Goal: Task Accomplishment & Management: Complete application form

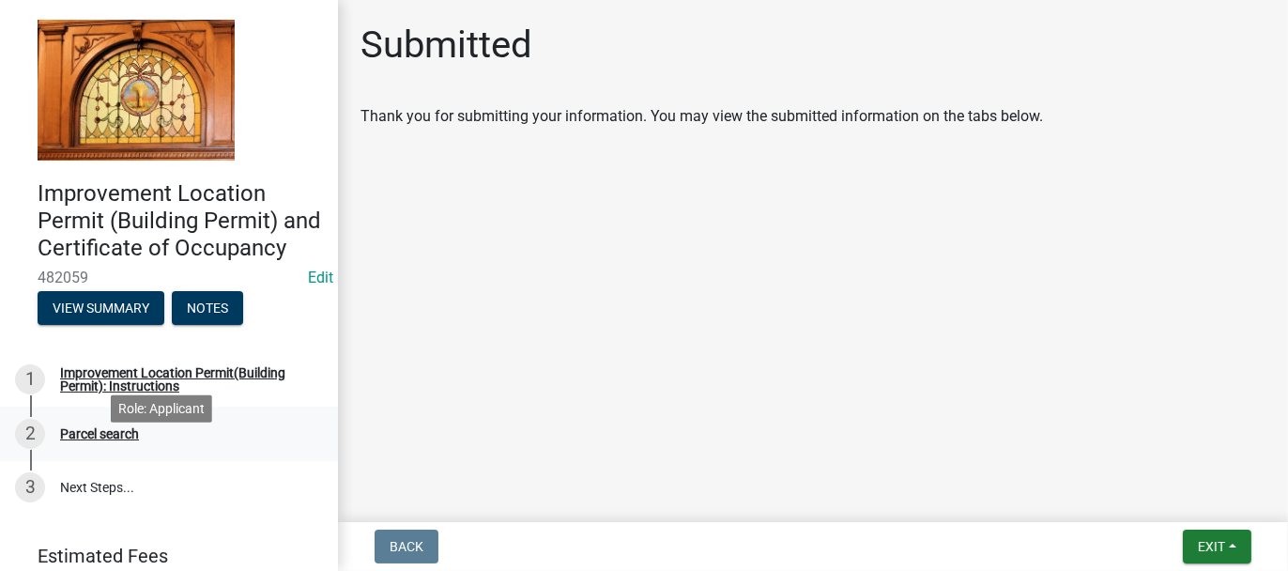
click at [119, 440] on div "Parcel search" at bounding box center [99, 433] width 79 height 13
click at [160, 392] on div "Improvement Location Permit(Building Permit): Instructions" at bounding box center [184, 379] width 248 height 26
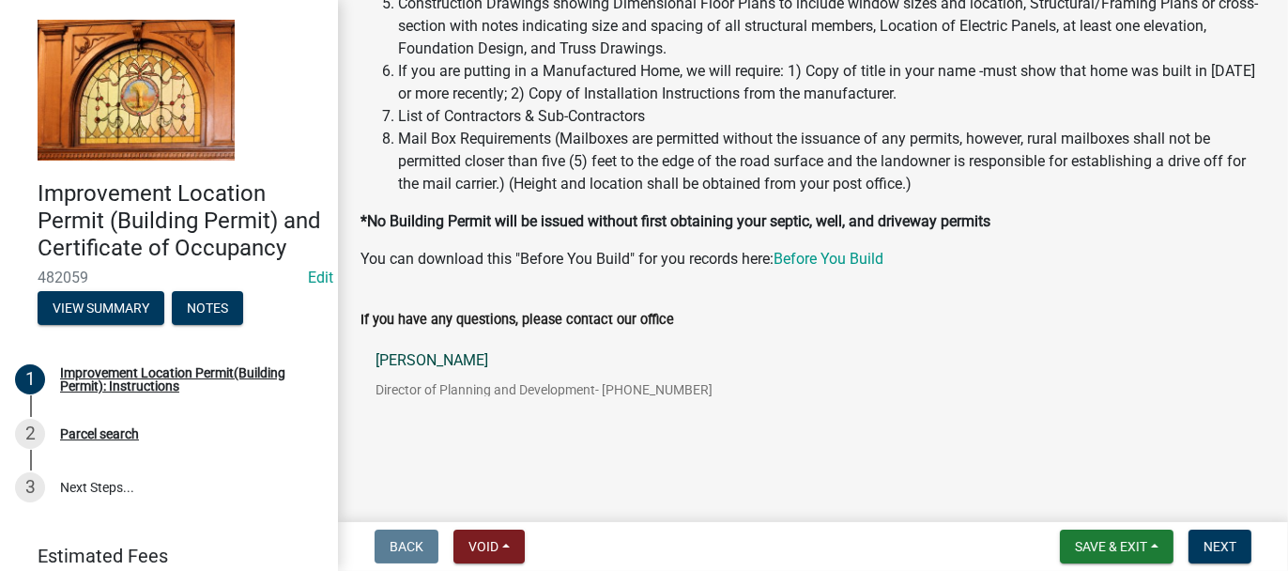
scroll to position [397, 0]
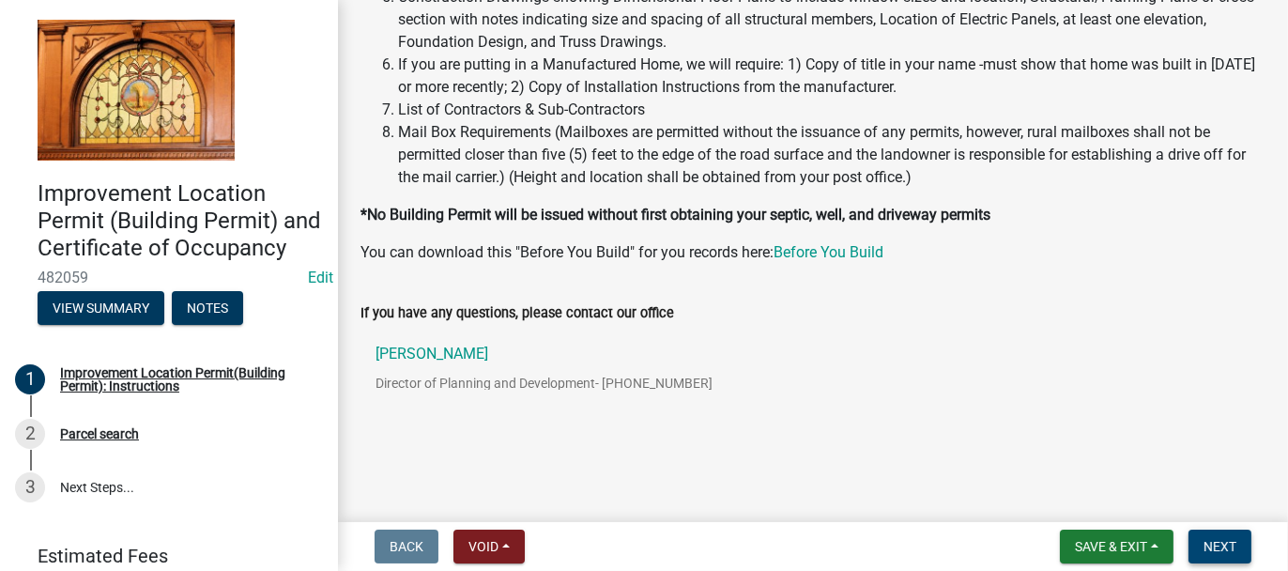
click at [1230, 547] on span "Next" at bounding box center [1219, 546] width 33 height 15
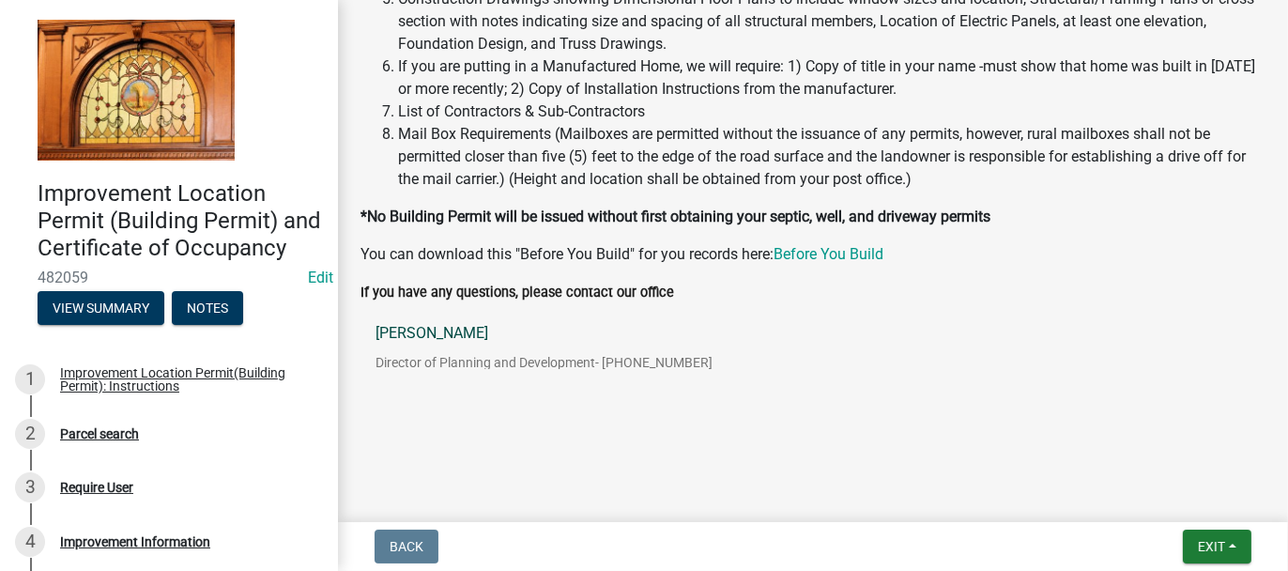
scroll to position [471, 0]
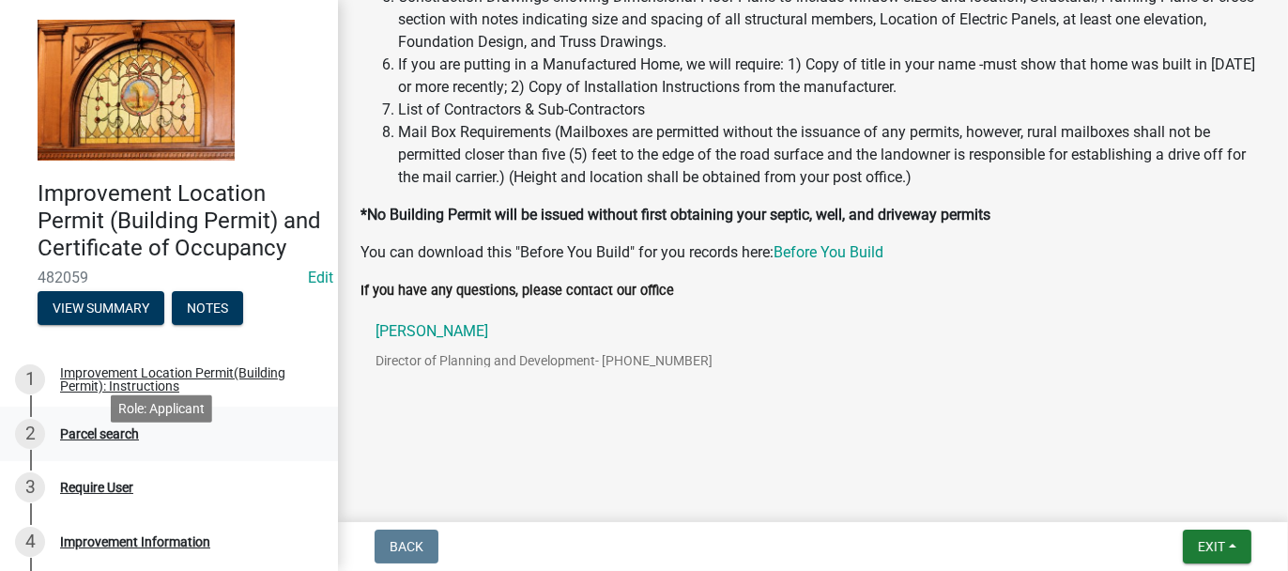
click at [176, 449] on div "2 Parcel search" at bounding box center [161, 434] width 293 height 30
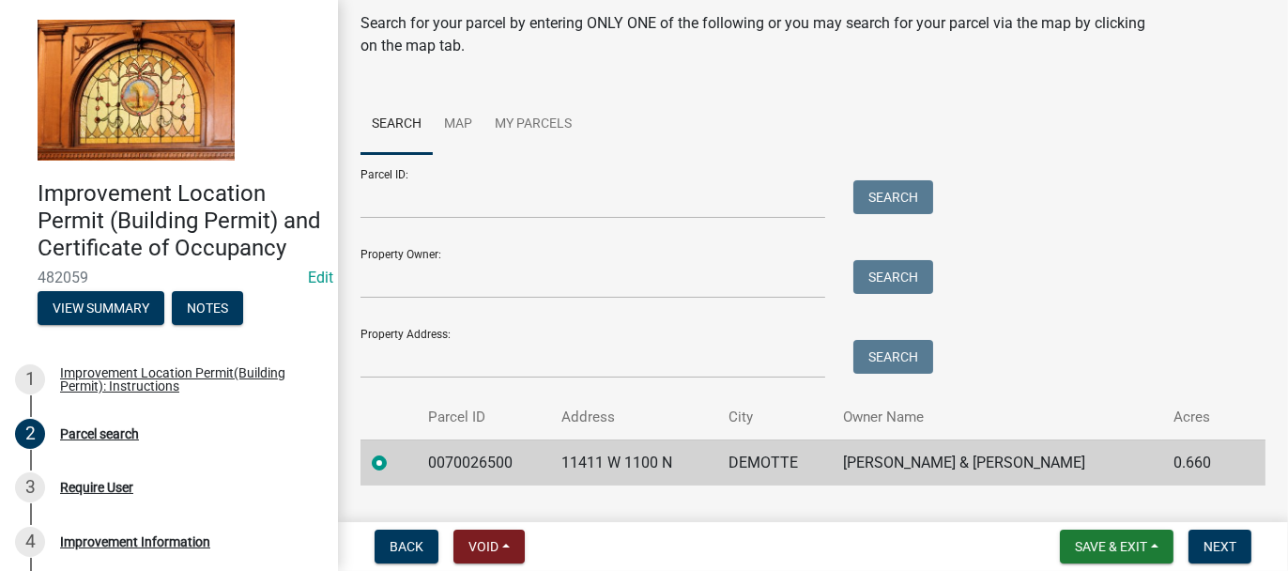
scroll to position [105, 0]
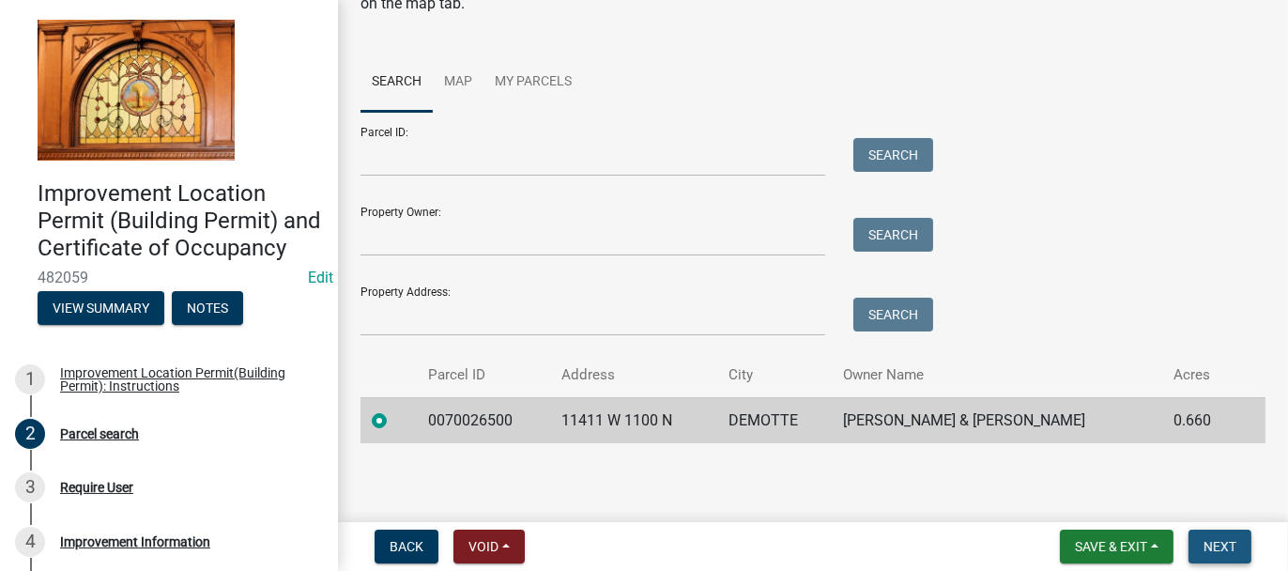
click at [1227, 548] on span "Next" at bounding box center [1219, 546] width 33 height 15
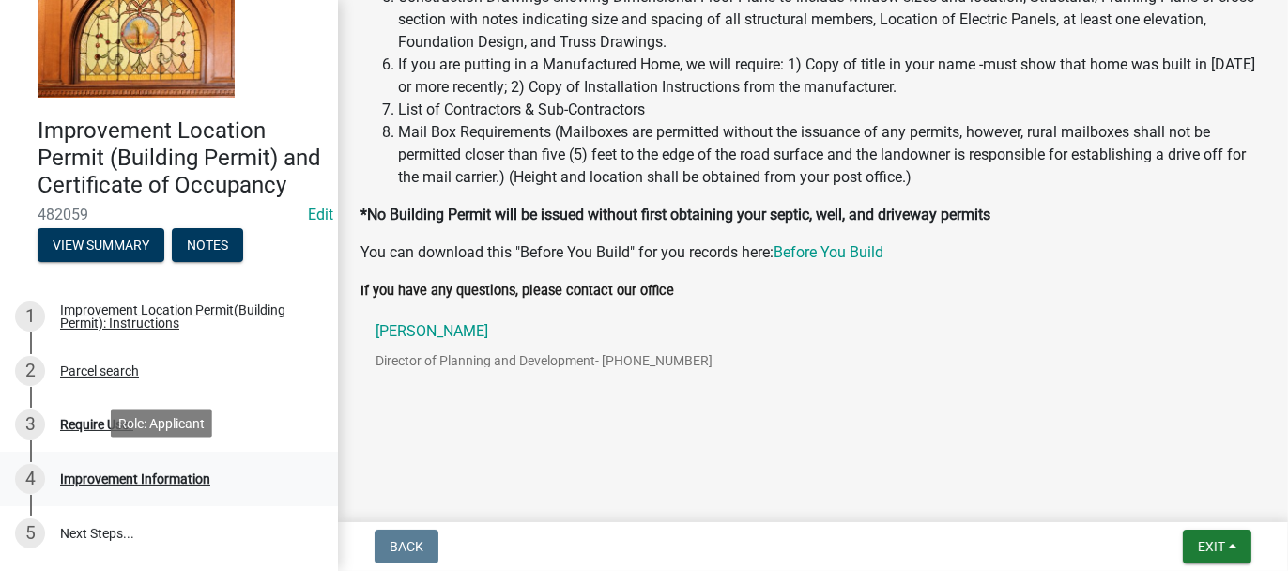
scroll to position [94, 0]
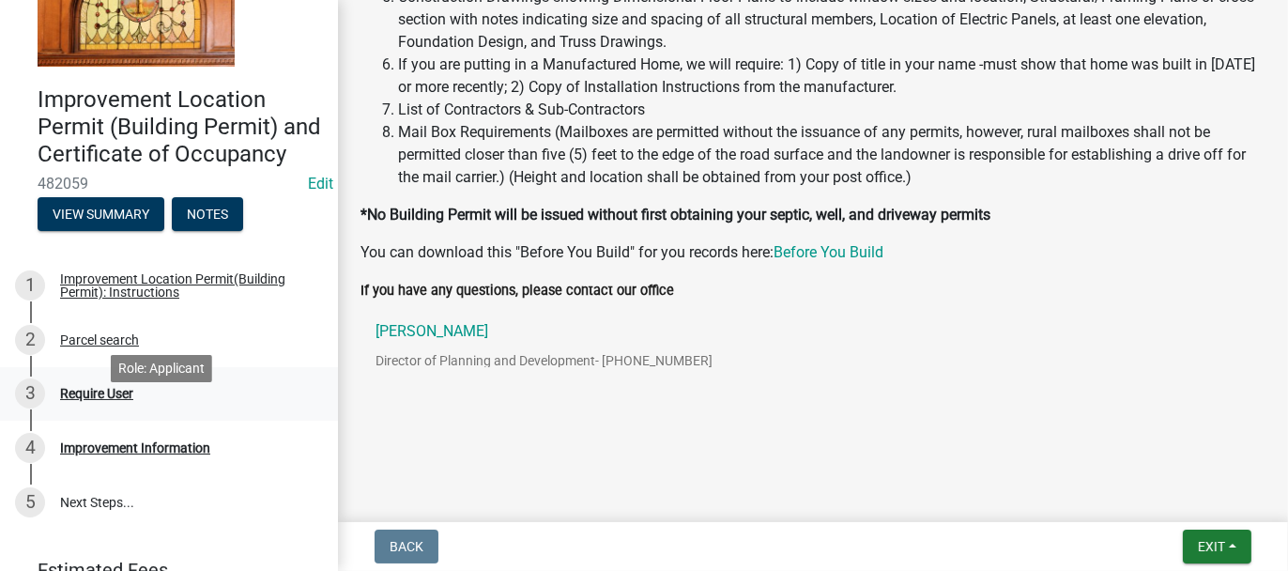
click at [97, 400] on div "Require User" at bounding box center [96, 393] width 73 height 13
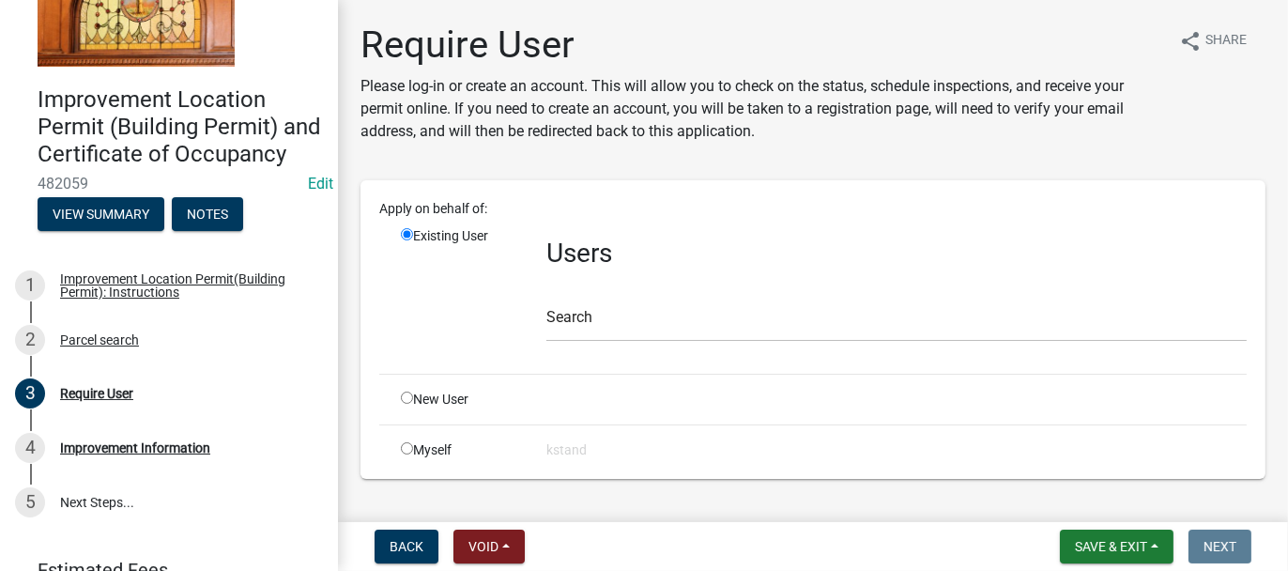
click at [405, 393] on input "radio" at bounding box center [407, 397] width 12 height 12
radio input "true"
radio input "false"
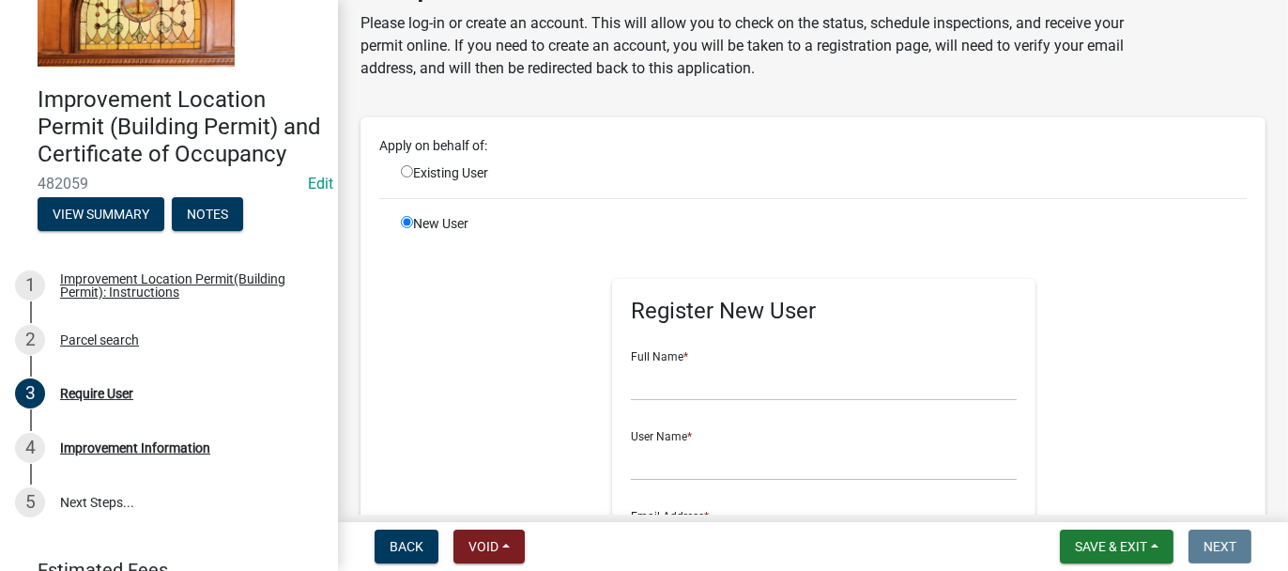
scroll to position [94, 0]
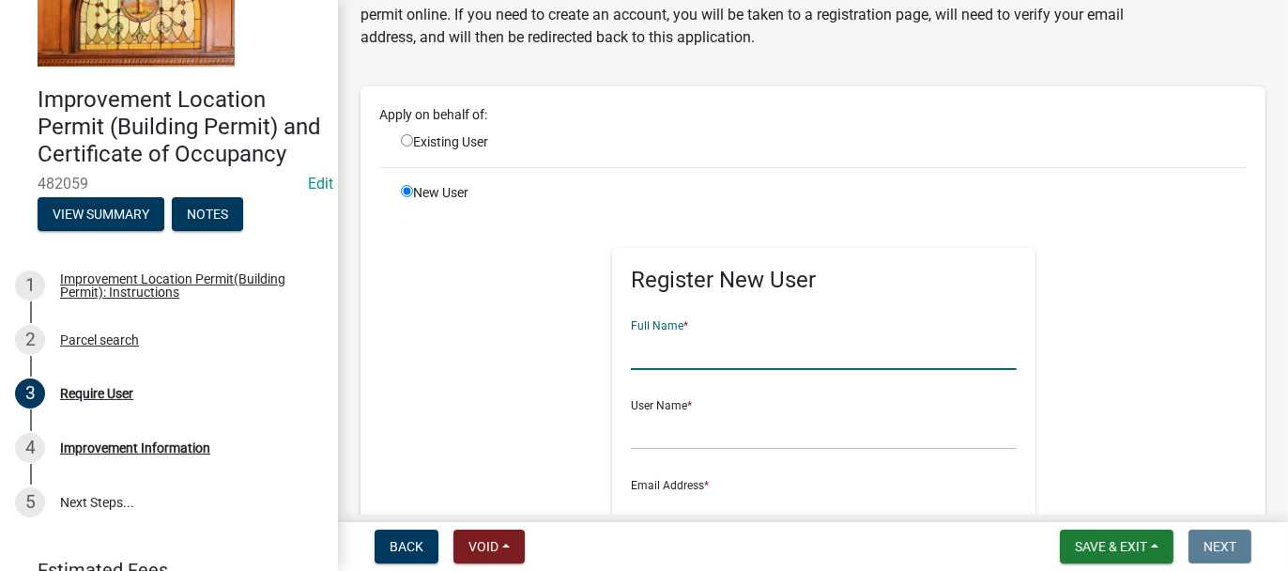
click at [723, 344] on input "text" at bounding box center [824, 350] width 386 height 38
click at [664, 350] on input "text" at bounding box center [824, 350] width 386 height 38
paste input "HAYWORTH, LOUIS E & JULIE A"
drag, startPoint x: 713, startPoint y: 348, endPoint x: 629, endPoint y: 362, distance: 85.6
click at [631, 362] on input "HAYWORTH, LOUIS E & JULIE A" at bounding box center [824, 350] width 386 height 38
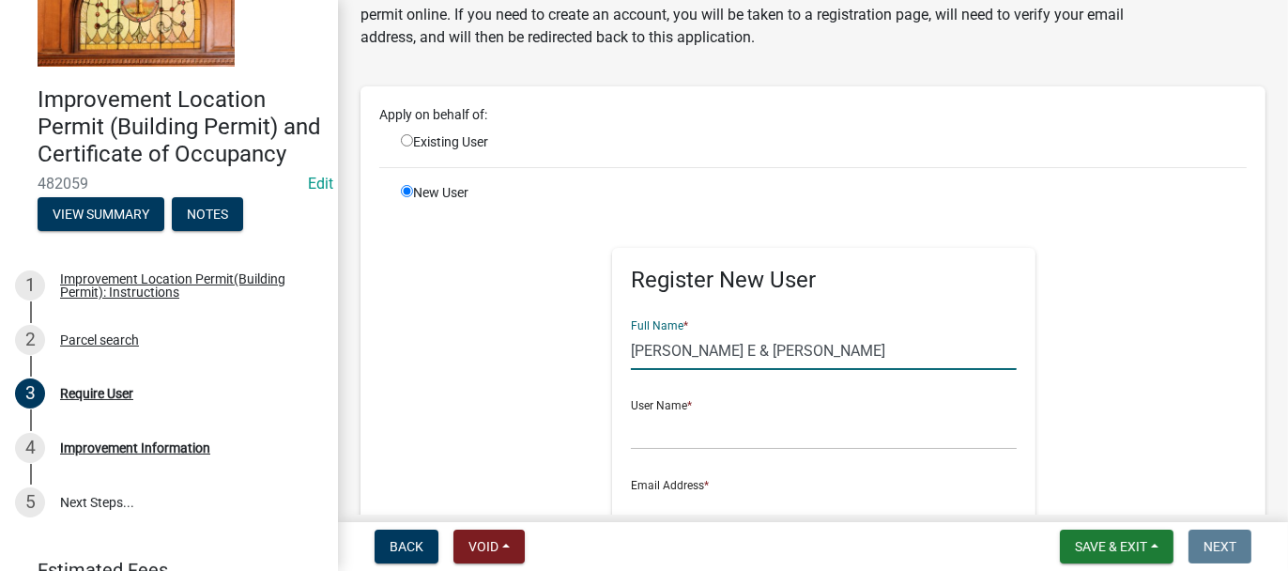
click at [771, 351] on input "LOUIS E & JULIE A" at bounding box center [824, 350] width 386 height 38
paste input "HAYWORTH,"
type input "[PERSON_NAME] E & [PERSON_NAME]"
click at [660, 430] on input "text" at bounding box center [824, 430] width 386 height 38
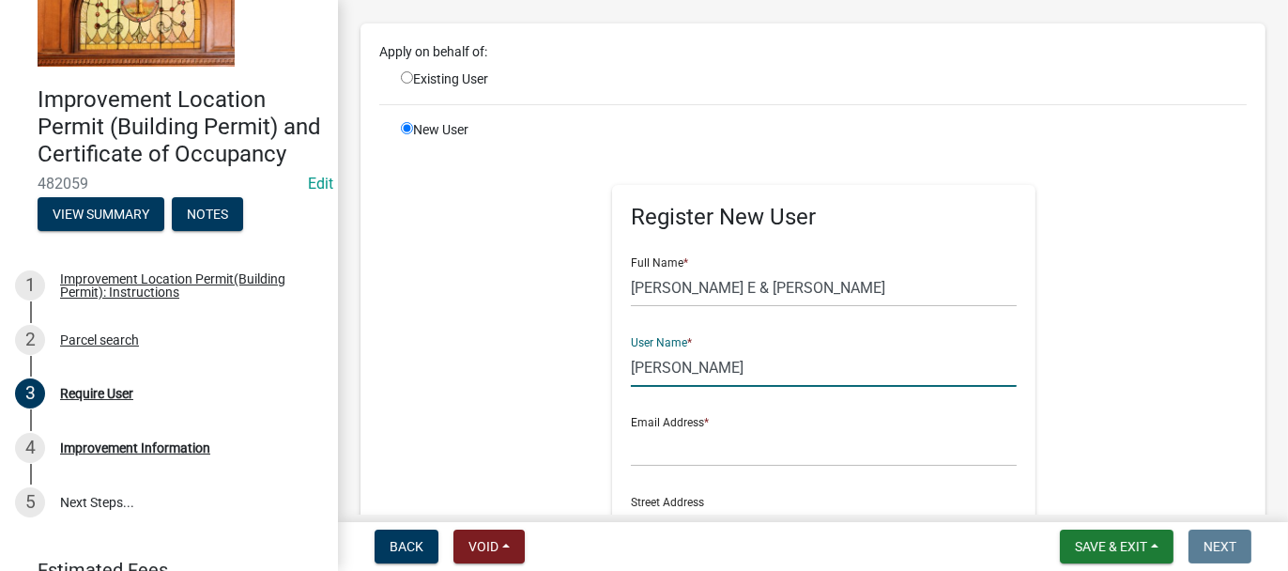
scroll to position [188, 0]
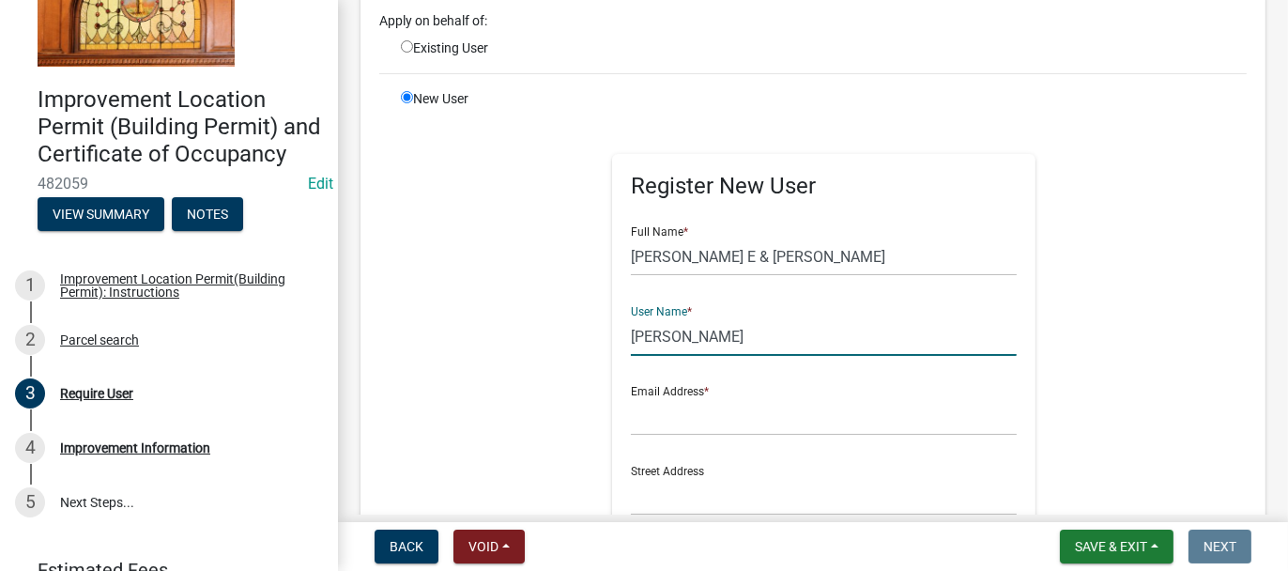
type input "Louis Hayworth"
click at [679, 415] on input "text" at bounding box center [824, 416] width 386 height 38
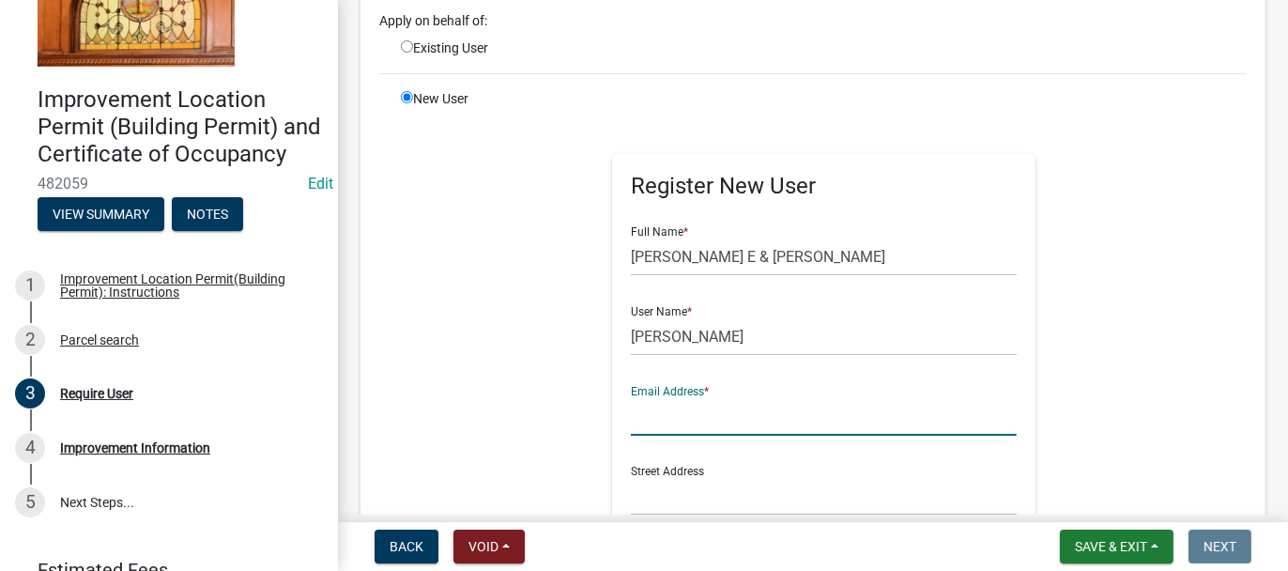
click at [683, 416] on input "text" at bounding box center [824, 416] width 386 height 38
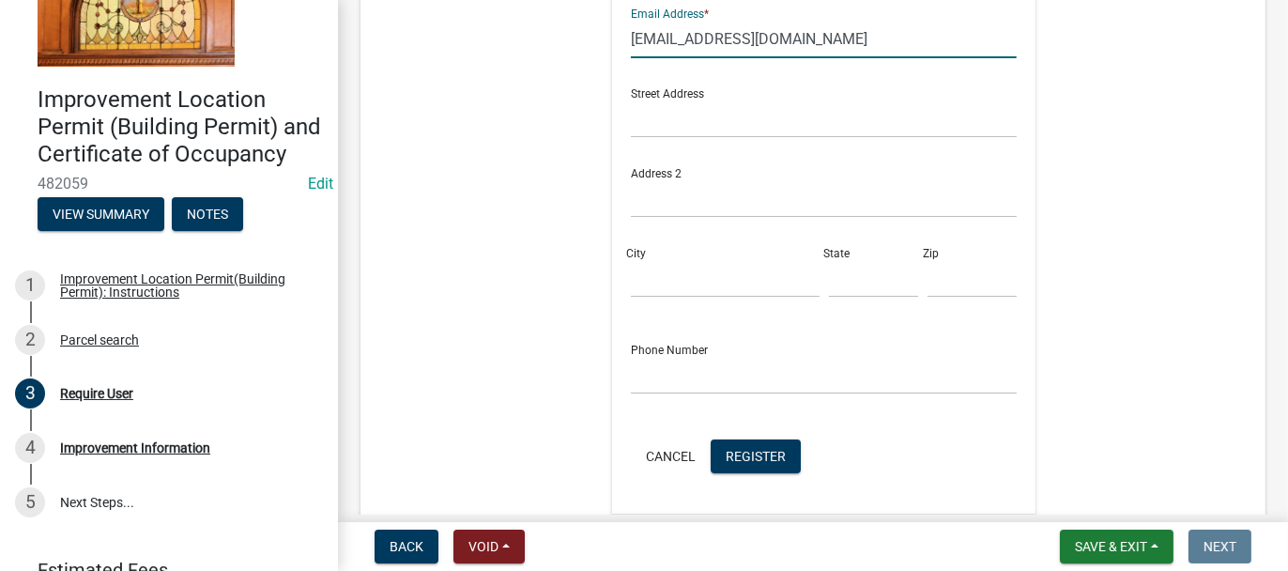
scroll to position [657, 0]
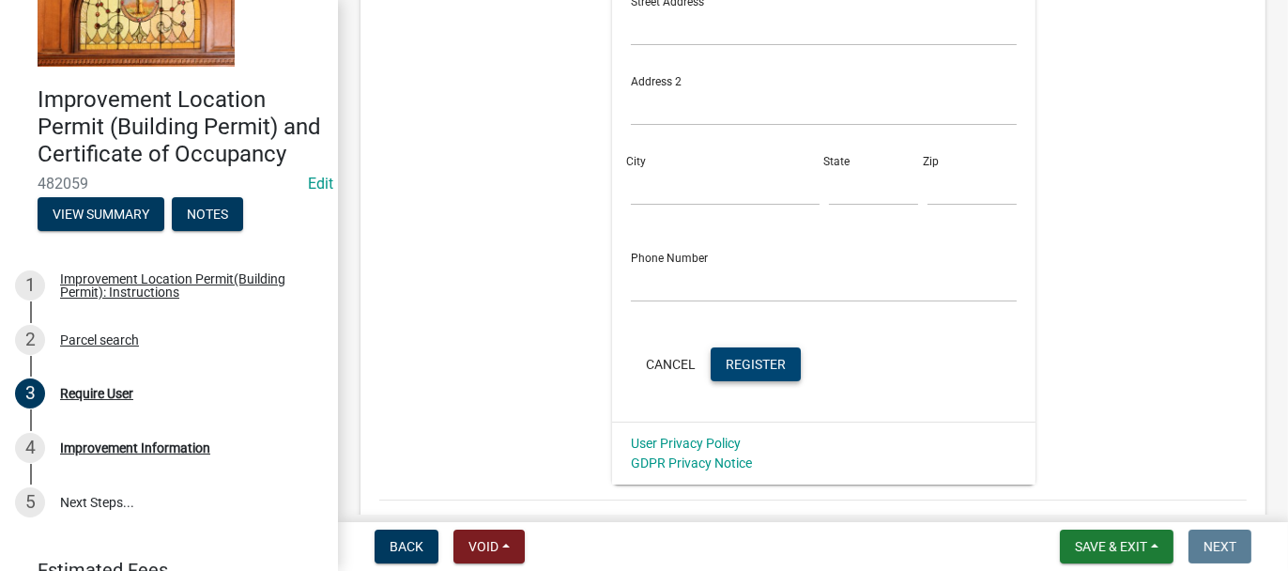
type input "louhayworth1@gmail.com"
click at [756, 362] on span "Register" at bounding box center [756, 363] width 60 height 15
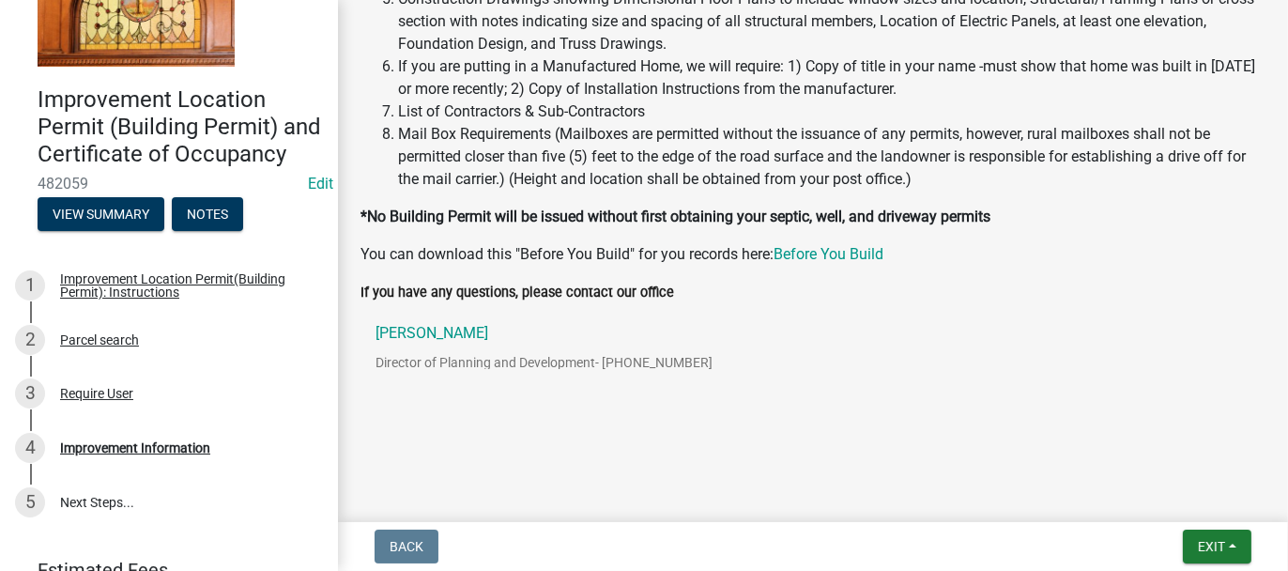
scroll to position [471, 0]
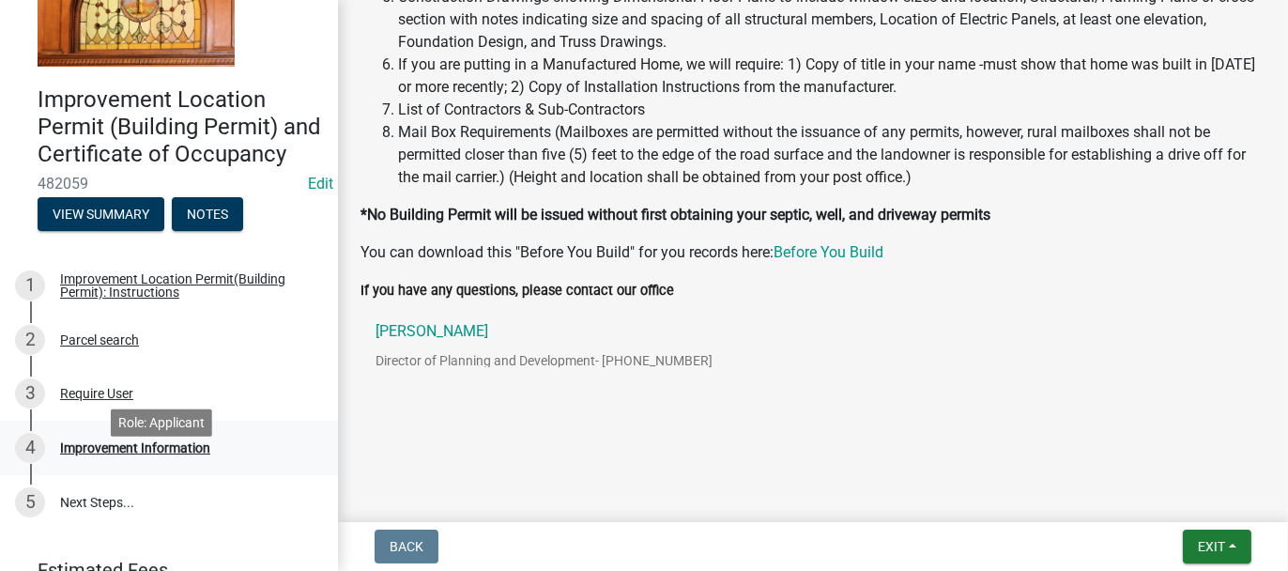
drag, startPoint x: 199, startPoint y: 469, endPoint x: 258, endPoint y: 482, distance: 60.6
click at [200, 454] on div "Improvement Information" at bounding box center [135, 447] width 150 height 13
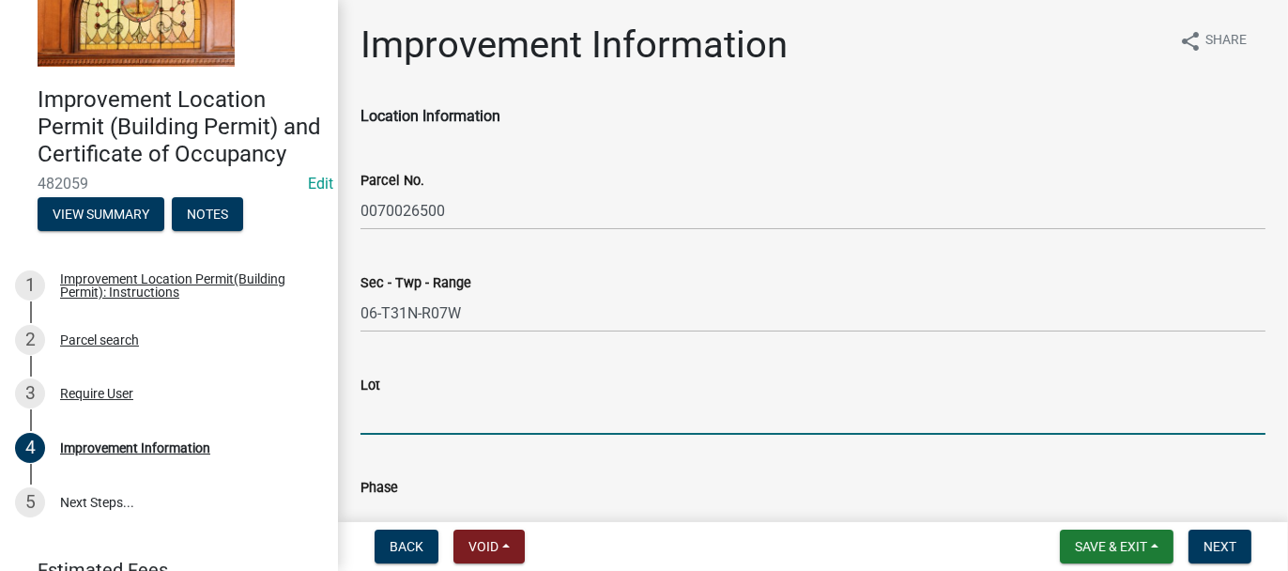
click at [701, 418] on input "Lot" at bounding box center [812, 415] width 905 height 38
type input "26"
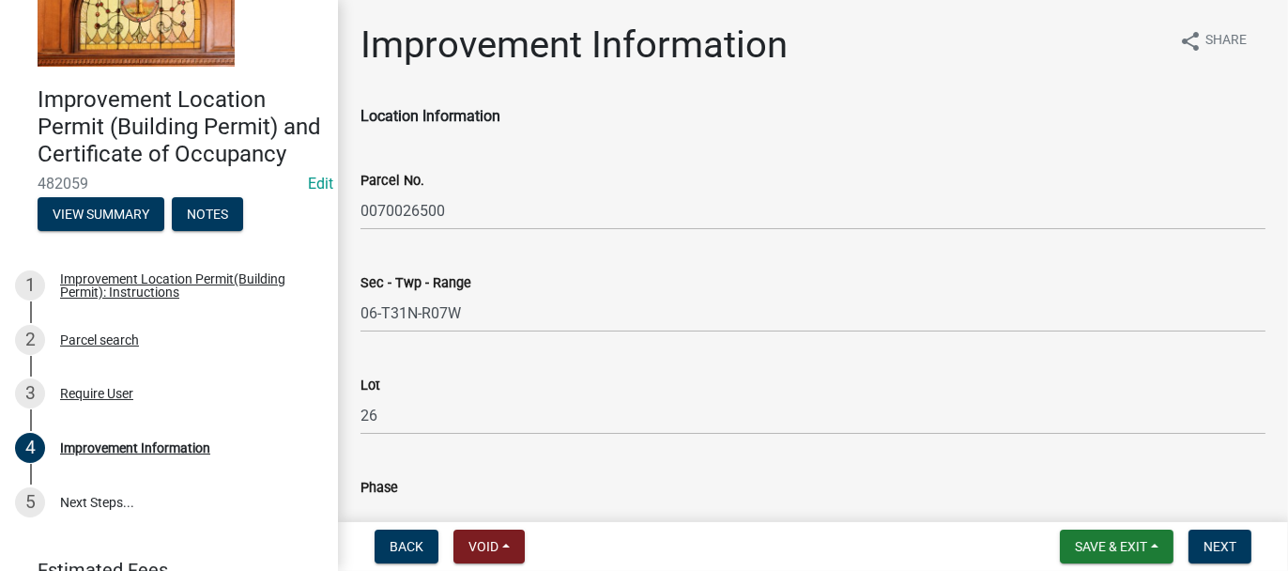
scroll to position [22, 0]
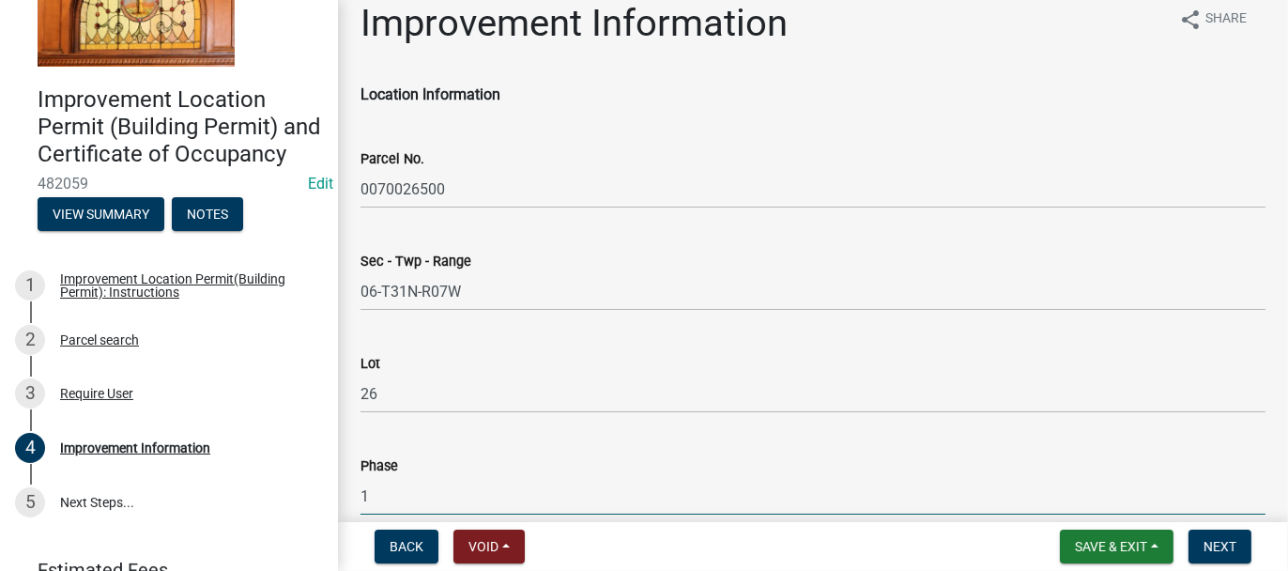
type input "1"
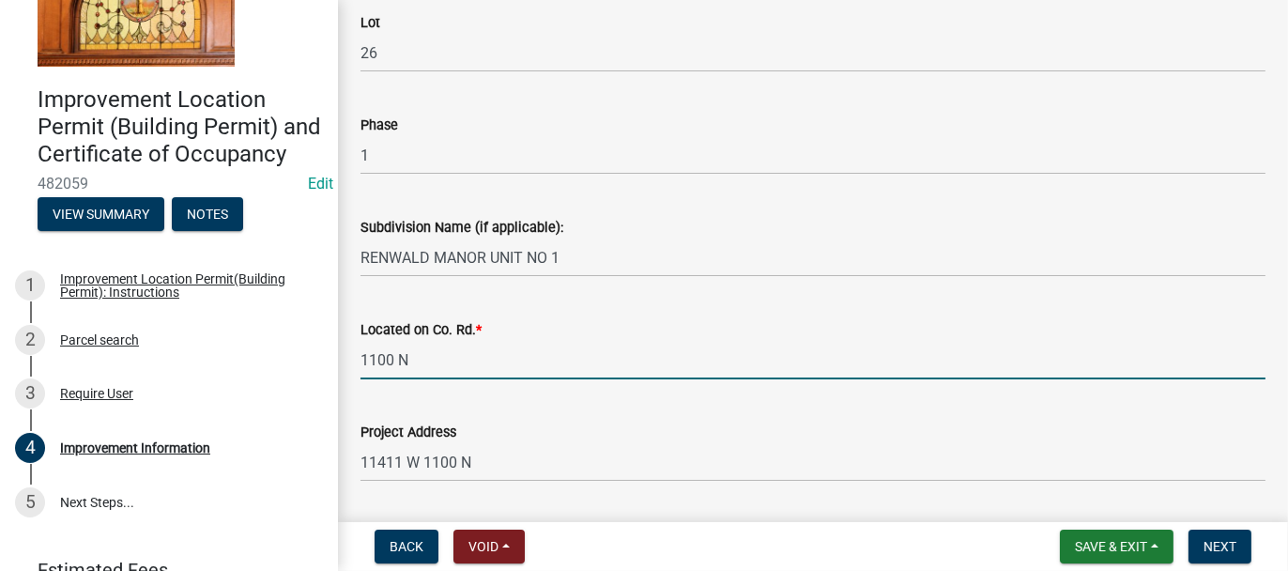
type input "1100 N"
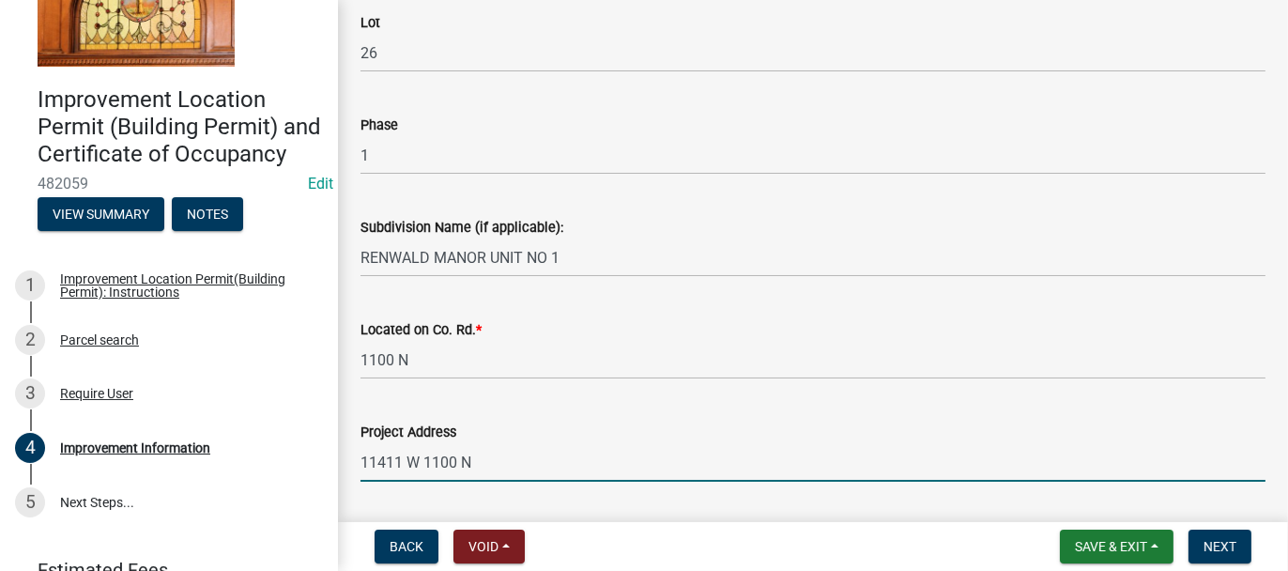
click at [498, 459] on input "11411 W 1100 N" at bounding box center [812, 462] width 905 height 38
click at [504, 464] on input "11411 W 1100 N" at bounding box center [812, 462] width 905 height 38
click at [557, 456] on input "11411 W 1100 N" at bounding box center [812, 462] width 905 height 38
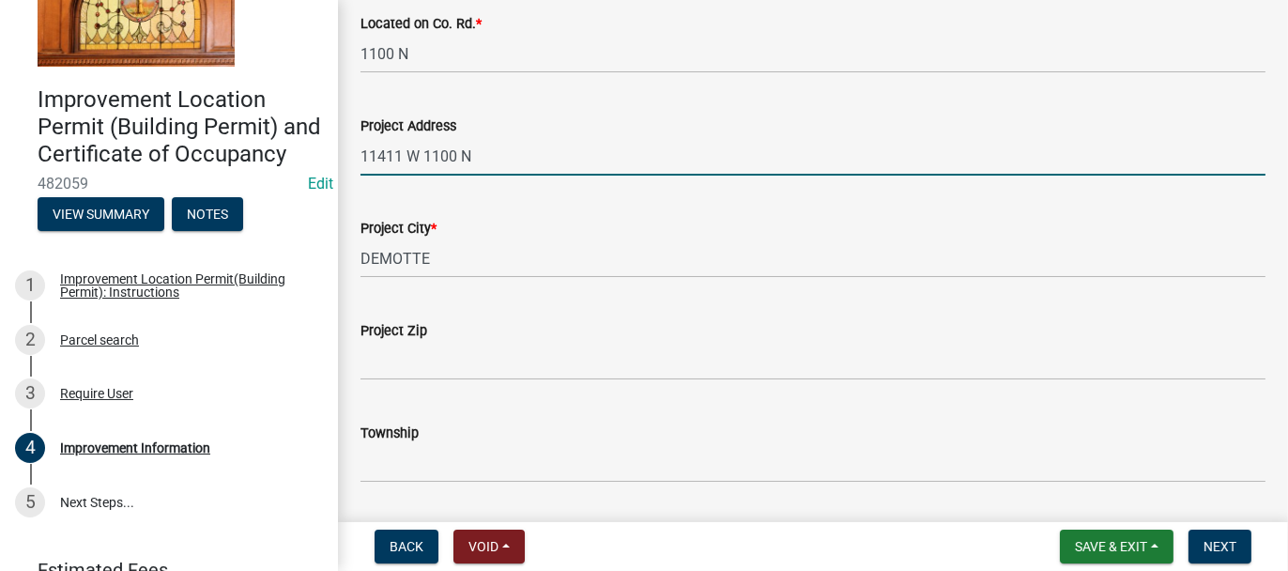
click at [516, 160] on input "11411 W 1100 N" at bounding box center [812, 156] width 905 height 38
type input "11411 W 1100 N, DEMOTTE"
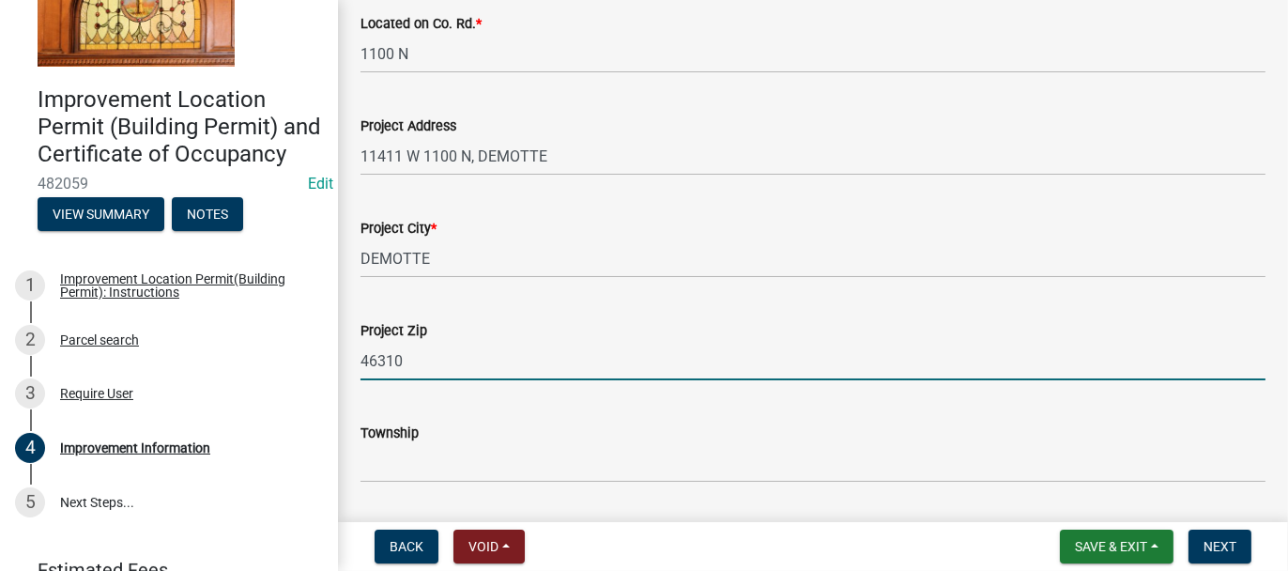
type input "46310"
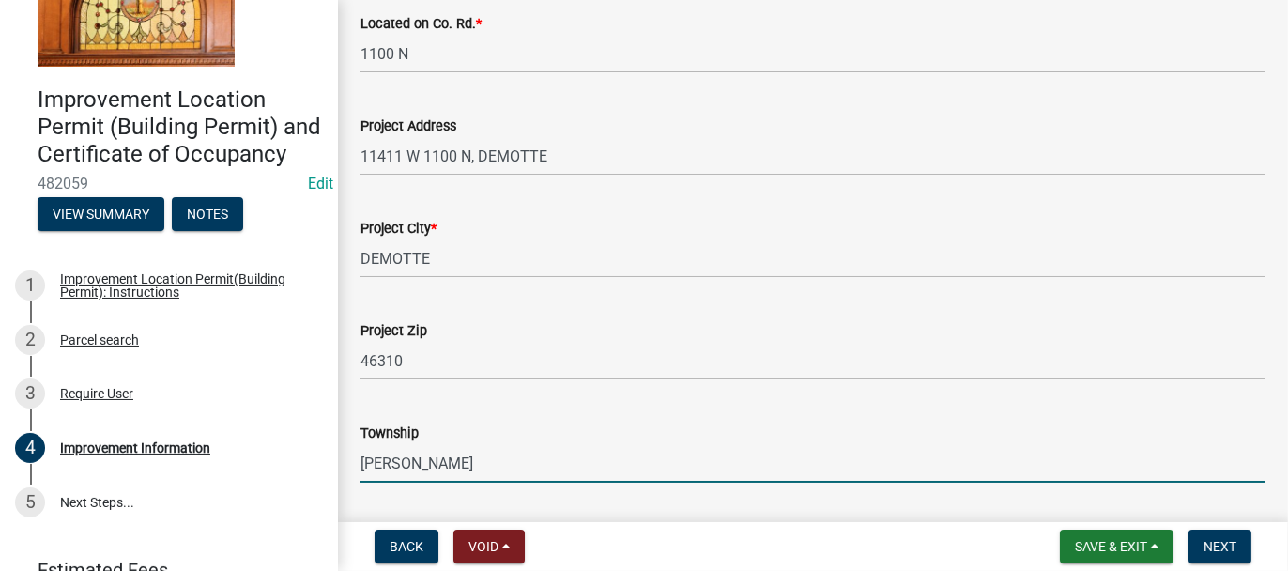
type input "[PERSON_NAME]"
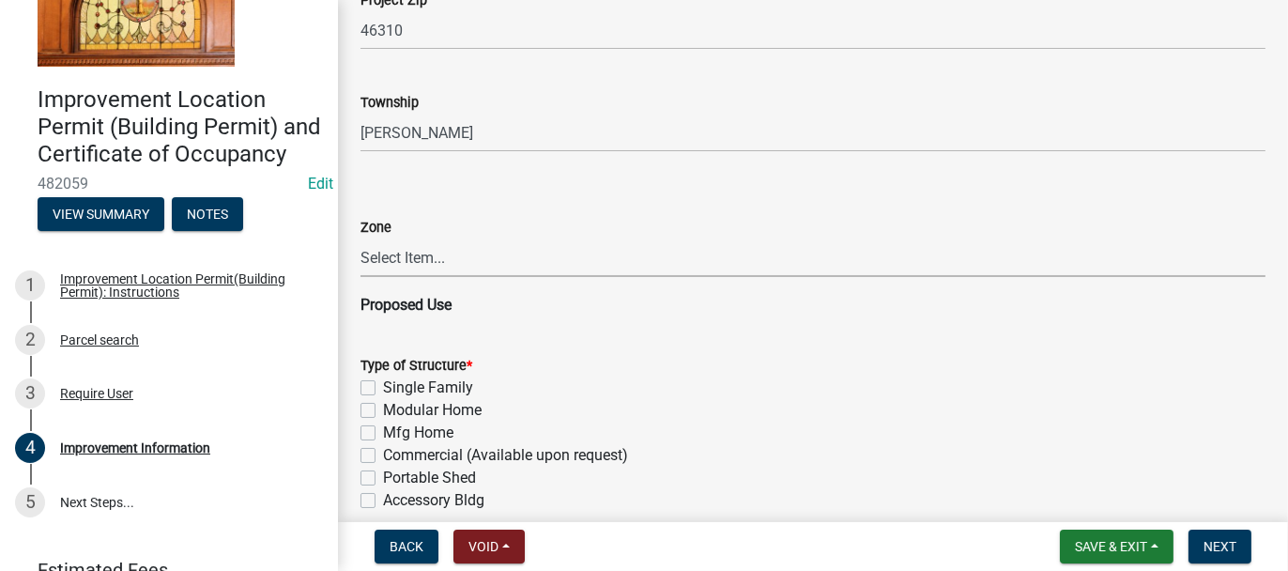
click at [415, 254] on select "Select Item... CO - Conservation PR - Parks & Recreation A1 - Conservation Agri…" at bounding box center [812, 257] width 905 height 38
click at [360, 238] on select "Select Item... CO - Conservation PR - Parks & Recreation A1 - Conservation Agri…" at bounding box center [812, 257] width 905 height 38
select select "8bbf6709-b682-4859-bc26-bad637e1a2ad"
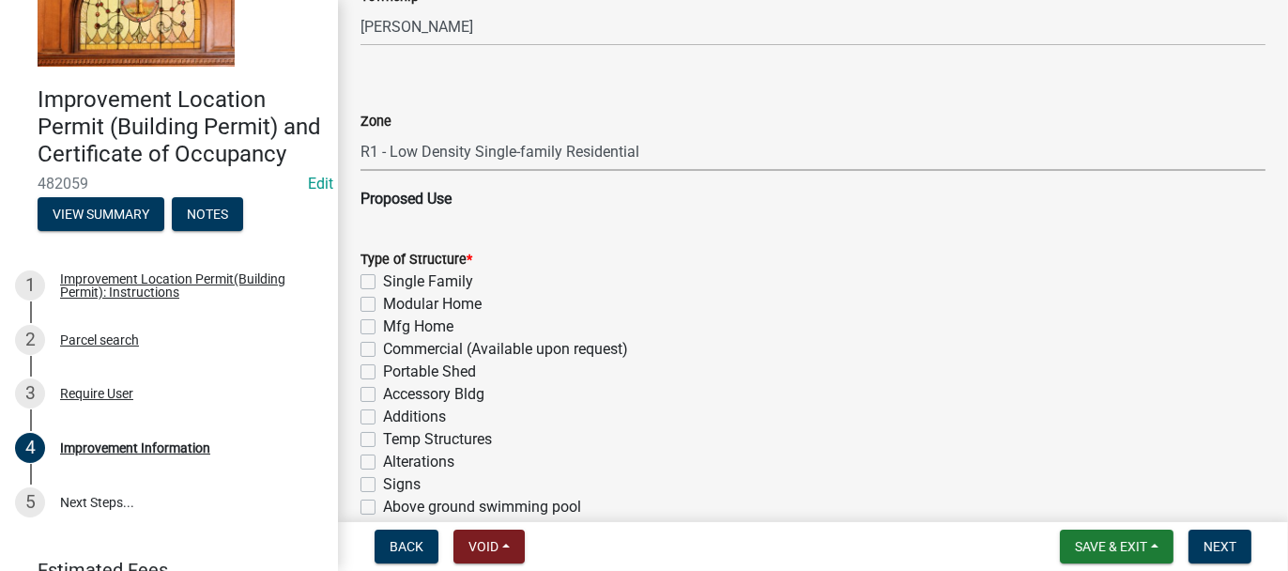
scroll to position [1186, 0]
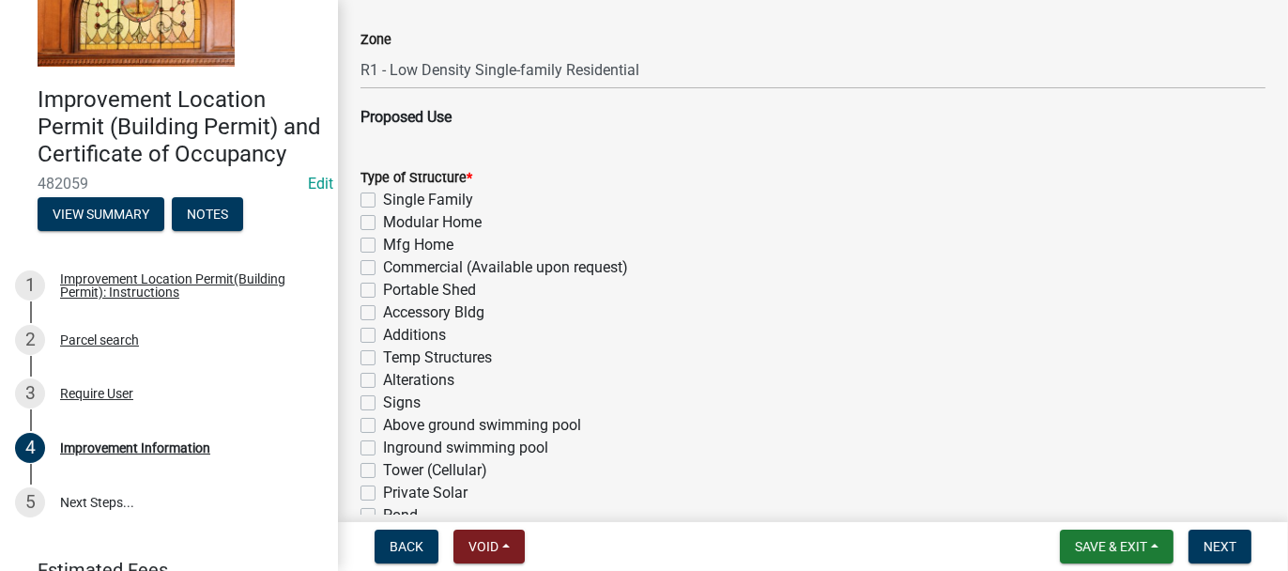
click at [383, 313] on label "Accessory Bldg" at bounding box center [433, 312] width 101 height 23
click at [383, 313] on input "Accessory Bldg" at bounding box center [389, 307] width 12 height 12
checkbox input "true"
checkbox input "false"
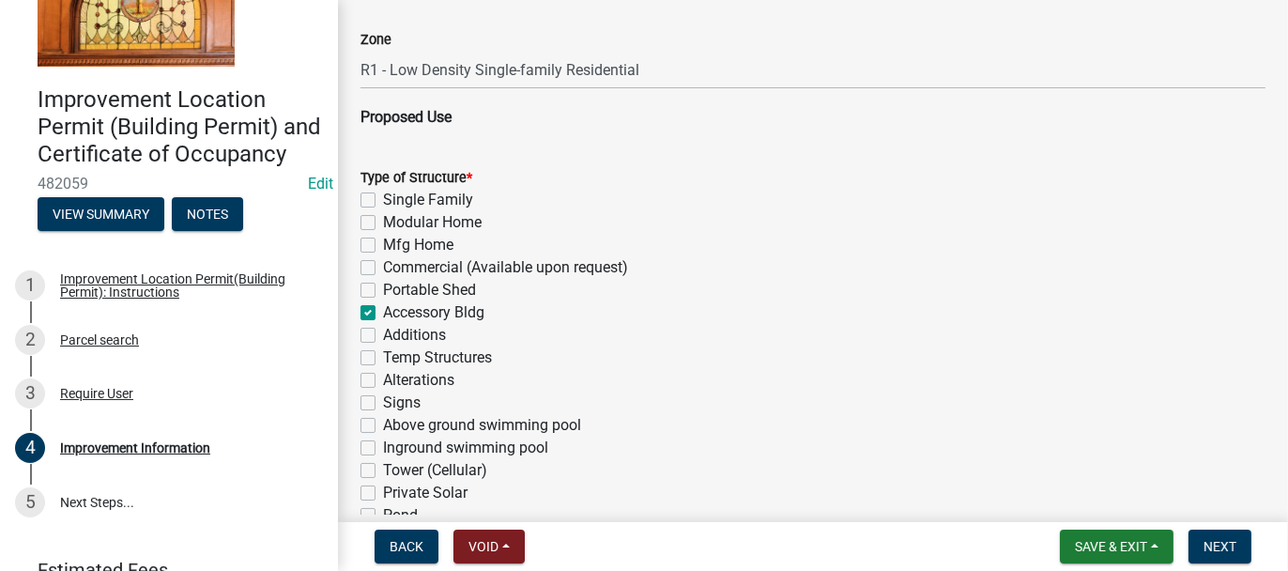
checkbox input "false"
checkbox input "true"
checkbox input "false"
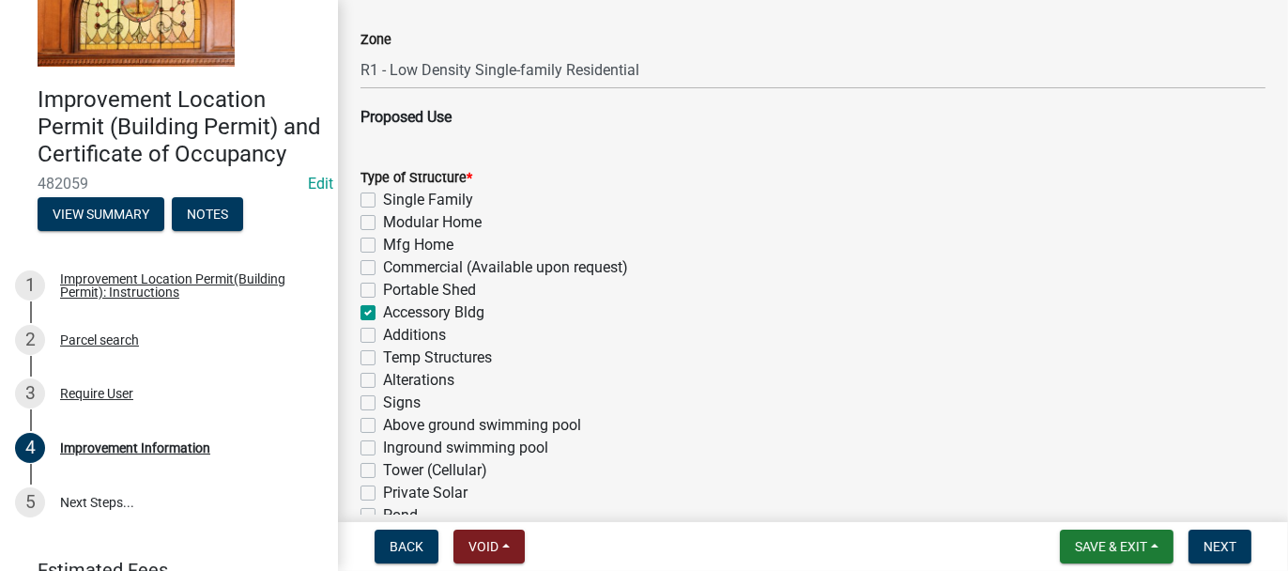
checkbox input "false"
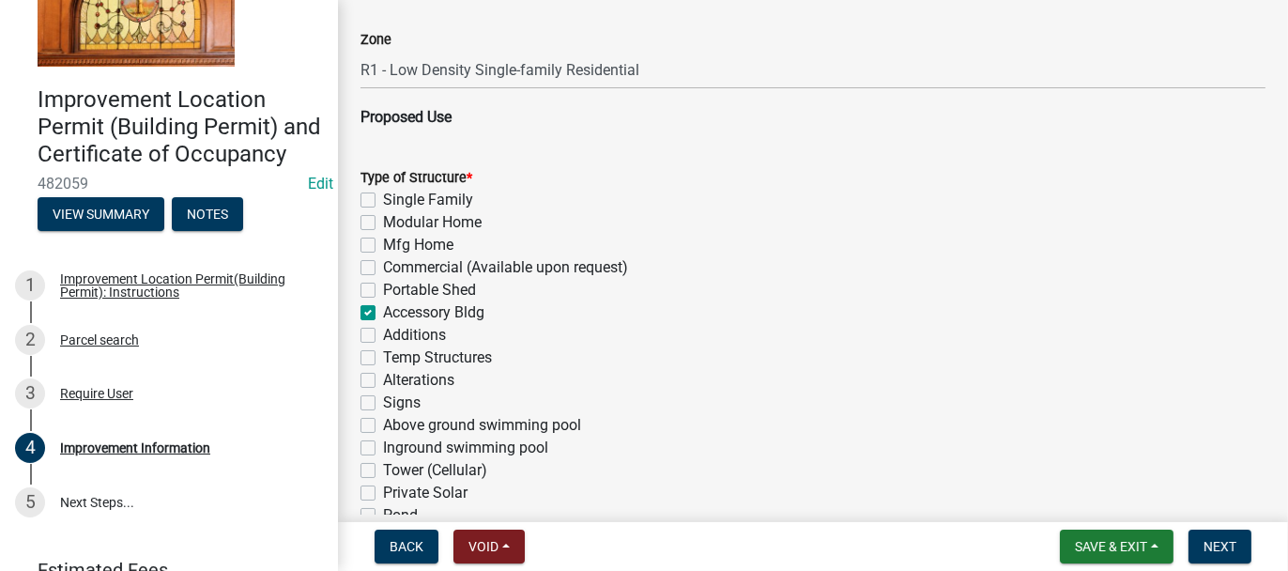
checkbox input "false"
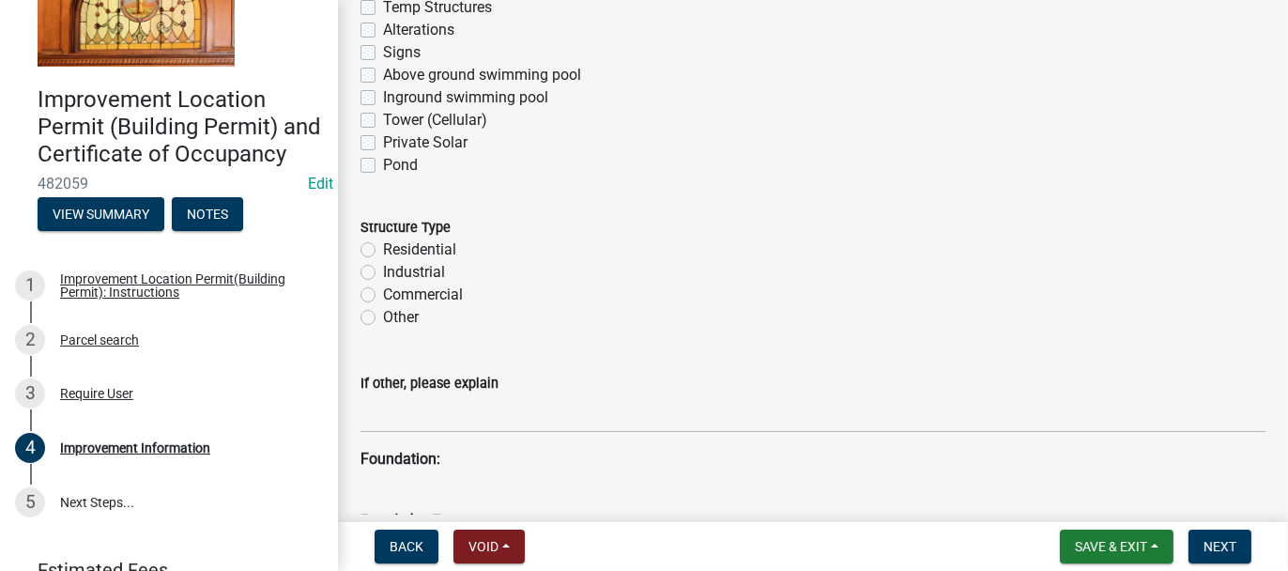
scroll to position [1562, 0]
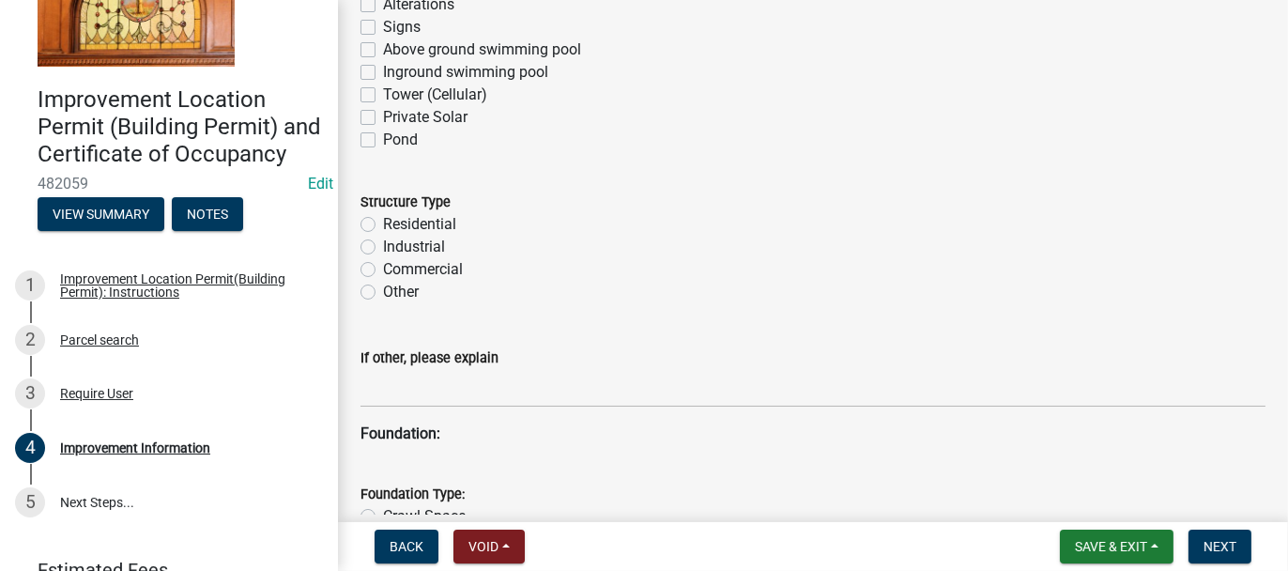
click at [383, 224] on label "Residential" at bounding box center [419, 224] width 73 height 23
click at [383, 224] on input "Residential" at bounding box center [389, 219] width 12 height 12
radio input "true"
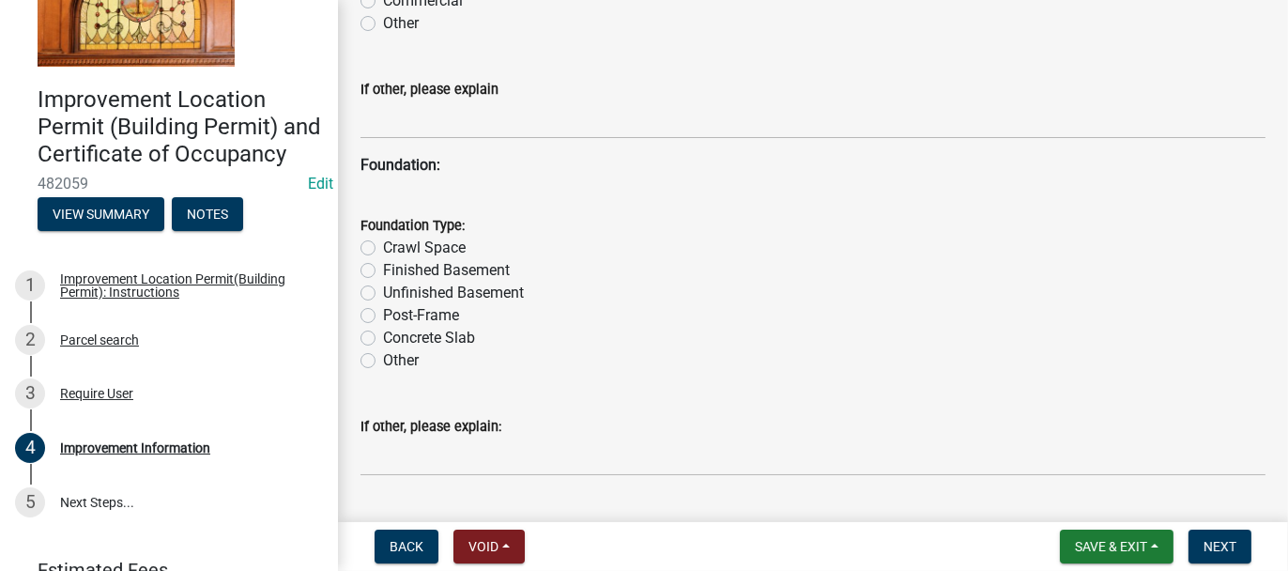
scroll to position [1843, 0]
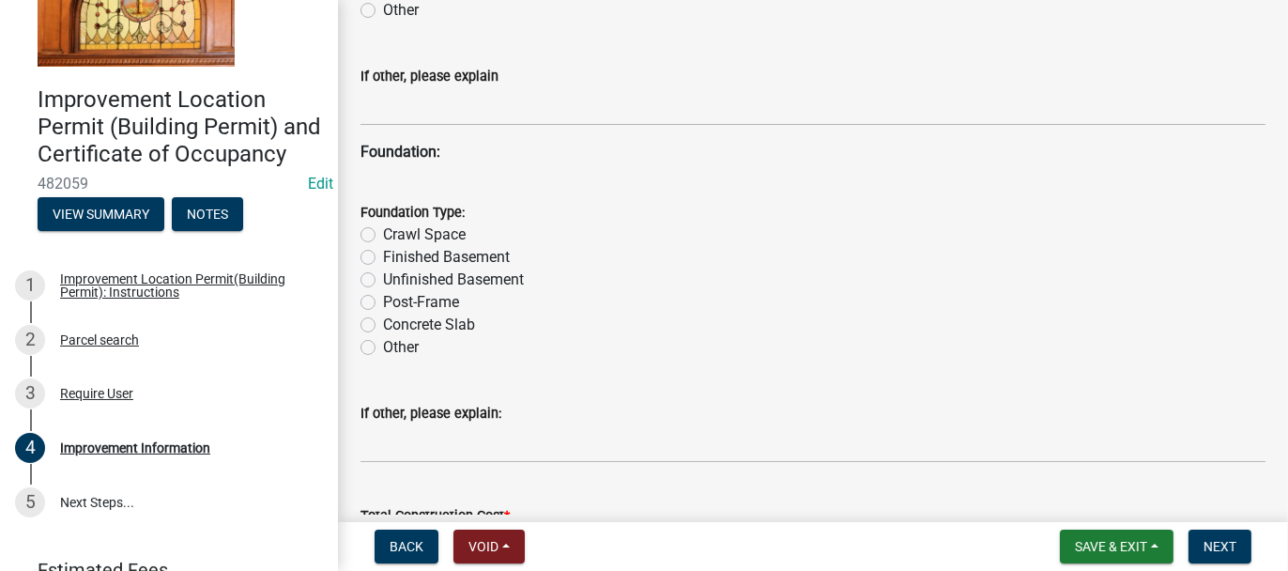
click at [383, 302] on label "Post-Frame" at bounding box center [421, 302] width 76 height 23
click at [383, 302] on input "Post-Frame" at bounding box center [389, 297] width 12 height 12
radio input "true"
click at [383, 339] on label "Other" at bounding box center [401, 347] width 36 height 23
click at [383, 339] on input "Other" at bounding box center [389, 342] width 12 height 12
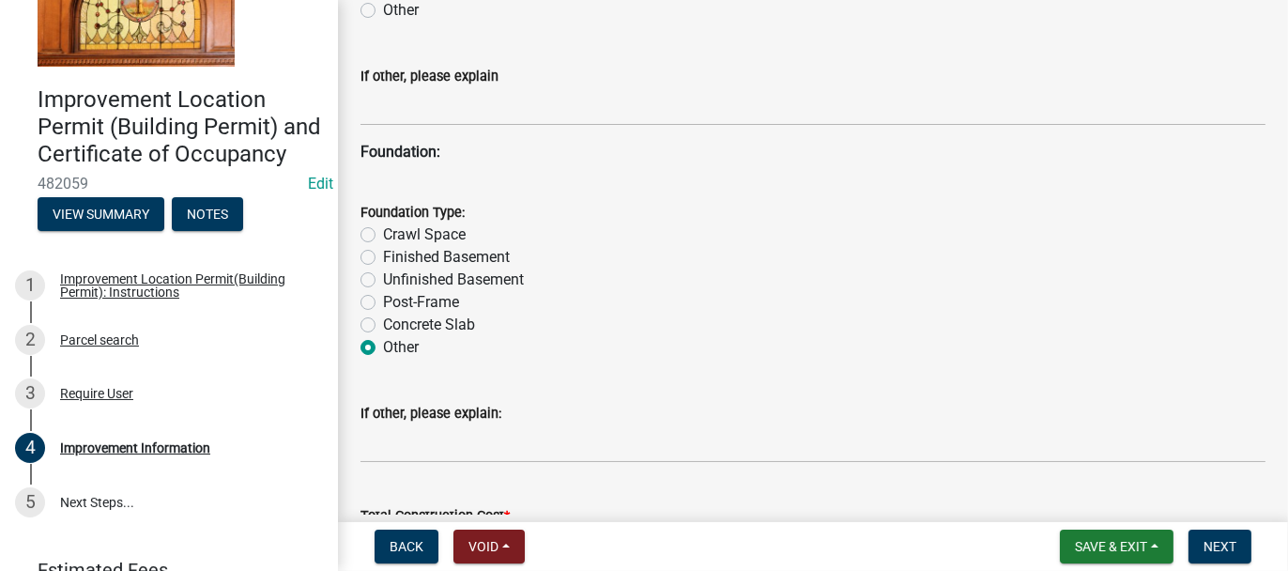
radio input "true"
click at [383, 317] on label "Concrete Slab" at bounding box center [429, 324] width 92 height 23
click at [383, 317] on input "Concrete Slab" at bounding box center [389, 319] width 12 height 12
radio input "true"
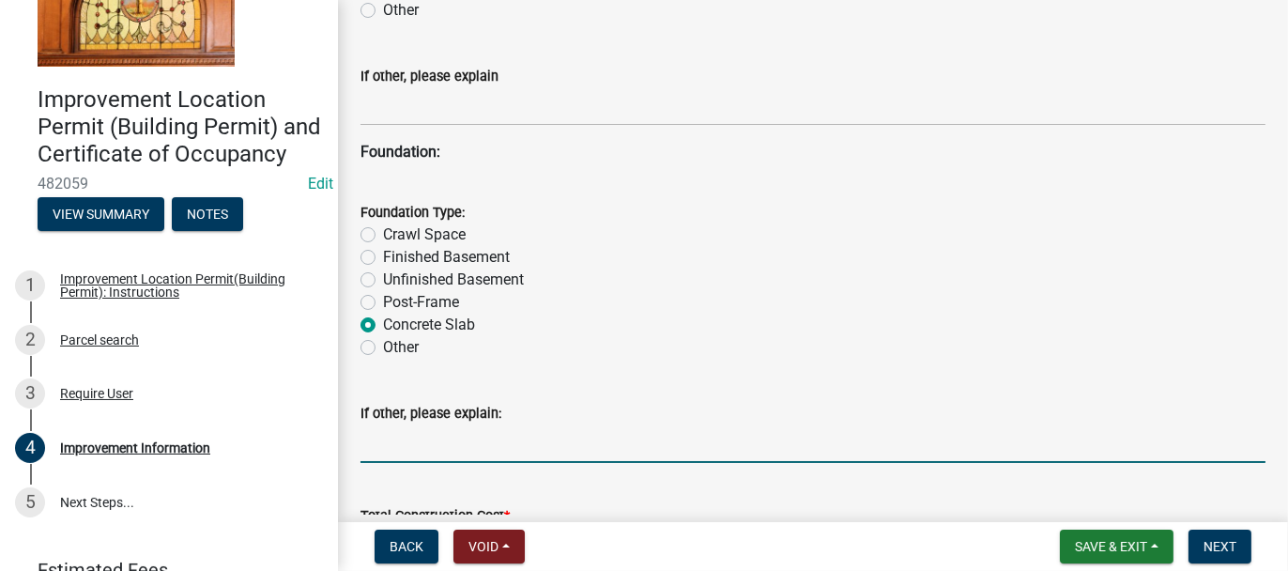
click at [398, 440] on input "If other, please explain:" at bounding box center [812, 443] width 905 height 38
click at [430, 442] on input "STEEL BUIDING" at bounding box center [812, 443] width 905 height 38
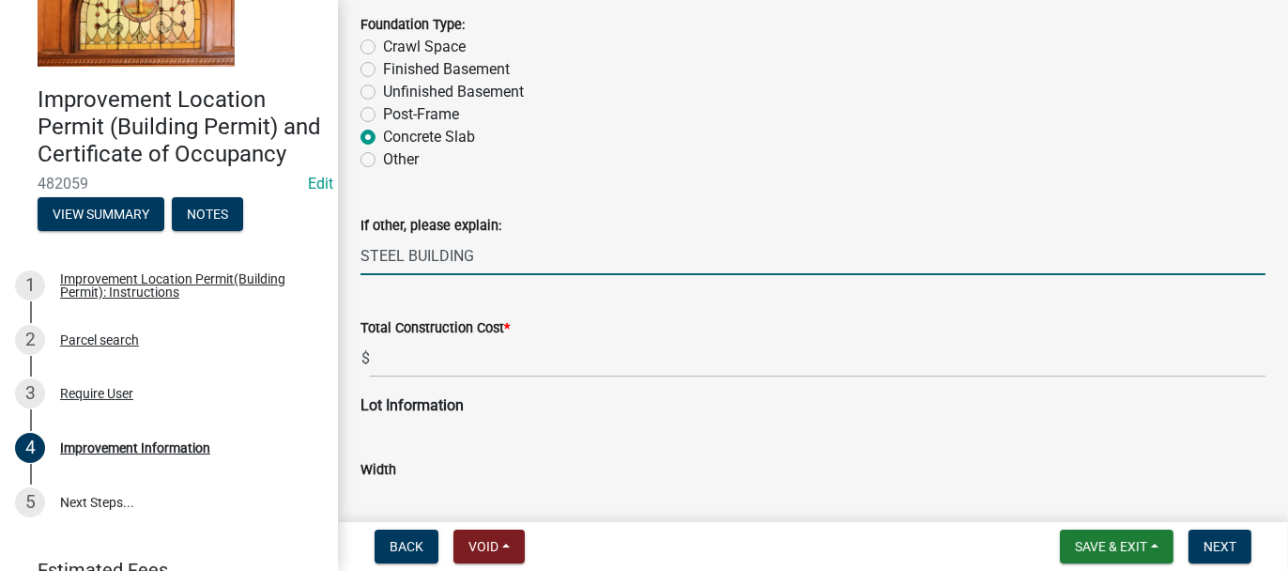
scroll to position [2125, 0]
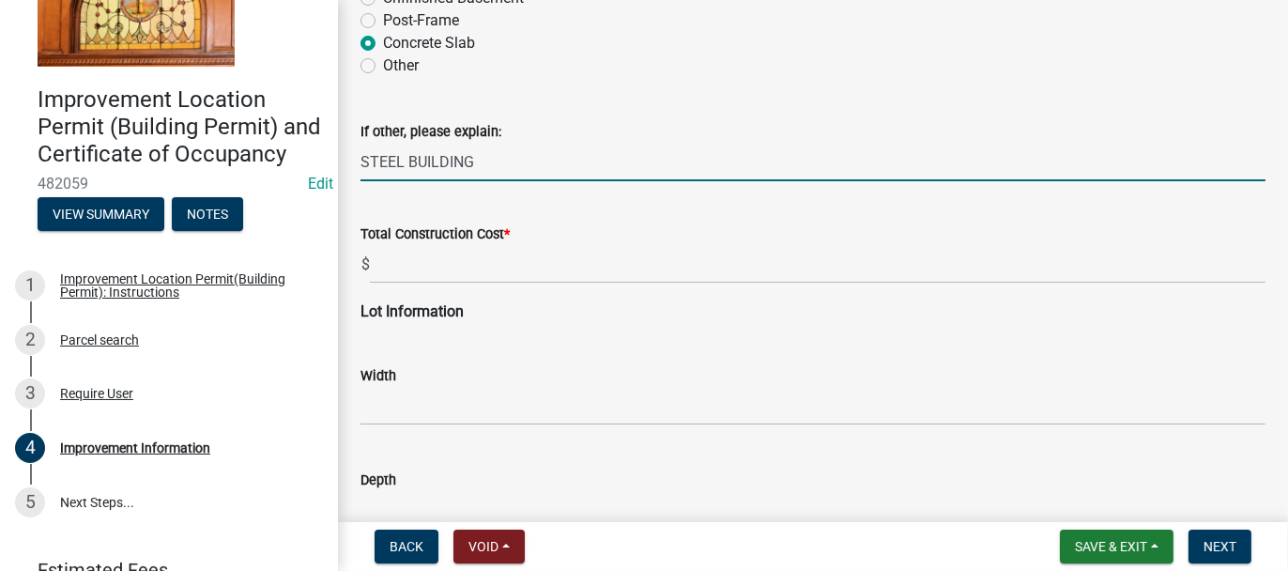
type input "STEEL BUILDING"
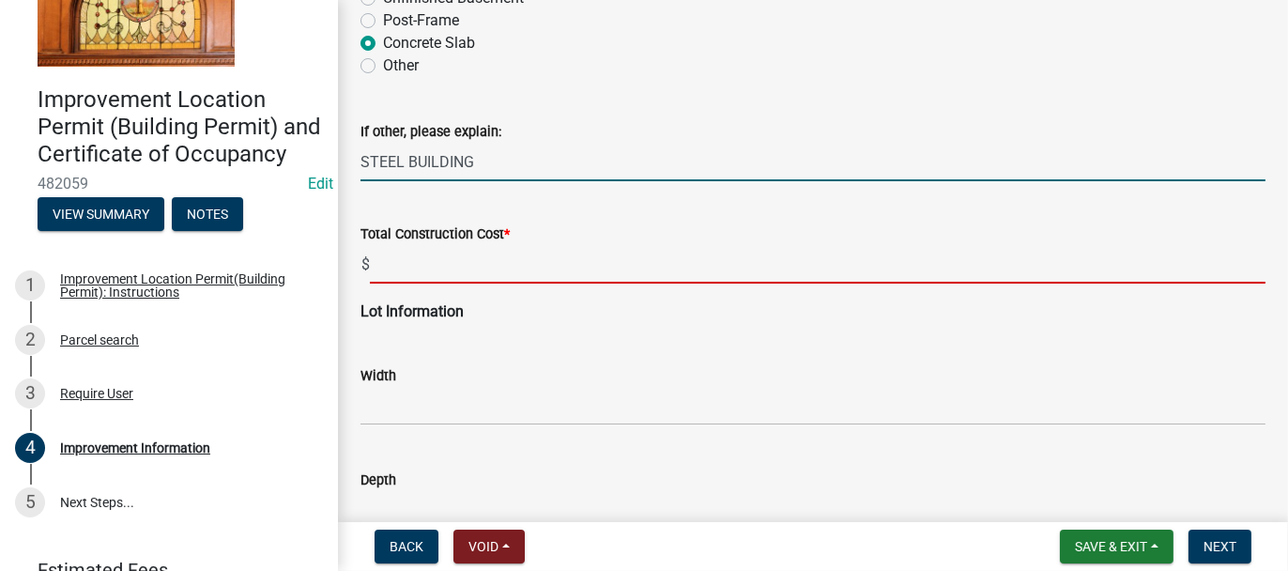
click at [395, 266] on input "text" at bounding box center [817, 264] width 895 height 38
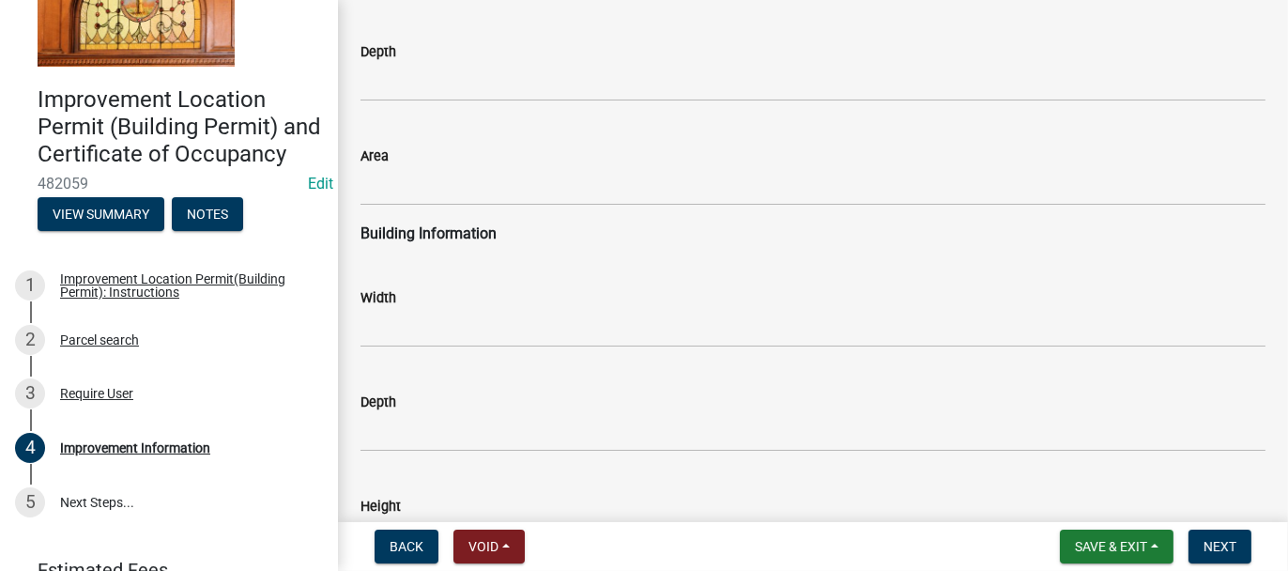
scroll to position [2594, 0]
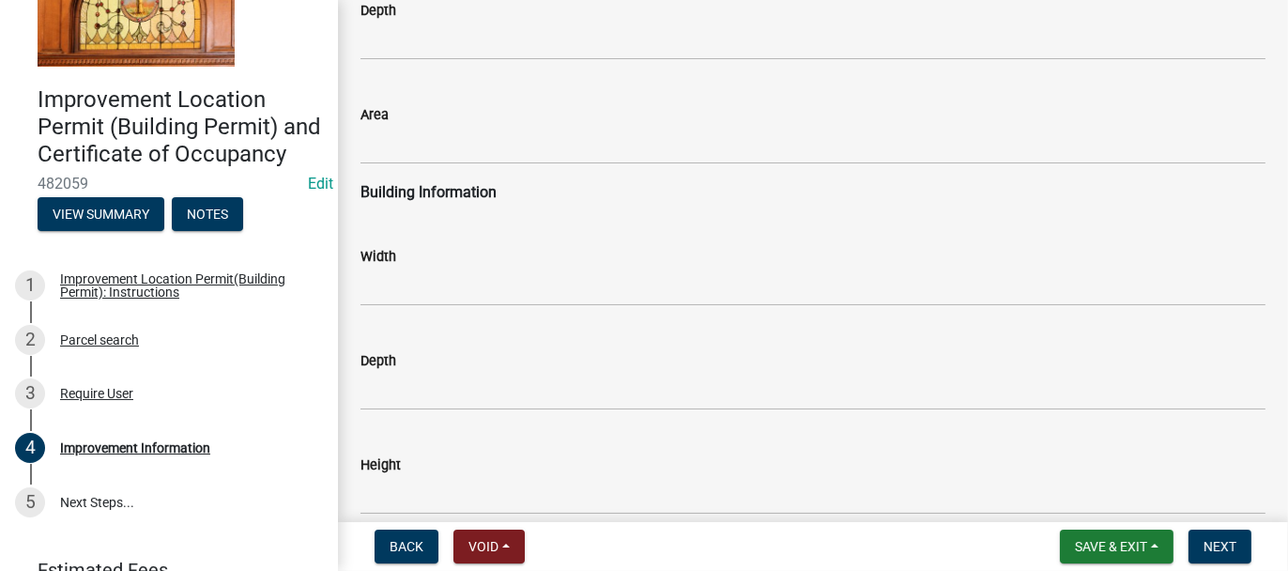
type input "60000"
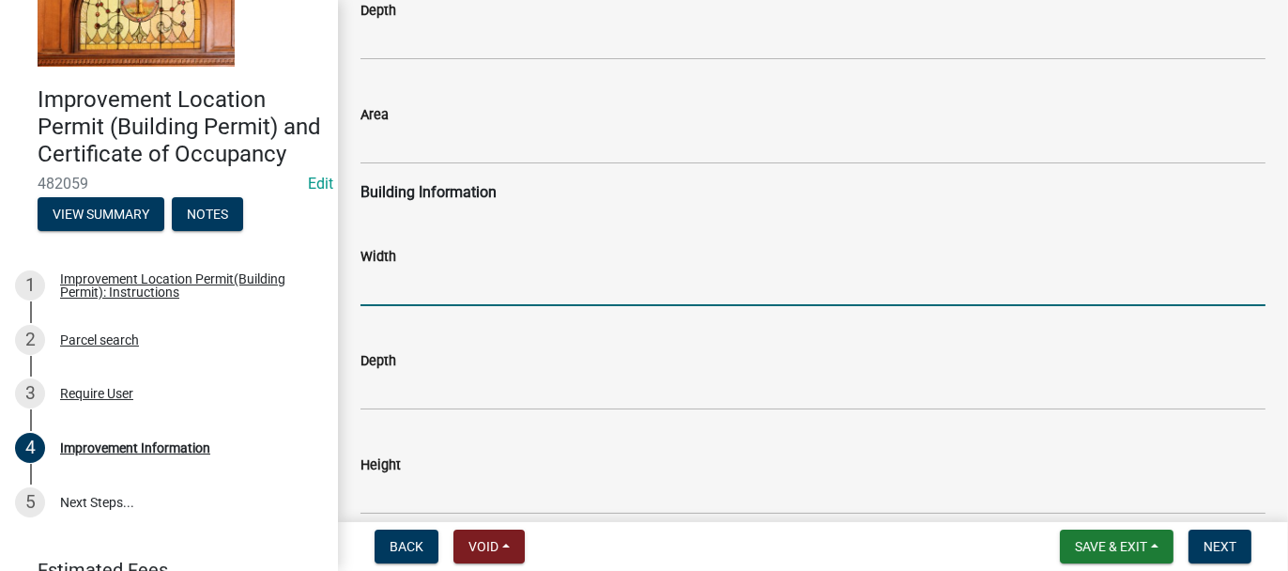
click at [416, 284] on input "text" at bounding box center [812, 286] width 905 height 38
type input "30"
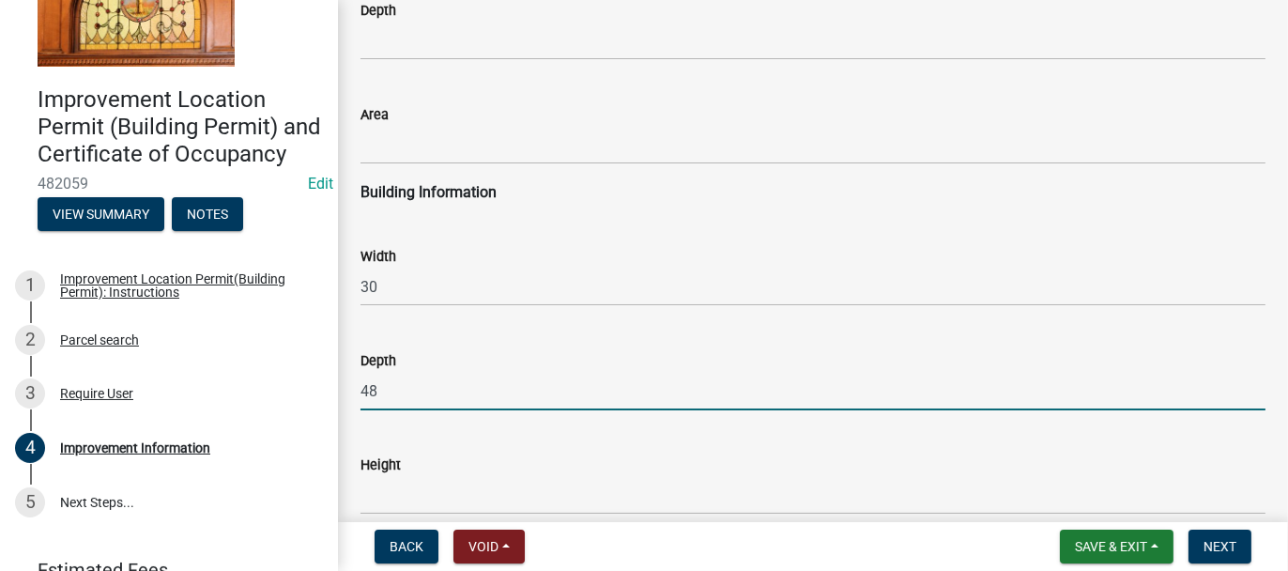
type input "48"
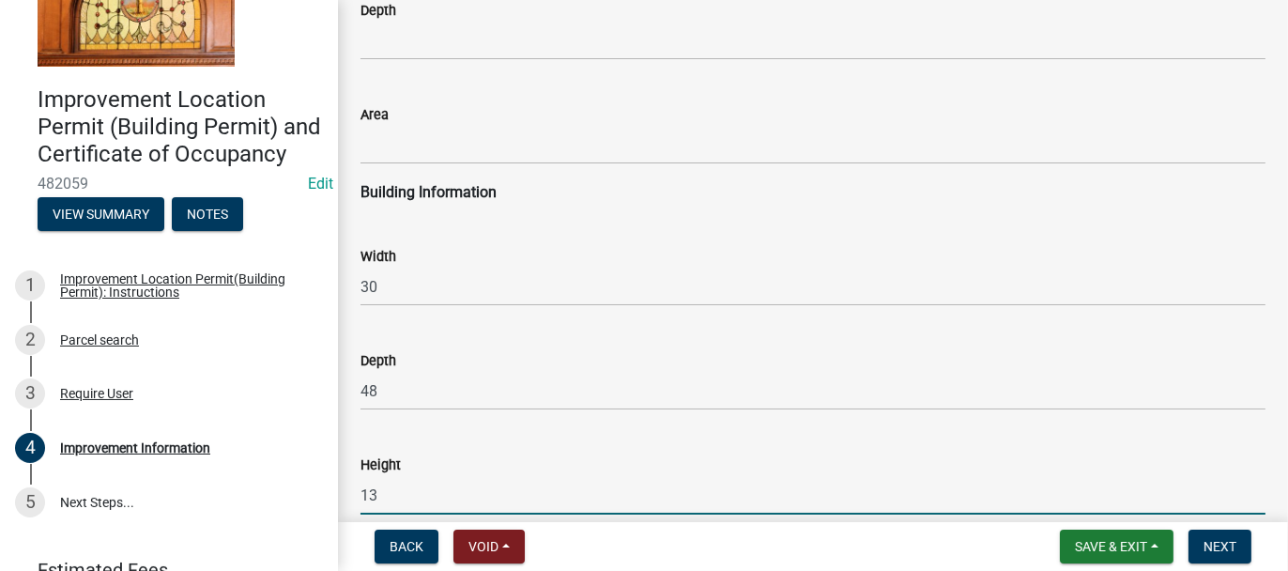
type input "13"
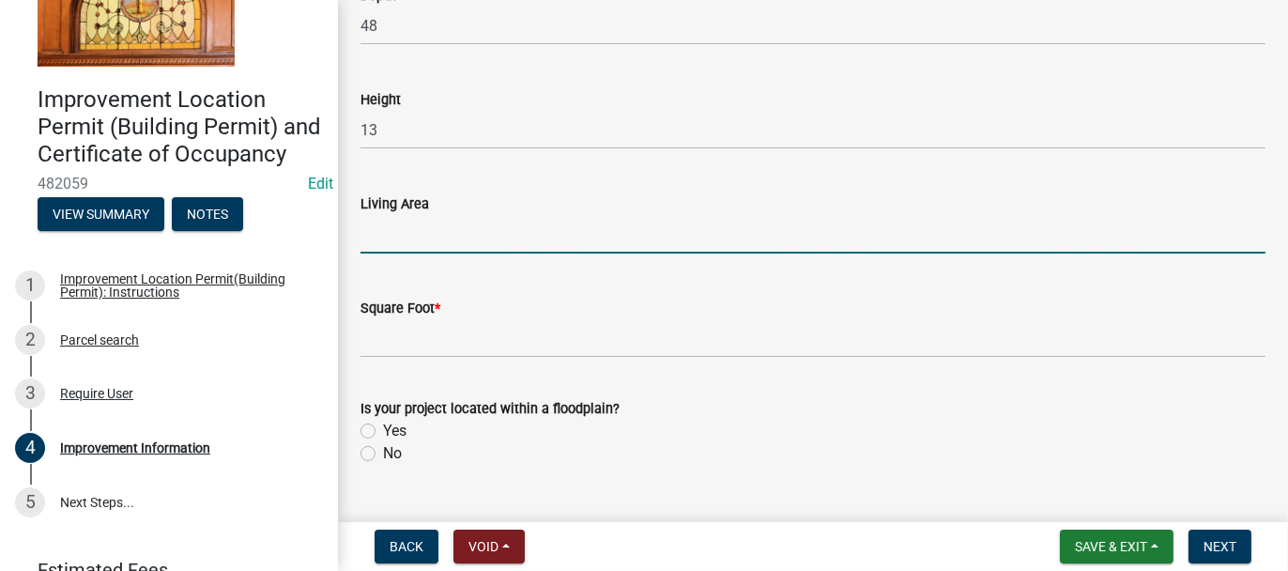
scroll to position [2999, 0]
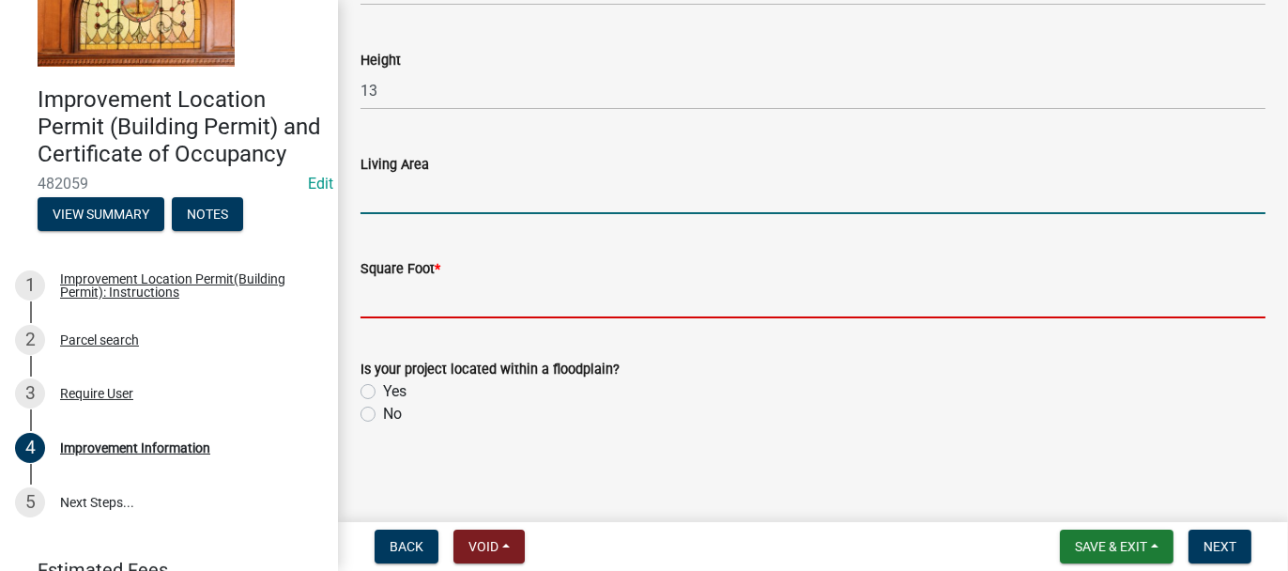
click at [384, 290] on input "text" at bounding box center [812, 299] width 905 height 38
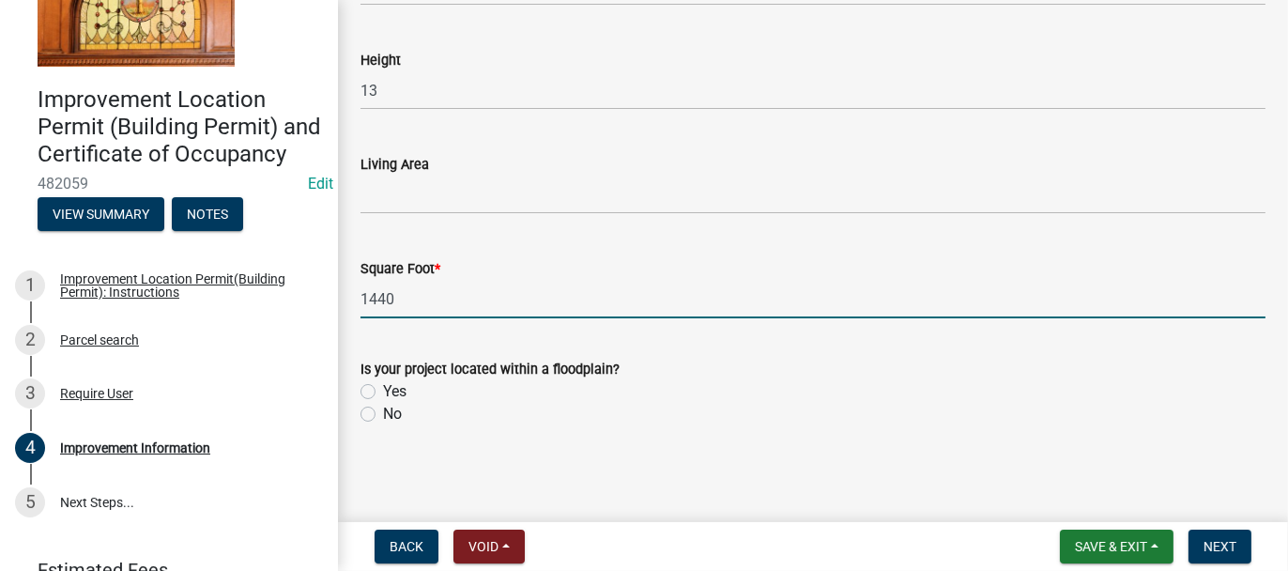
type input "1440"
click at [383, 415] on label "No" at bounding box center [392, 414] width 19 height 23
click at [383, 415] on input "No" at bounding box center [389, 409] width 12 height 12
radio input "true"
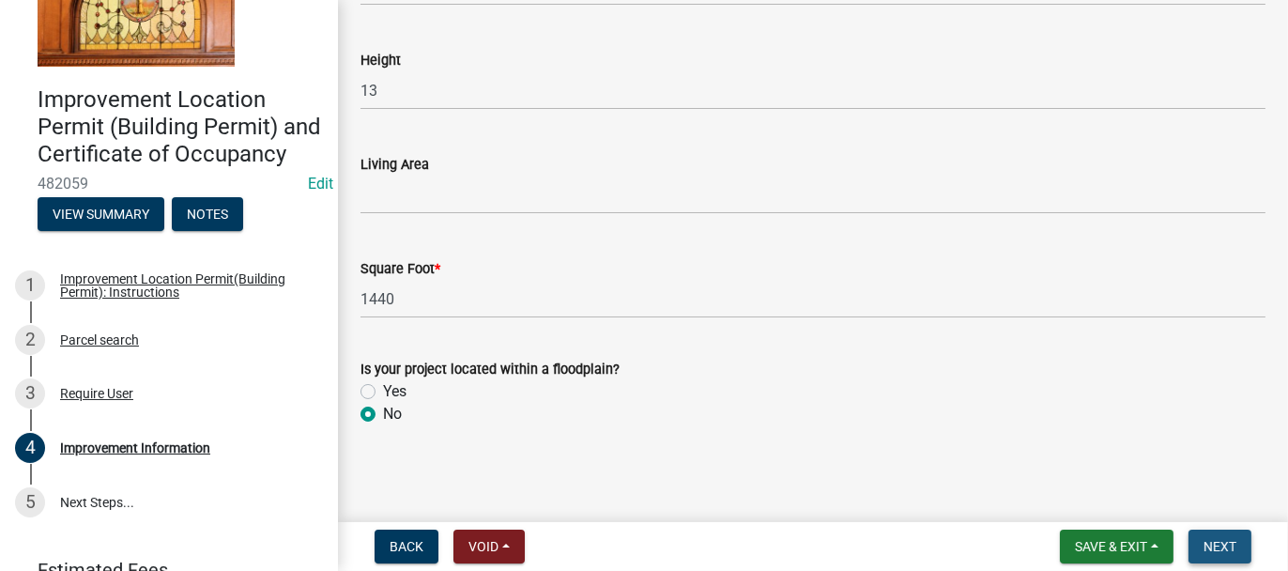
drag, startPoint x: 1216, startPoint y: 543, endPoint x: 1169, endPoint y: 544, distance: 47.9
click at [1215, 543] on span "Next" at bounding box center [1219, 546] width 33 height 15
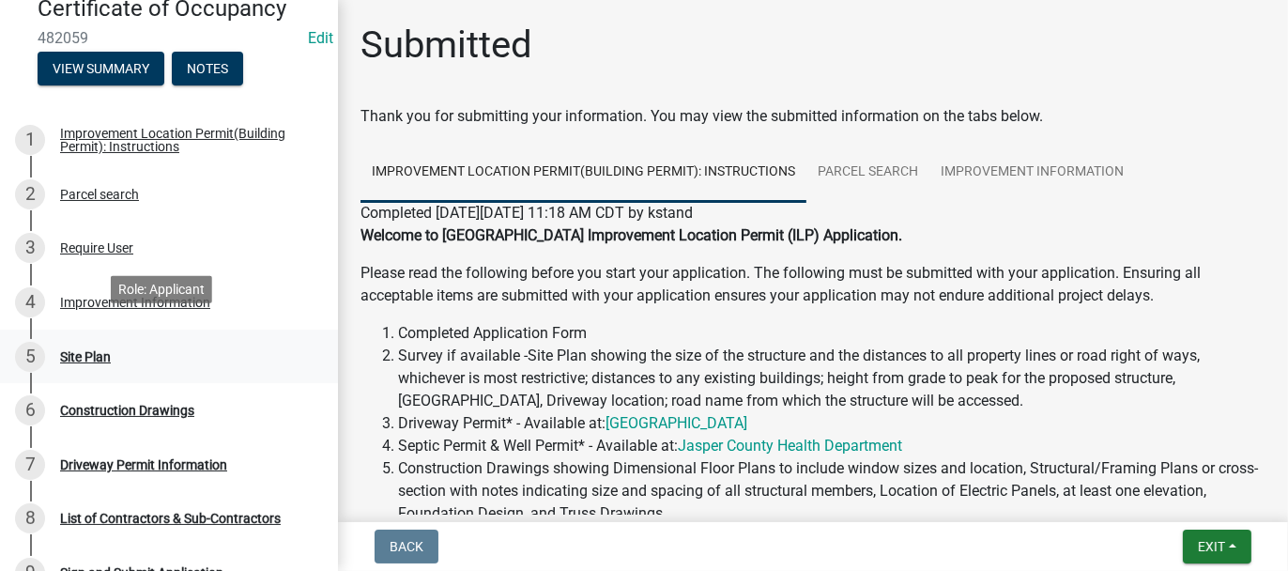
scroll to position [282, 0]
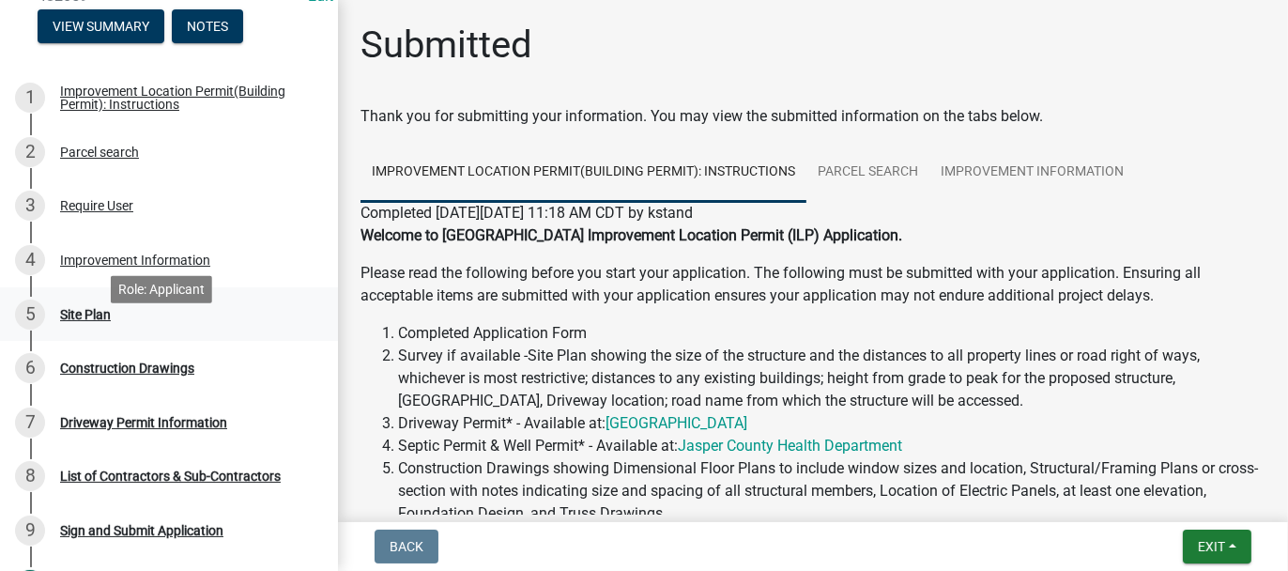
click at [84, 321] on div "Site Plan" at bounding box center [85, 314] width 51 height 13
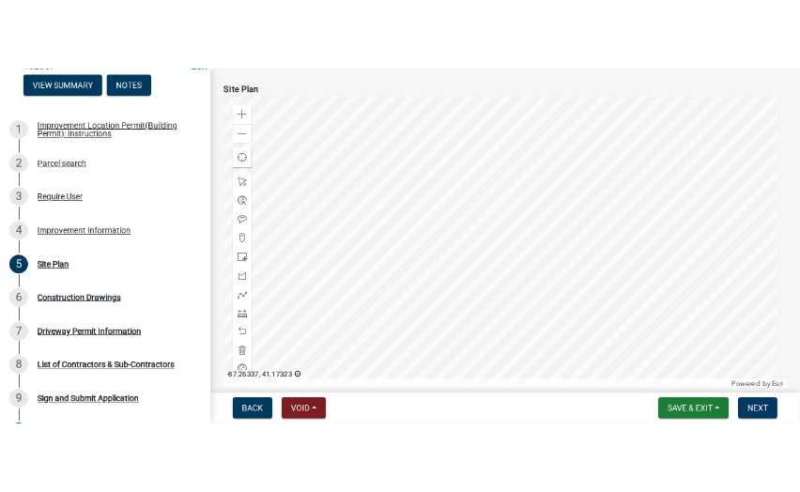
scroll to position [415, 0]
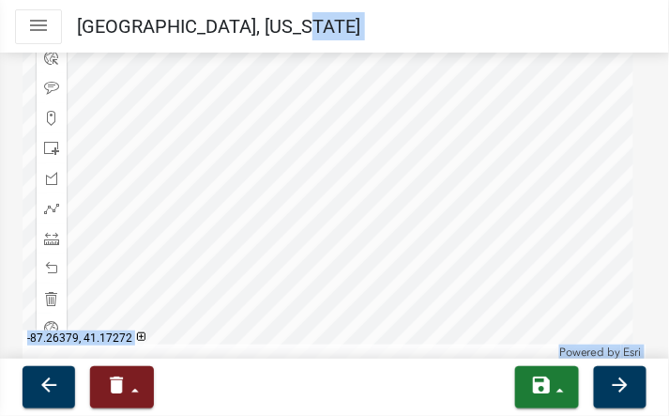
drag, startPoint x: 666, startPoint y: 415, endPoint x: 670, endPoint y: 428, distance: 13.7
click at [669, 416] on html "Internet Explorer does NOT work with GeoPermits. Get a new browser for more sec…" at bounding box center [334, 208] width 669 height 416
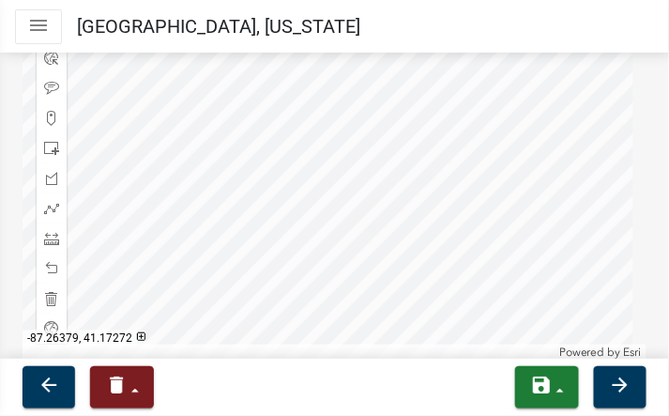
click at [665, 395] on nav "arrow_back delete Withdraw Lock Expire Void save Save Save & Exit arrow_forward" at bounding box center [334, 387] width 669 height 57
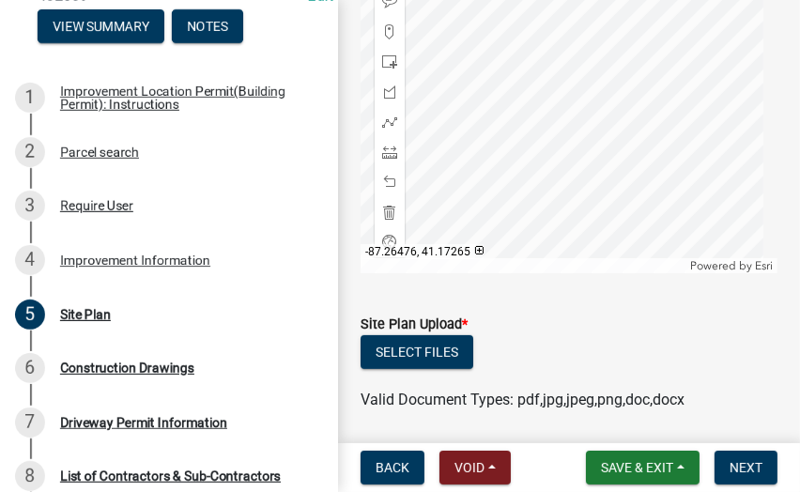
scroll to position [561, 0]
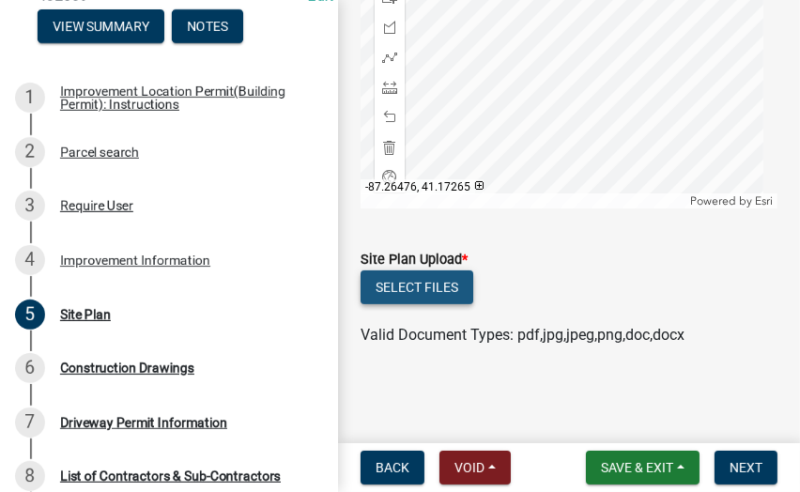
click at [415, 290] on button "Select files" at bounding box center [416, 287] width 113 height 34
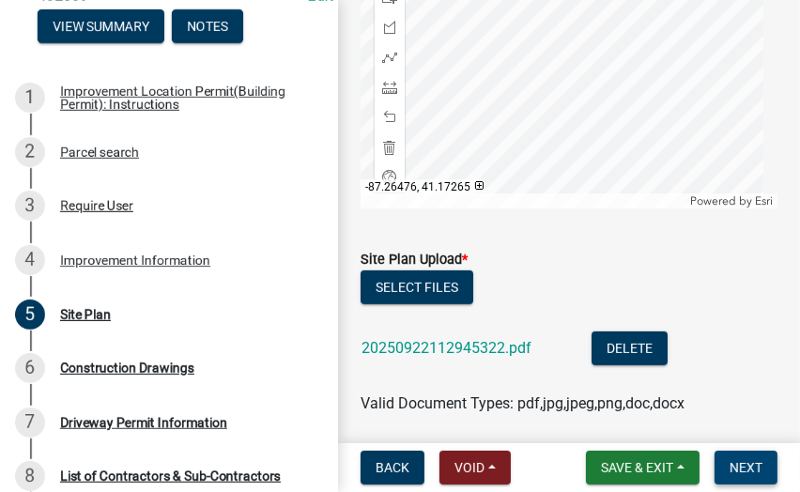
click at [752, 464] on span "Next" at bounding box center [745, 467] width 33 height 15
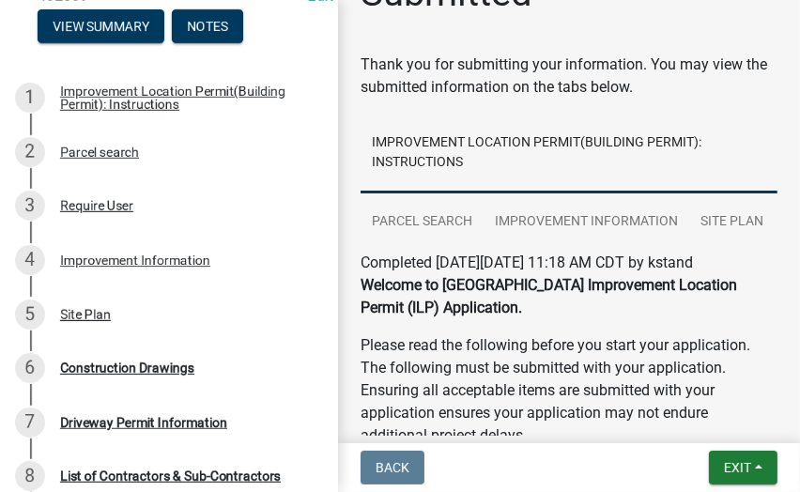
scroll to position [94, 0]
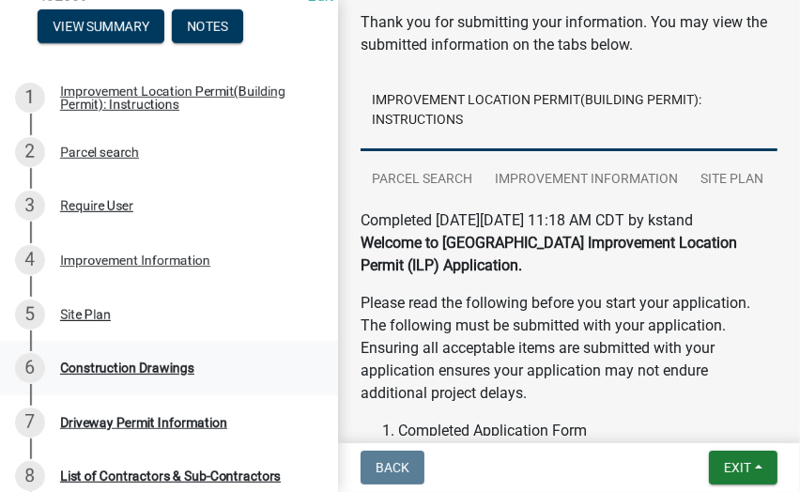
click at [125, 374] on div "Construction Drawings" at bounding box center [127, 367] width 134 height 13
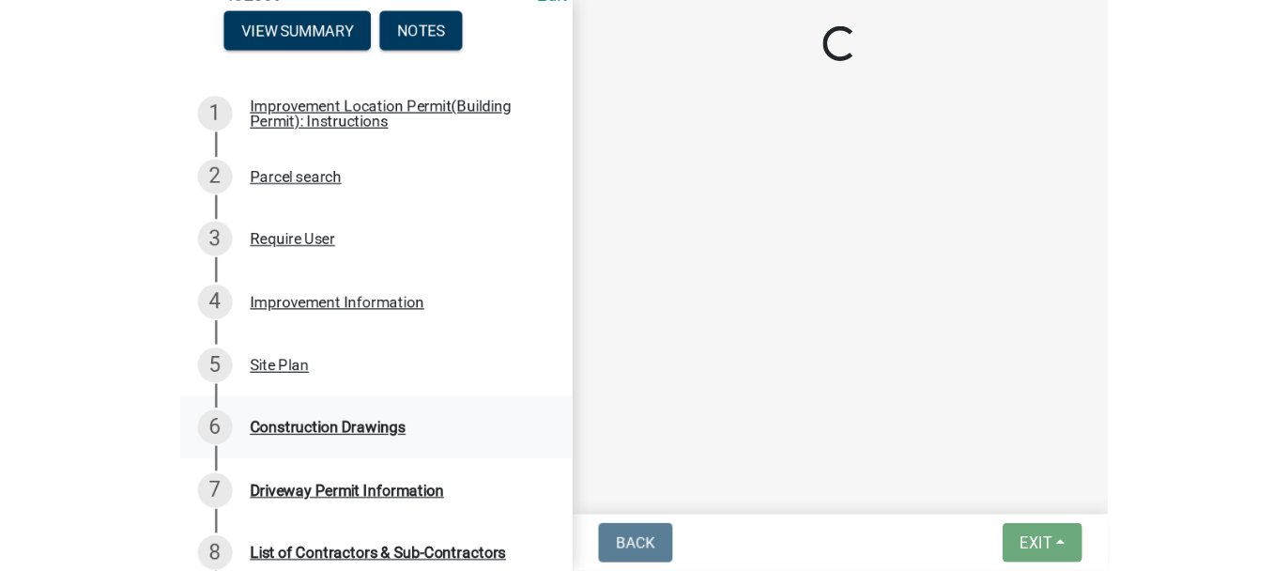
scroll to position [0, 0]
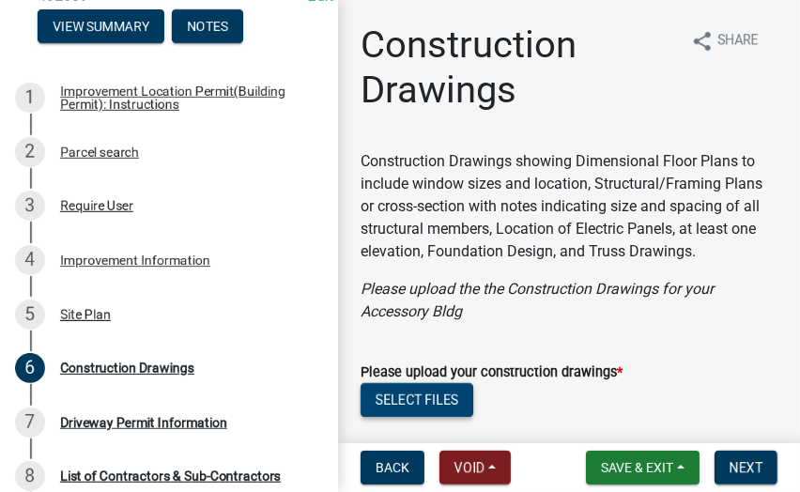
click at [420, 398] on button "Select files" at bounding box center [416, 400] width 113 height 34
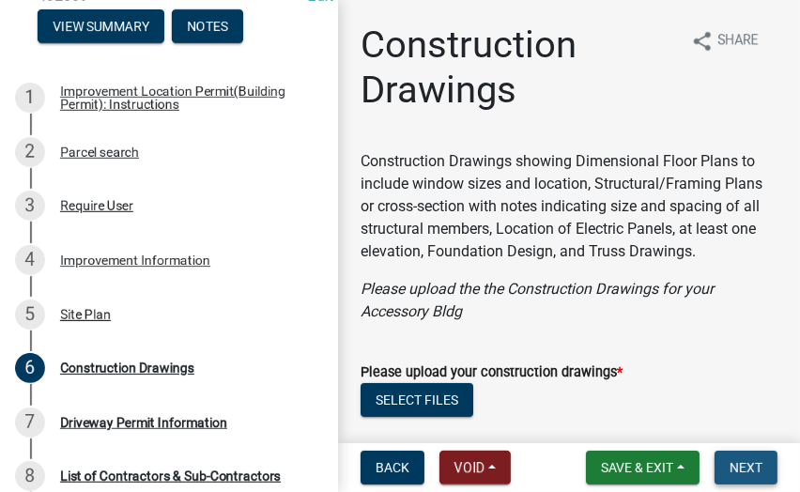
click at [749, 468] on span "Next" at bounding box center [745, 467] width 33 height 15
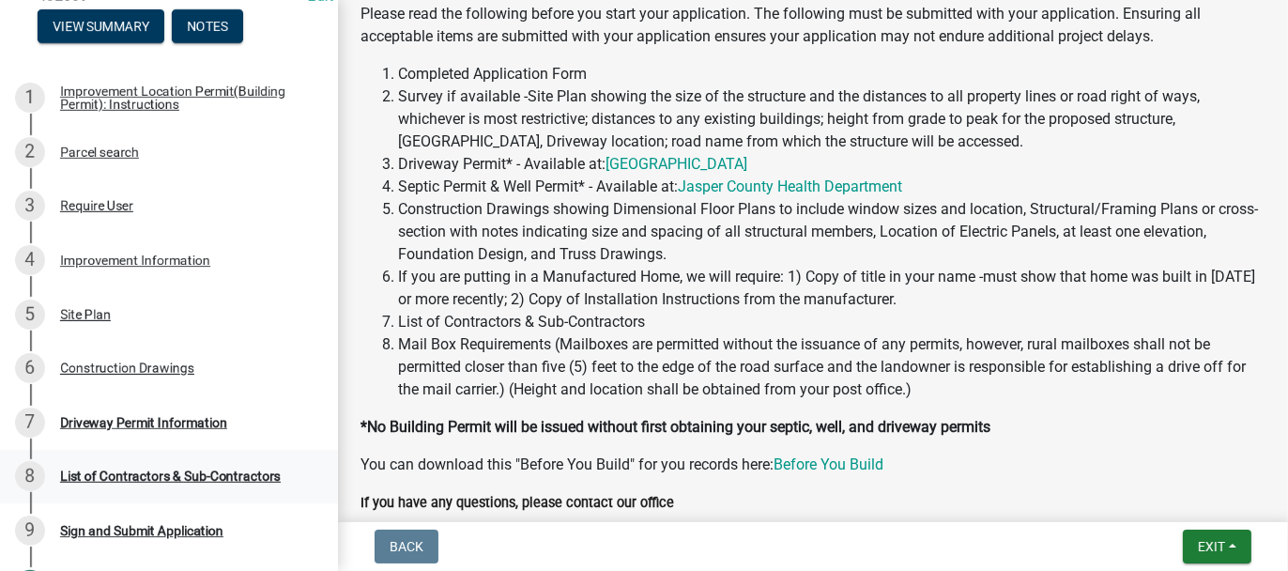
scroll to position [94, 0]
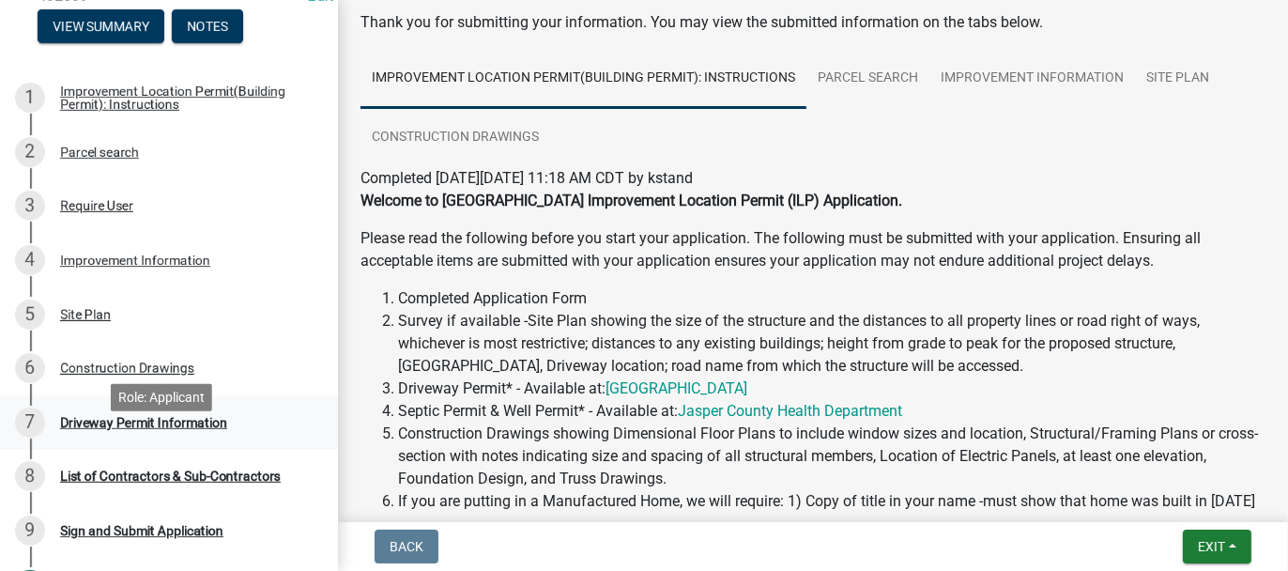
click at [108, 429] on div "Driveway Permit Information" at bounding box center [143, 422] width 167 height 13
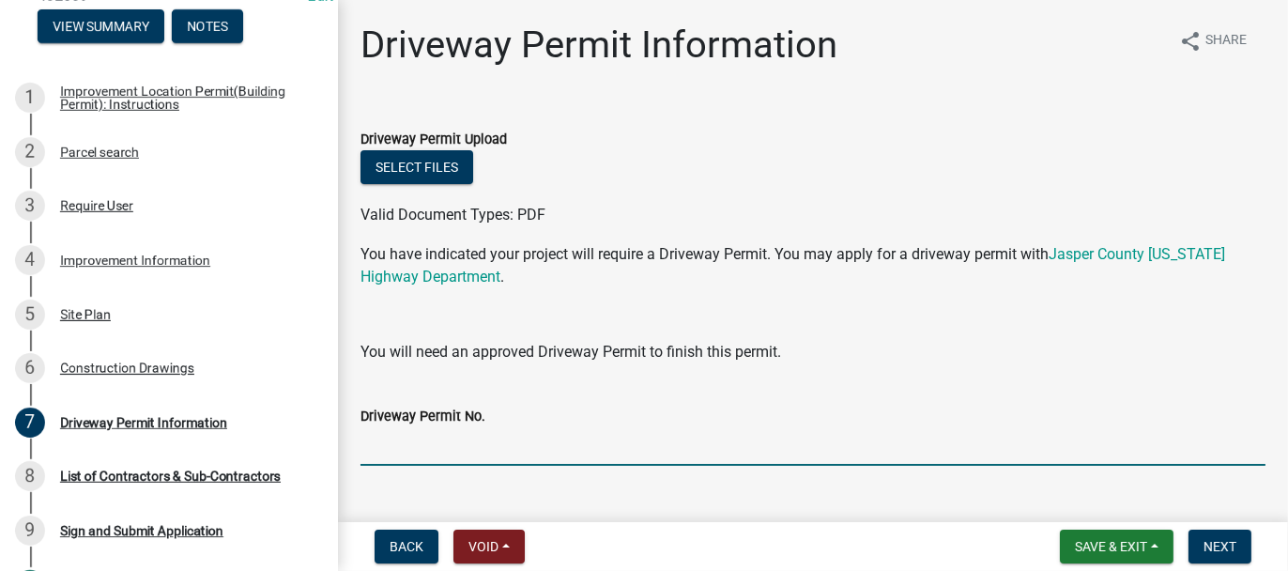
click at [417, 433] on input "Driveway Permit No." at bounding box center [812, 446] width 905 height 38
type input "EXISTING"
click at [1227, 541] on span "Next" at bounding box center [1219, 546] width 33 height 15
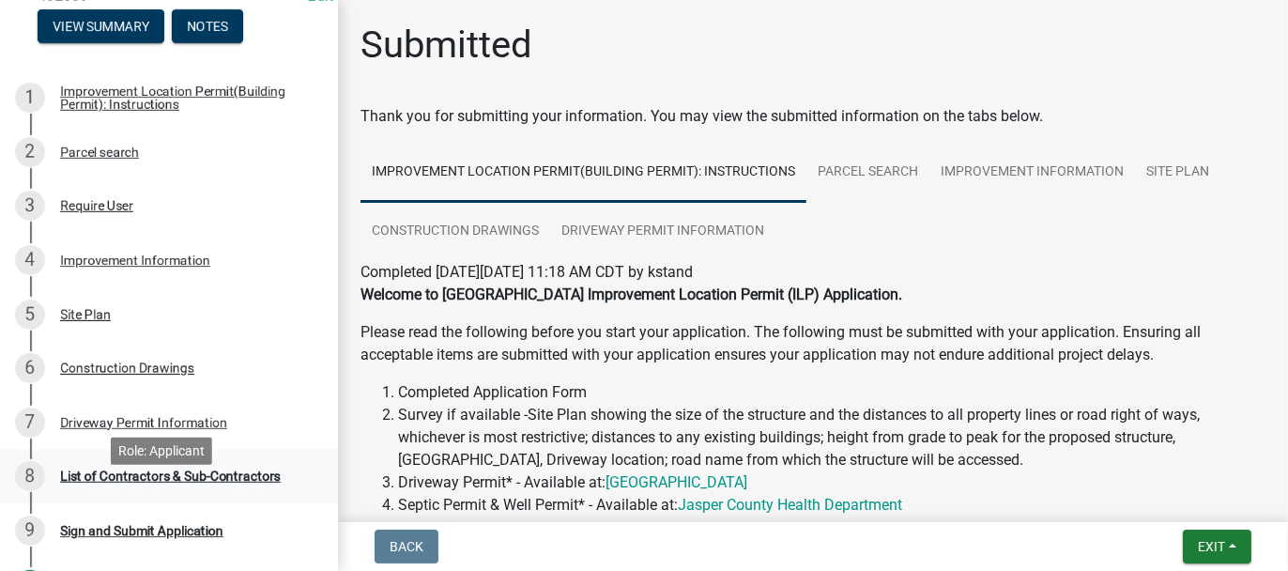
click at [234, 482] on div "List of Contractors & Sub-Contractors" at bounding box center [170, 475] width 221 height 13
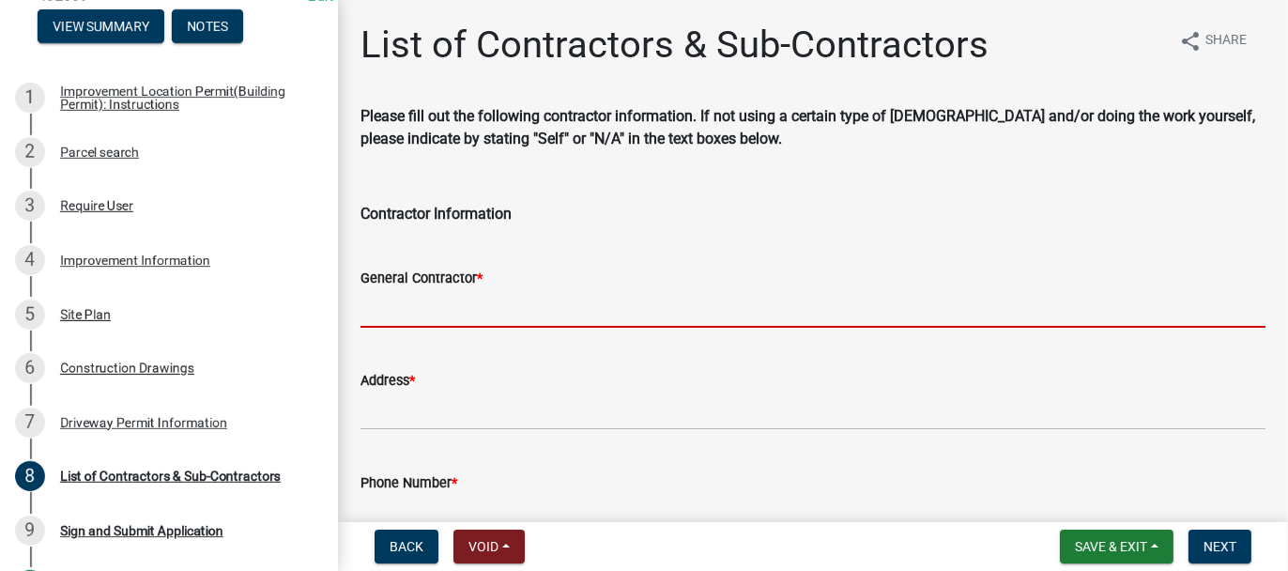
click at [507, 304] on input "General Contractor *" at bounding box center [812, 308] width 905 height 38
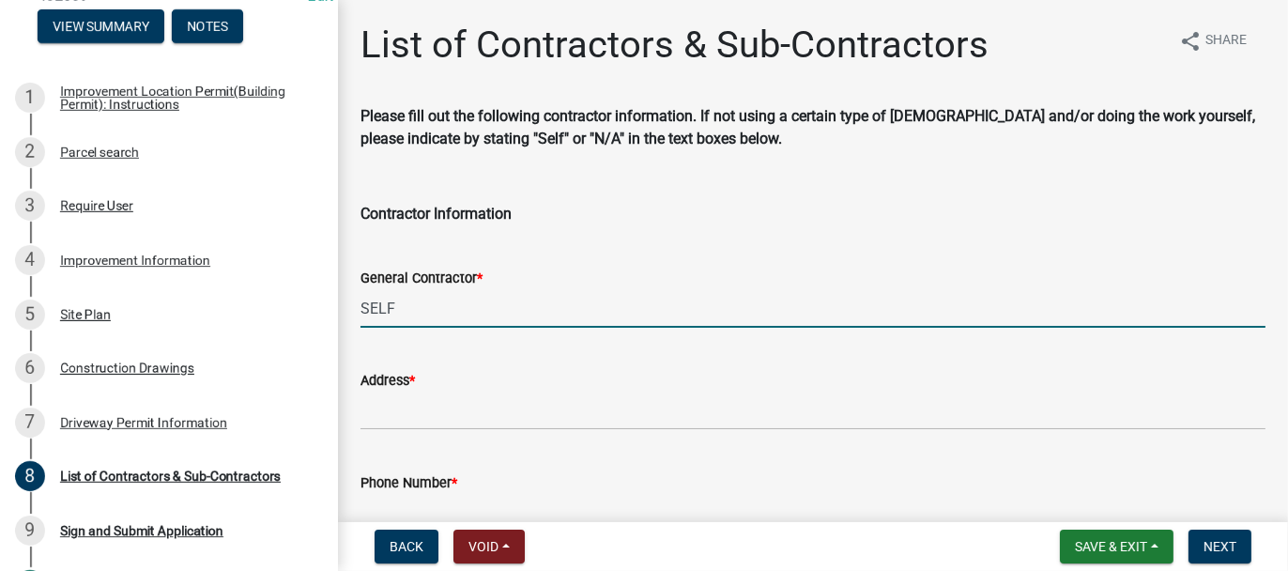
type input "SELF"
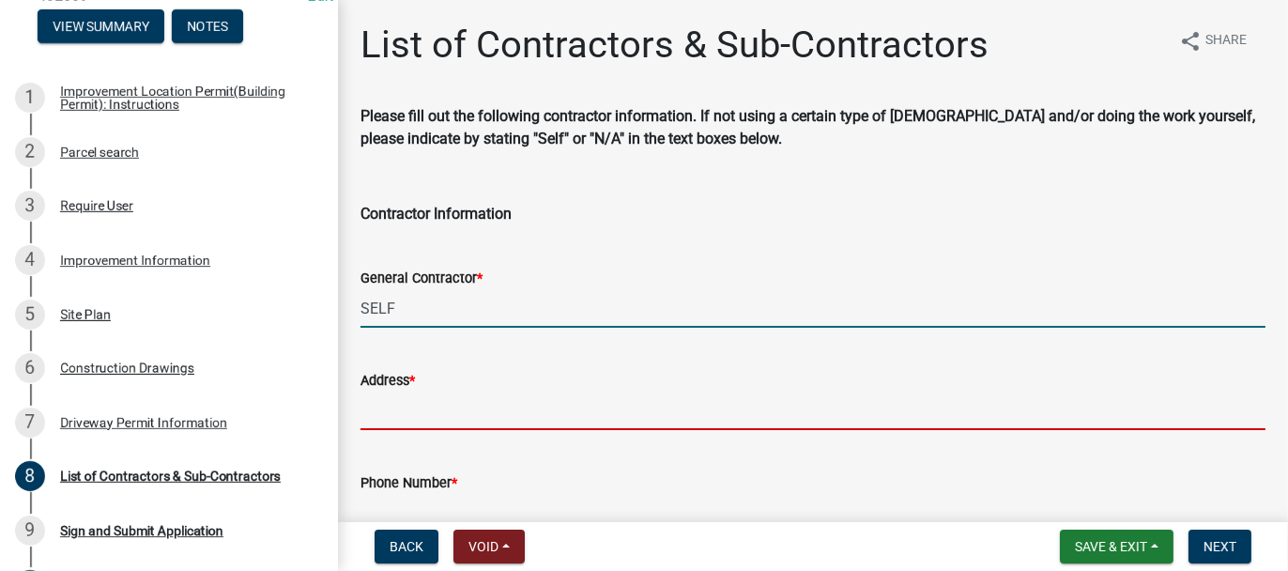
click at [908, 405] on input "Address *" at bounding box center [812, 410] width 905 height 38
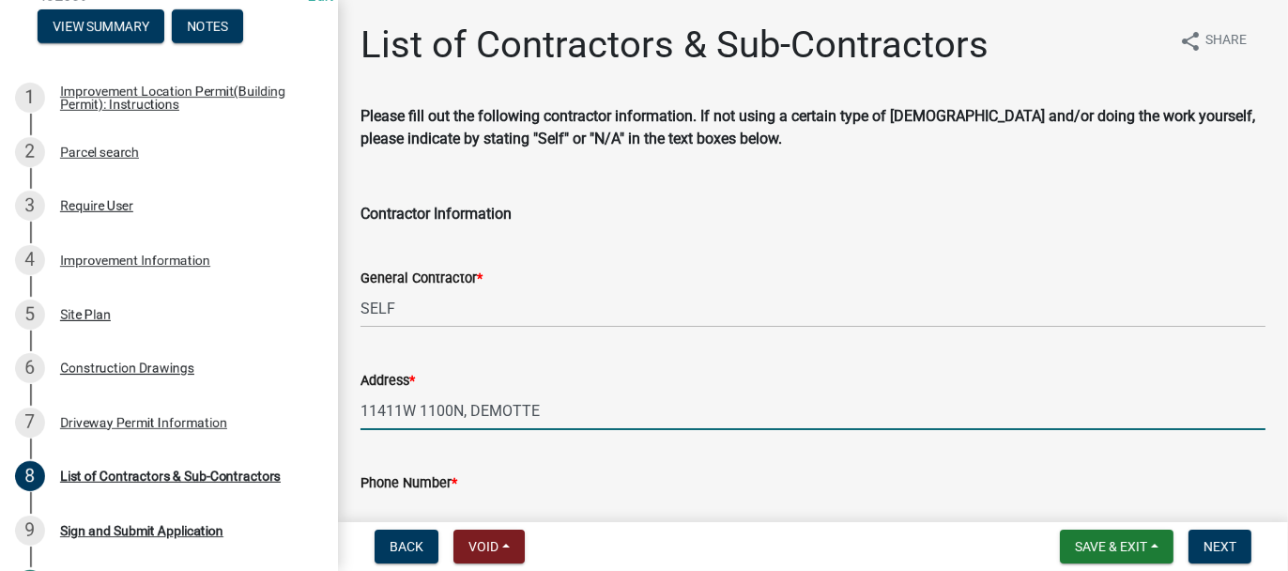
type input "11411W 1100N, DEMOTTE"
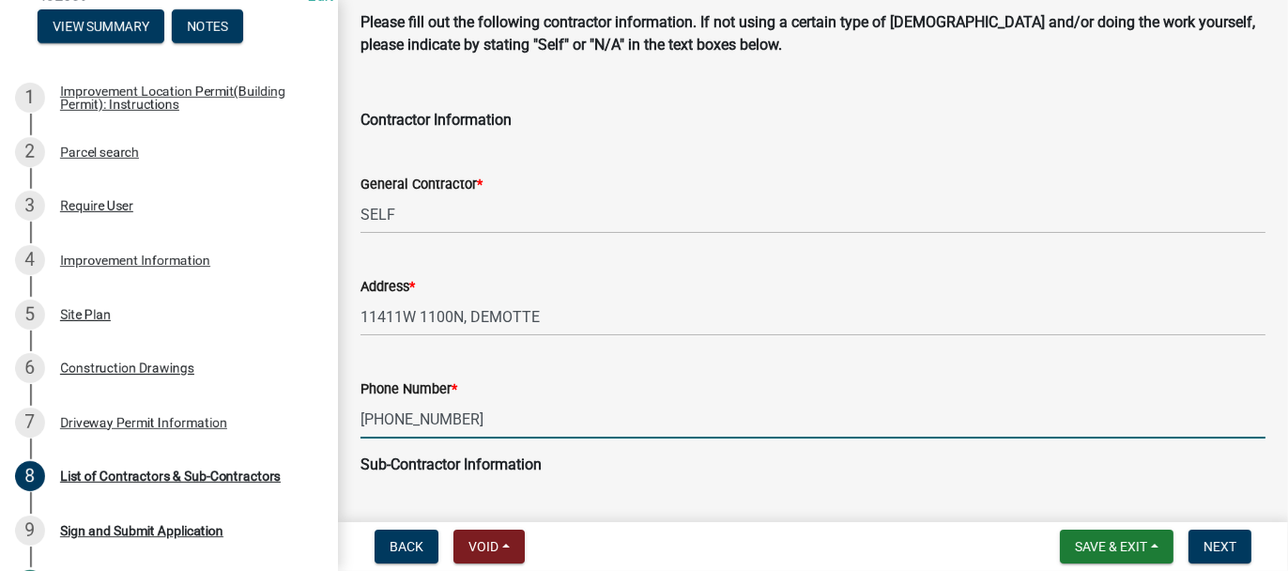
scroll to position [205, 0]
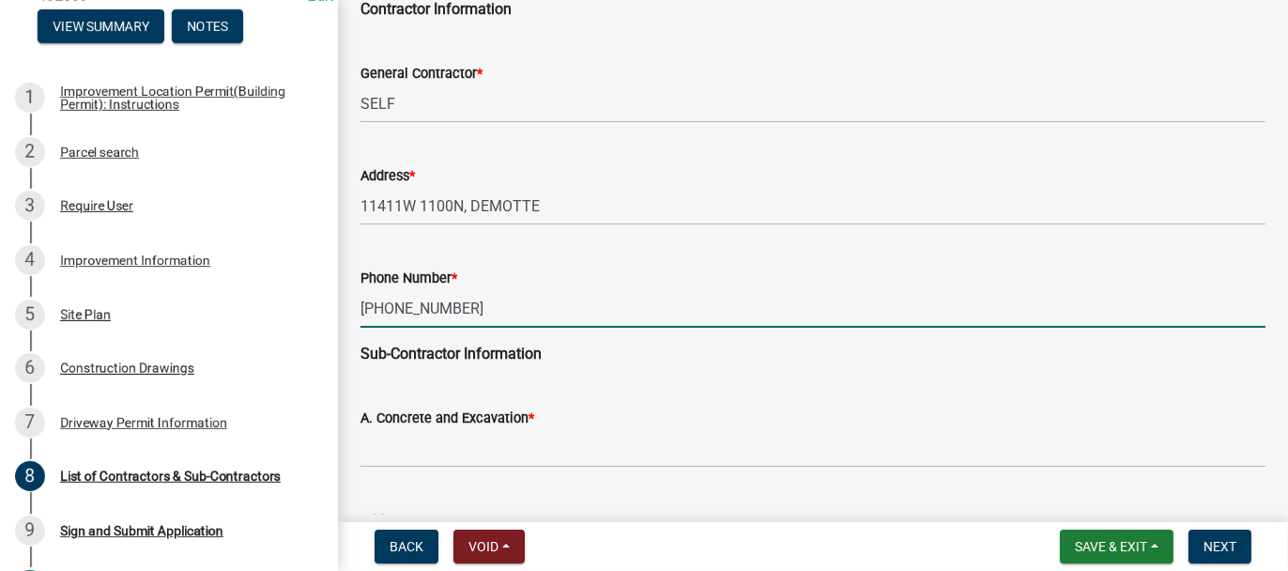
type input "219-798-8295"
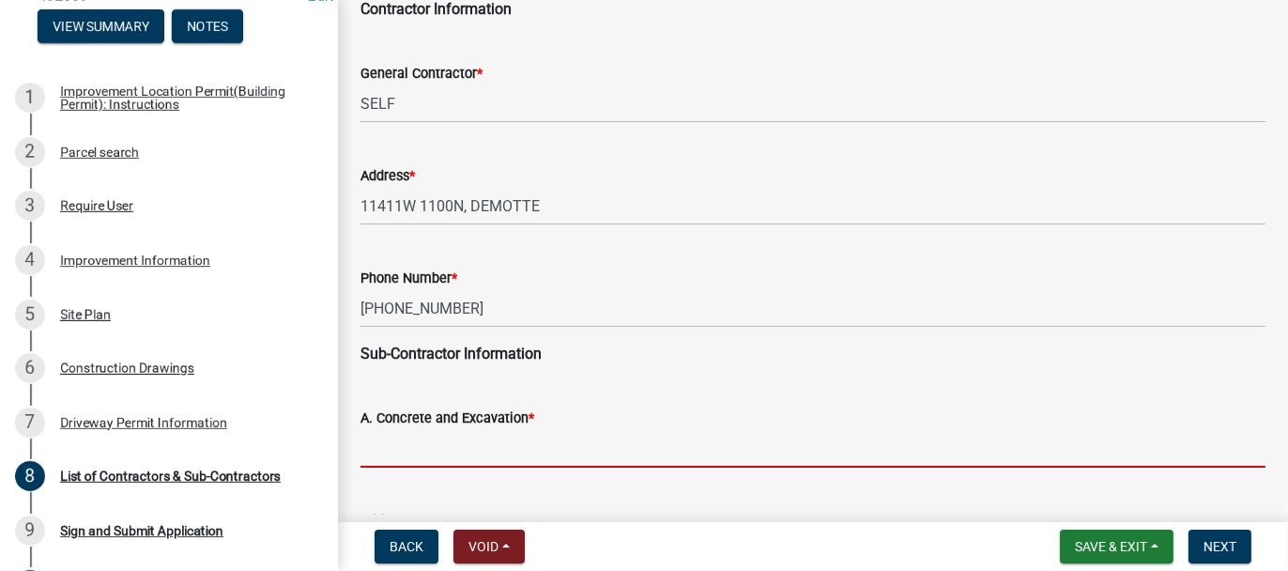
click at [532, 446] on input "A. Concrete and Excavation *" at bounding box center [812, 448] width 905 height 38
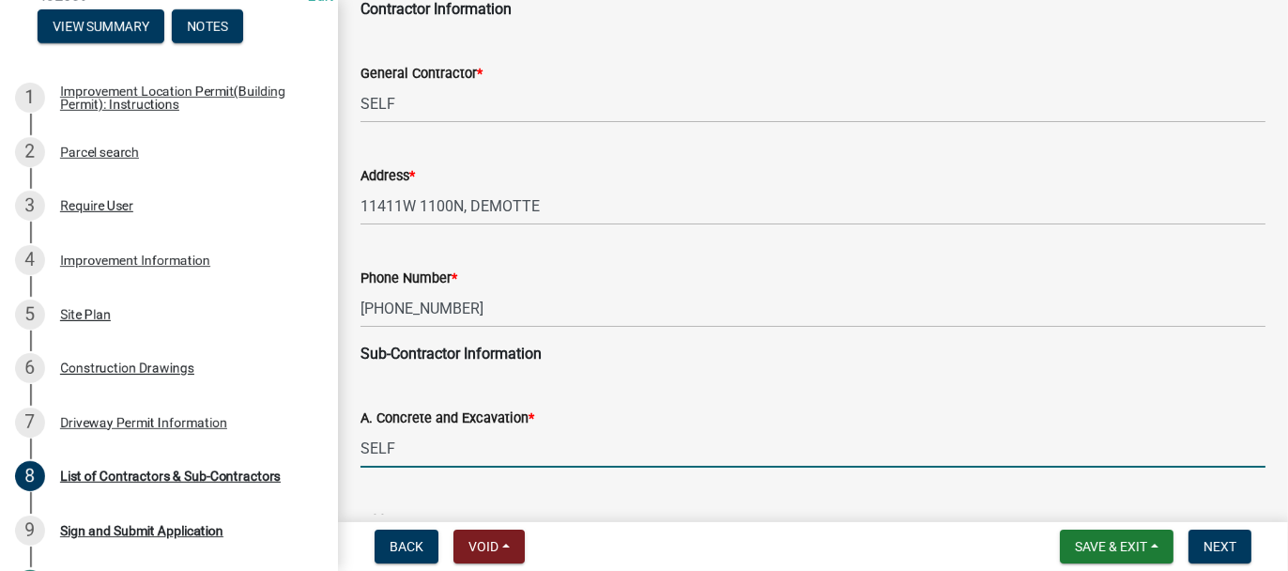
type input "SELF"
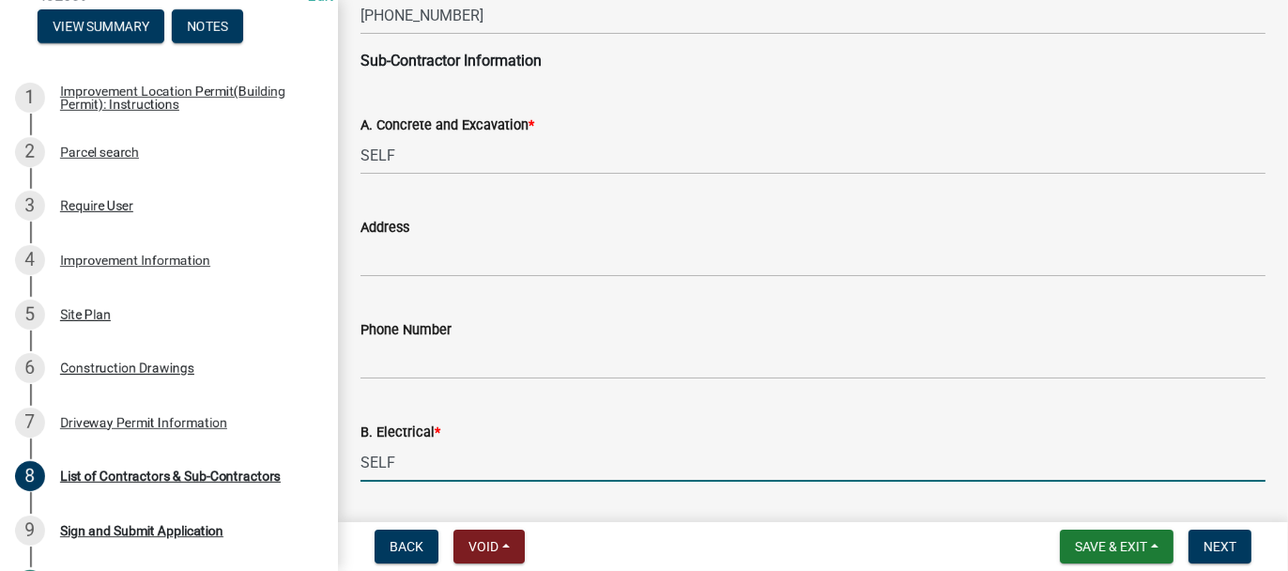
type input "SELF"
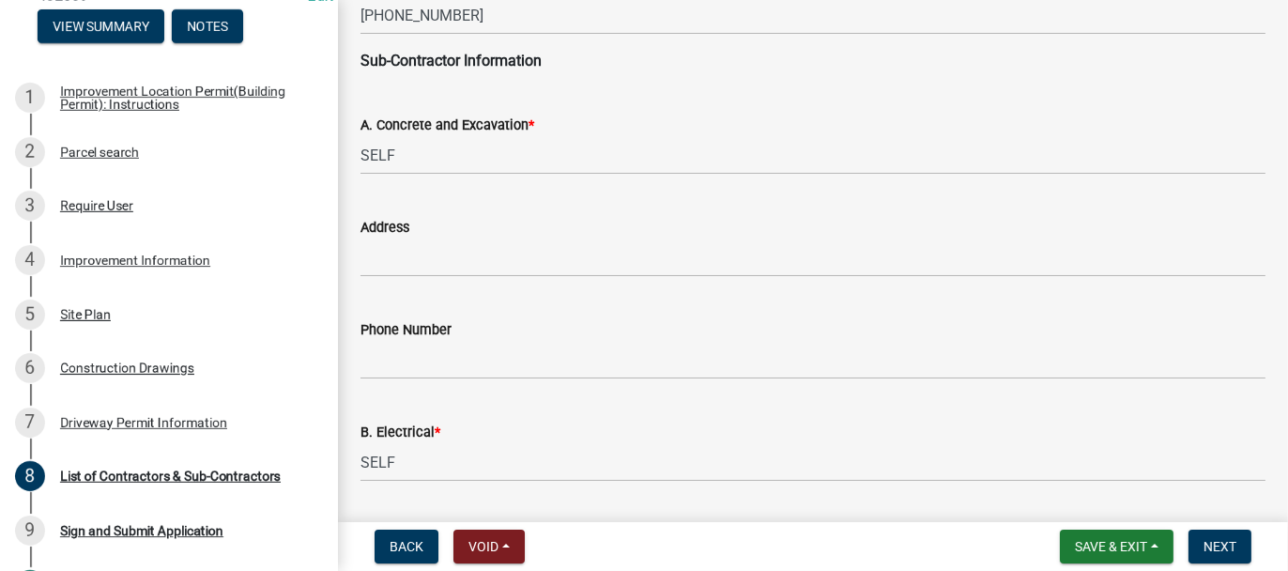
scroll to position [804, 0]
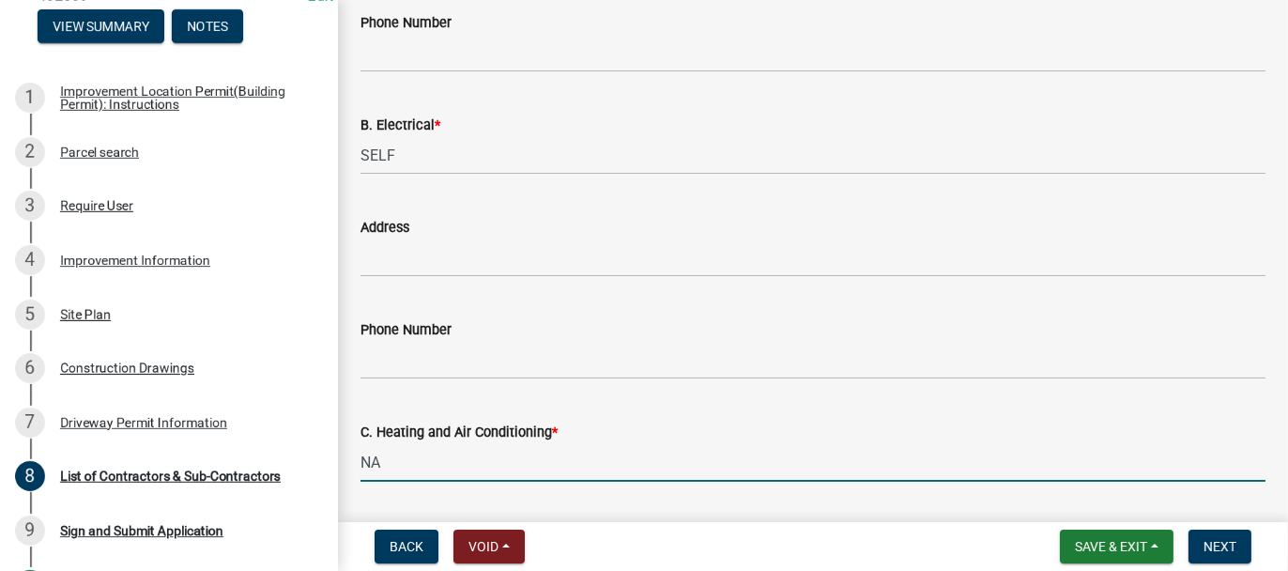
type input "NA"
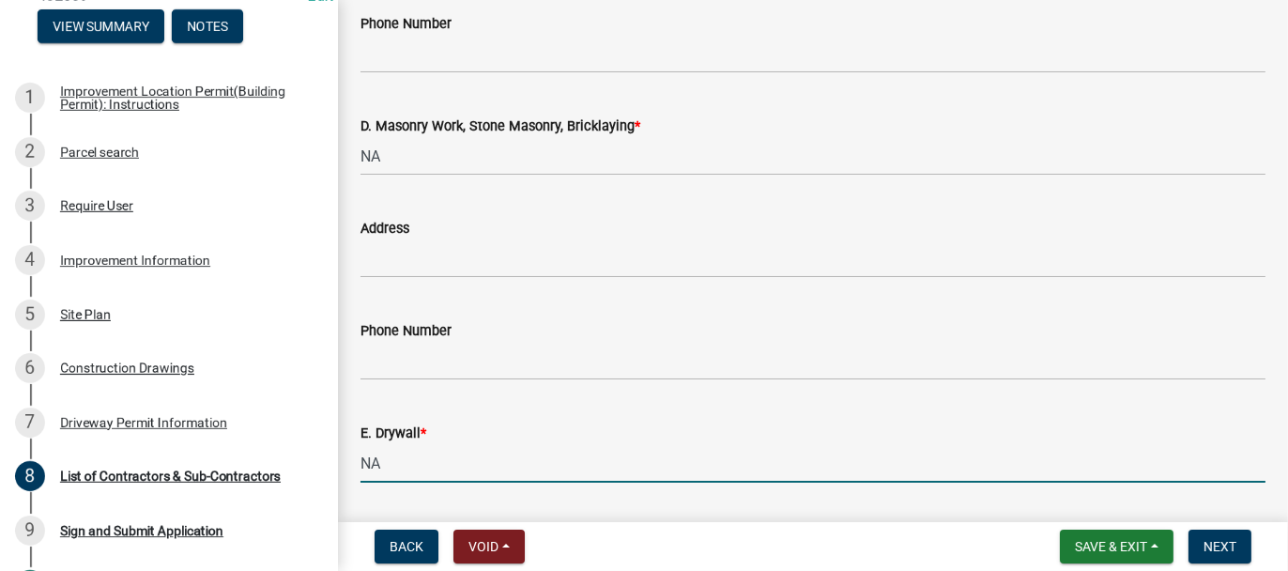
scroll to position [1724, 0]
type input "NA"
type input "SELF"
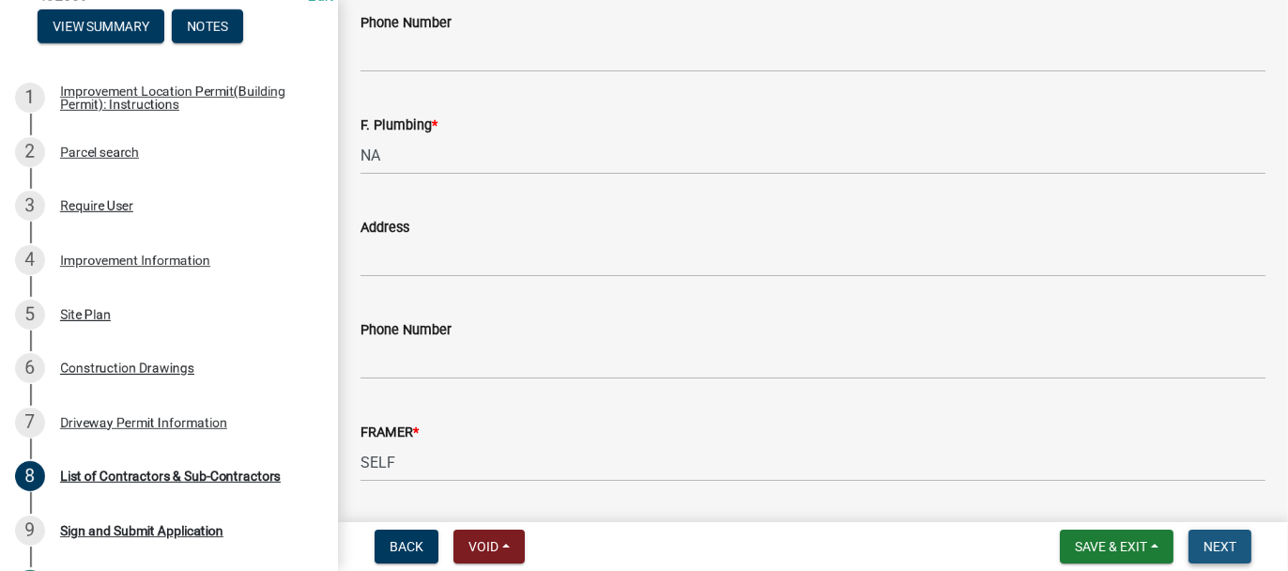
click at [1217, 544] on span "Next" at bounding box center [1219, 546] width 33 height 15
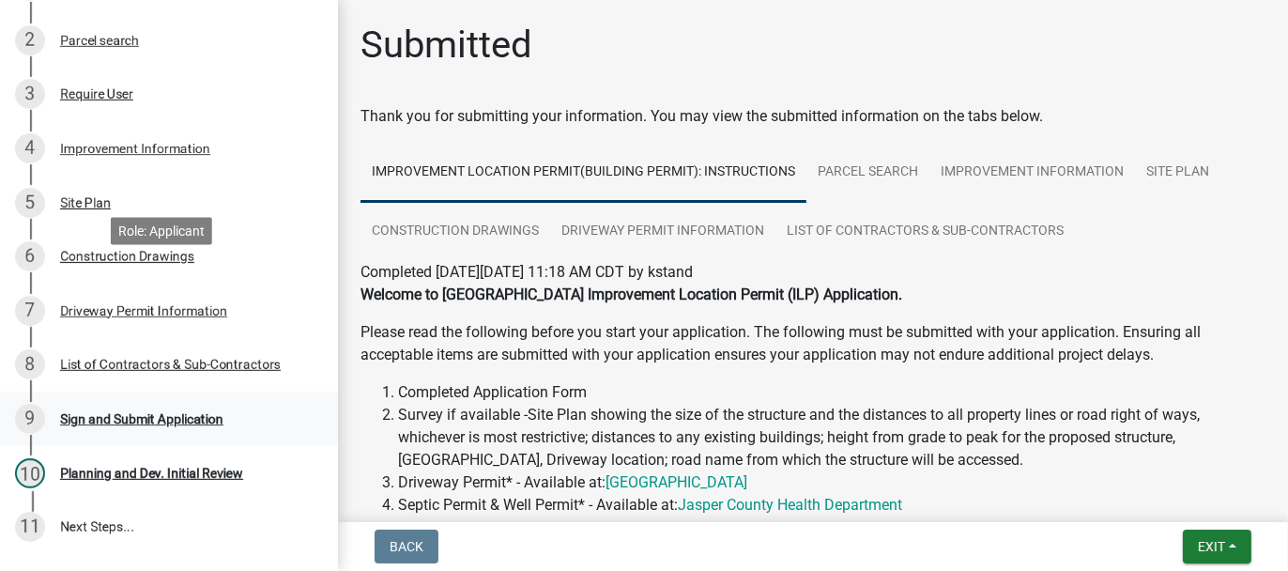
scroll to position [535, 0]
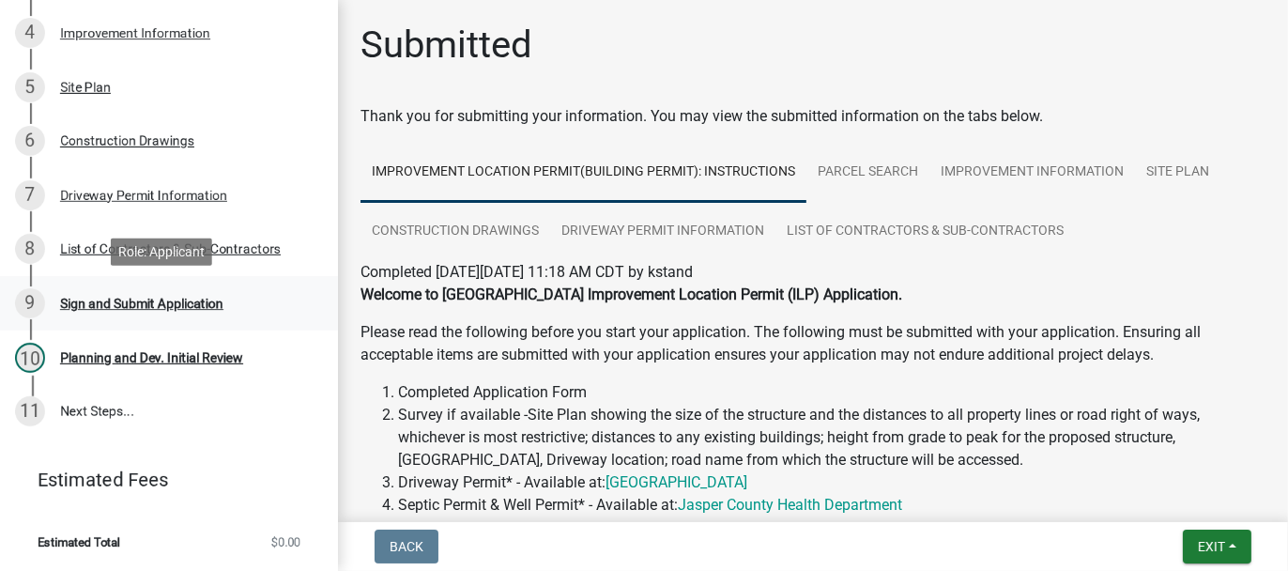
click at [215, 301] on div "Sign and Submit Application" at bounding box center [141, 303] width 163 height 13
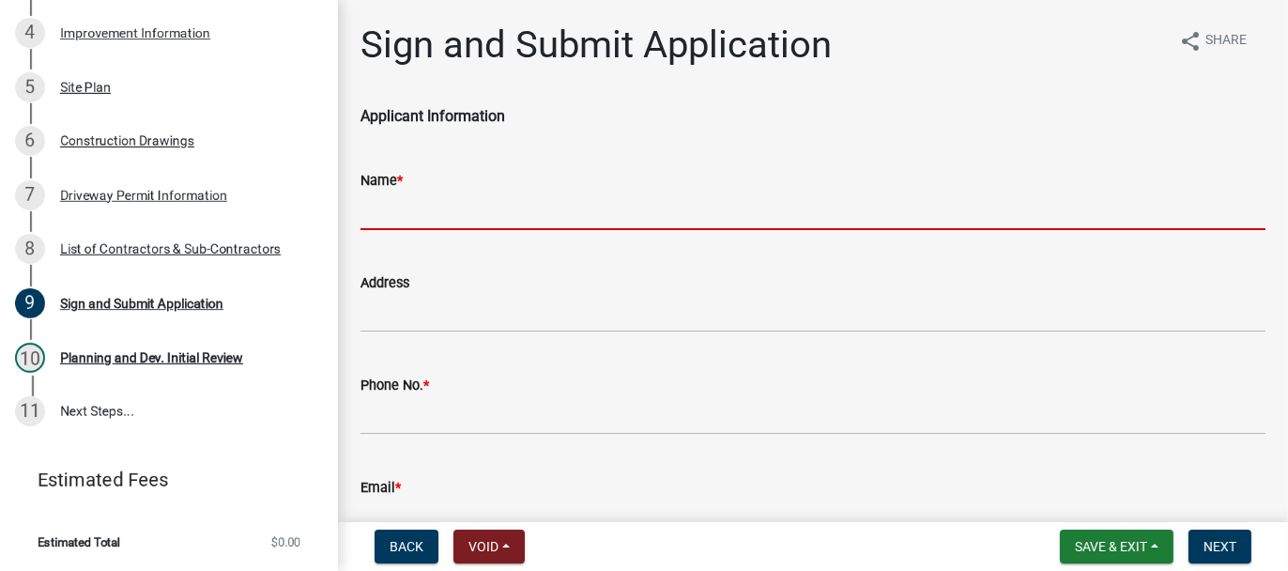
click at [418, 206] on input "Name *" at bounding box center [812, 210] width 905 height 38
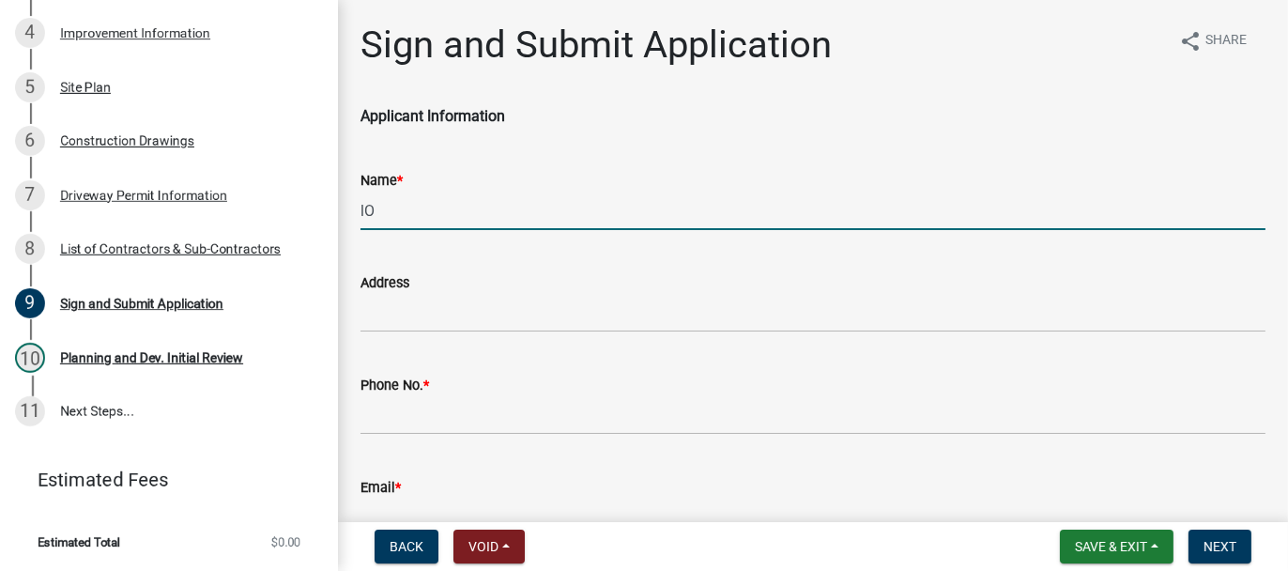
type input "l"
type input "LOU HAYWORTH"
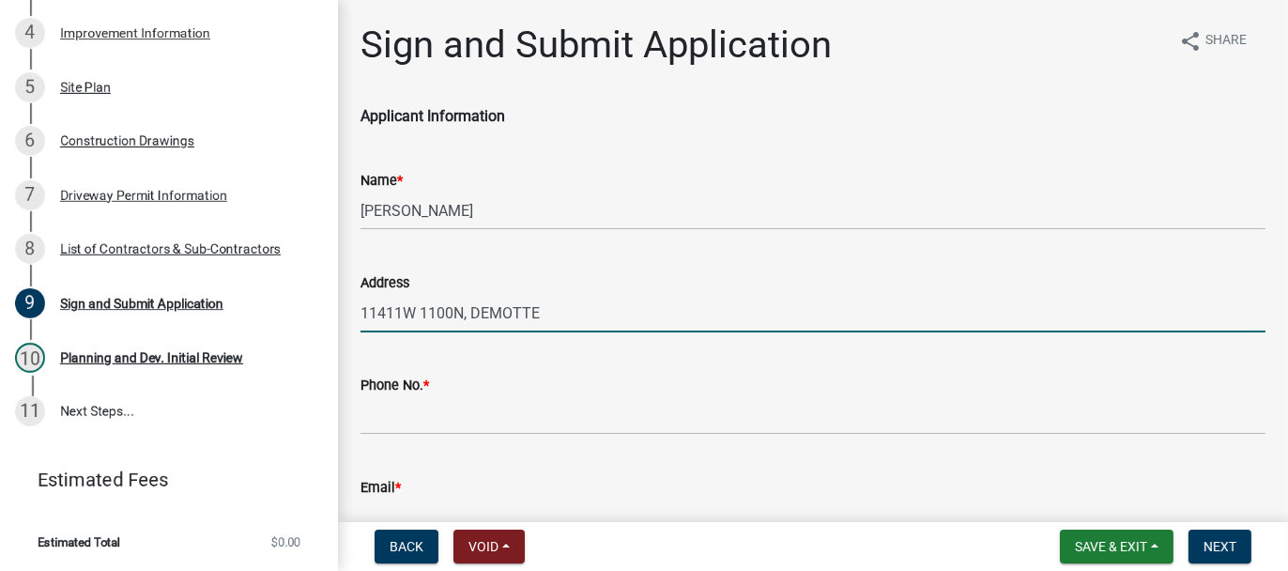
type input "11411W 1100N, DEMOTTE"
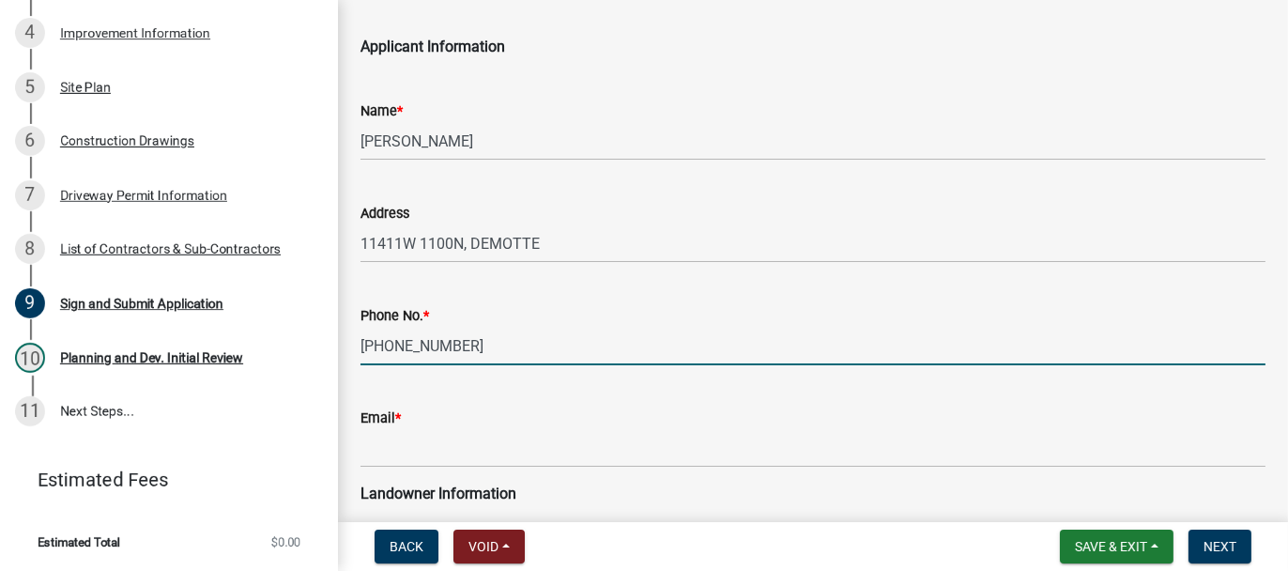
scroll to position [94, 0]
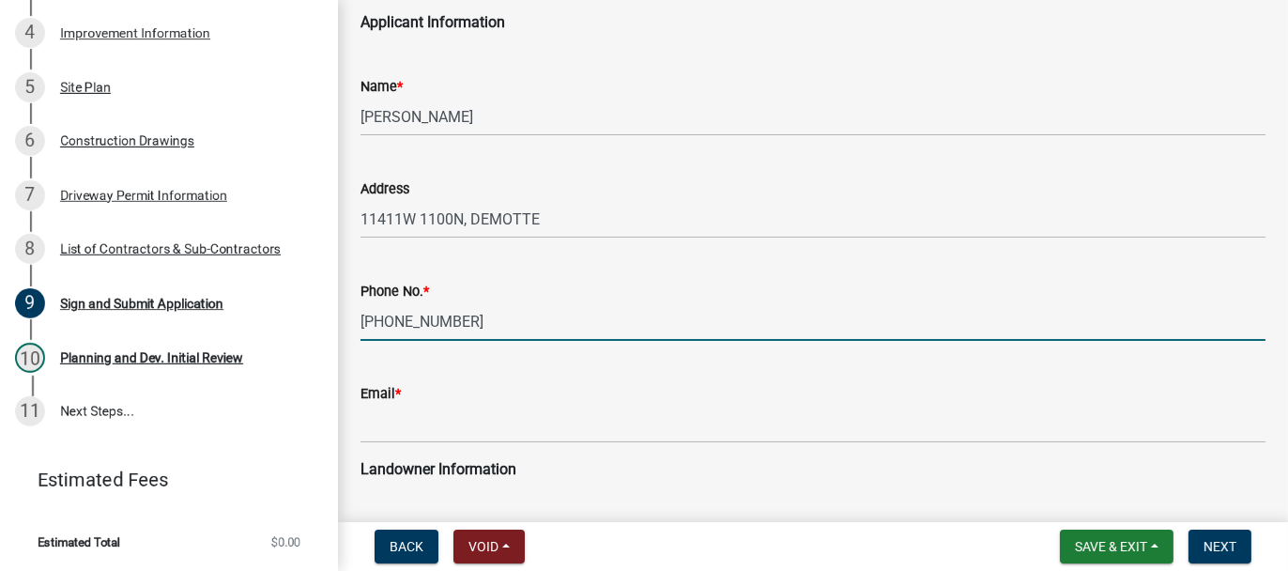
type input "219-798-8295"
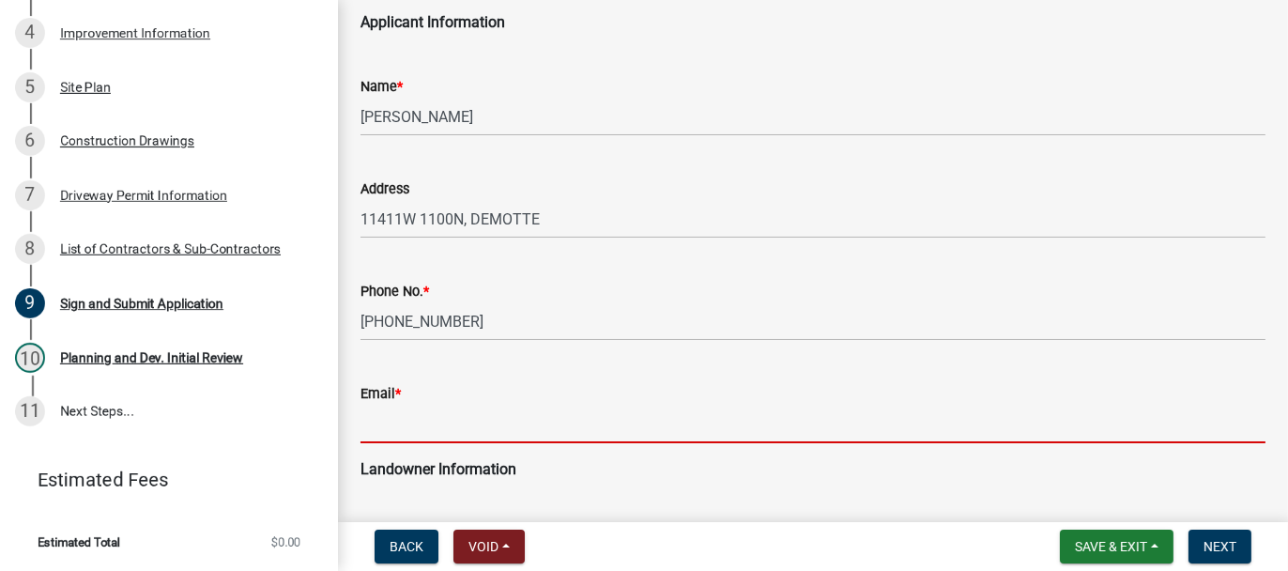
click at [396, 421] on input "Email *" at bounding box center [812, 424] width 905 height 38
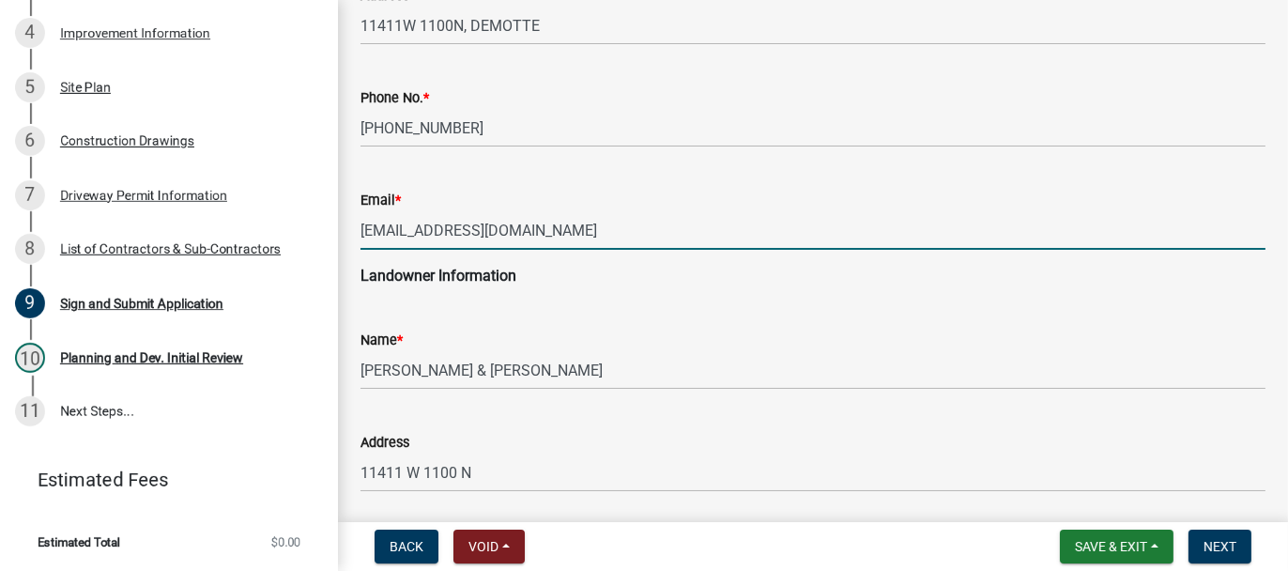
scroll to position [375, 0]
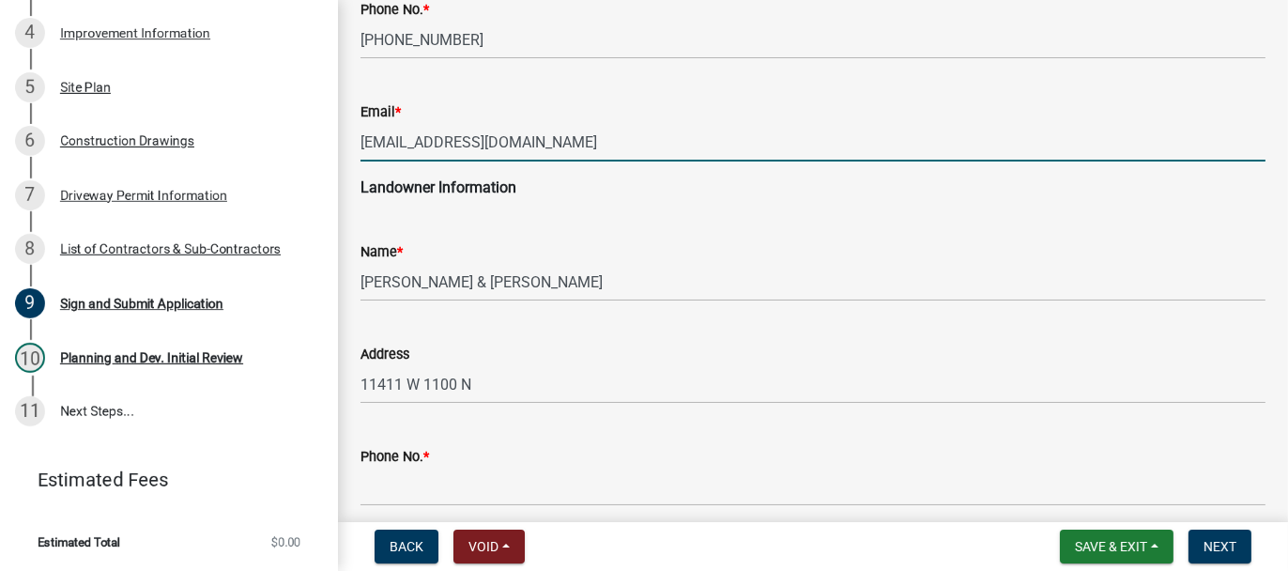
type input "LOUHAYWORTH1@GMAIL.COM"
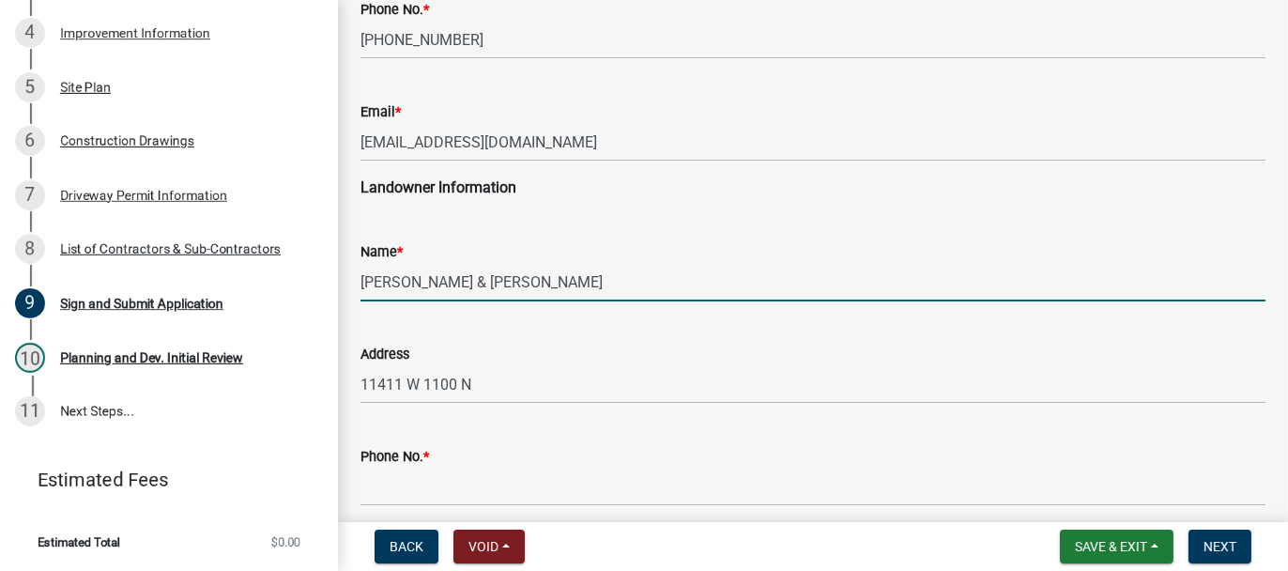
click at [446, 281] on input "HAYWORTH, LOUIS E & JULIE A" at bounding box center [812, 282] width 905 height 38
drag, startPoint x: 446, startPoint y: 281, endPoint x: 366, endPoint y: 307, distance: 84.0
click at [366, 307] on wm-data-entity-input "Name * HAYWORTH, LOUIS E & JULIE A" at bounding box center [812, 265] width 905 height 102
click at [551, 278] on input "LOUIS E & JULIE A" at bounding box center [812, 282] width 905 height 38
paste input "HAYWORTH,"
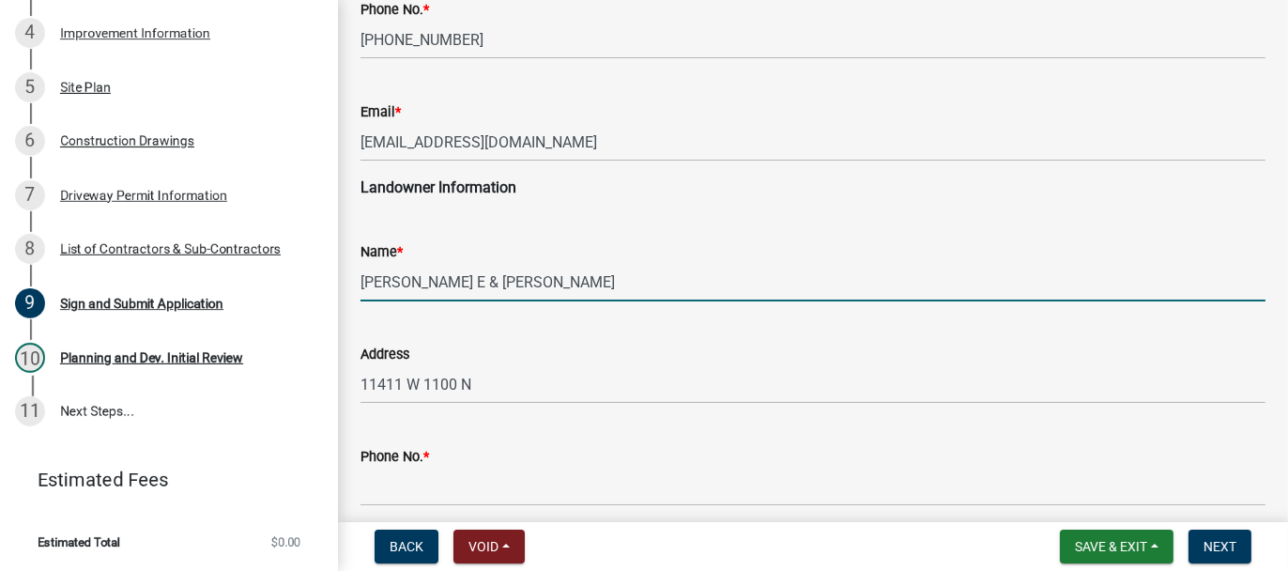
type input "[PERSON_NAME] E & [PERSON_NAME]"
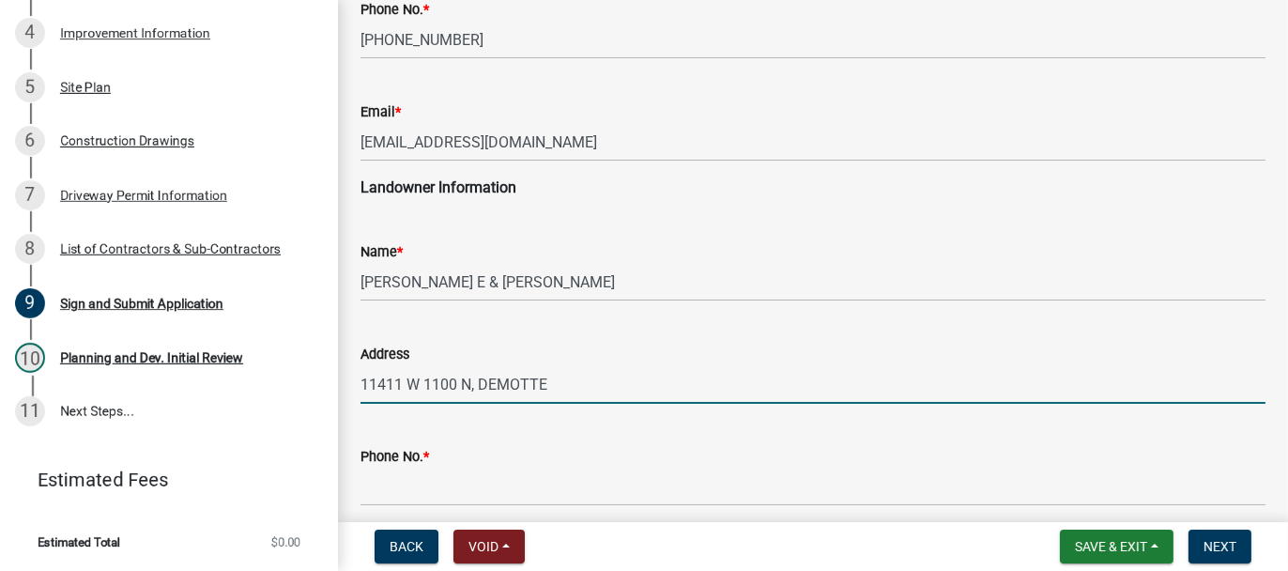
type input "11411 W 1100 N, DEMOTTE"
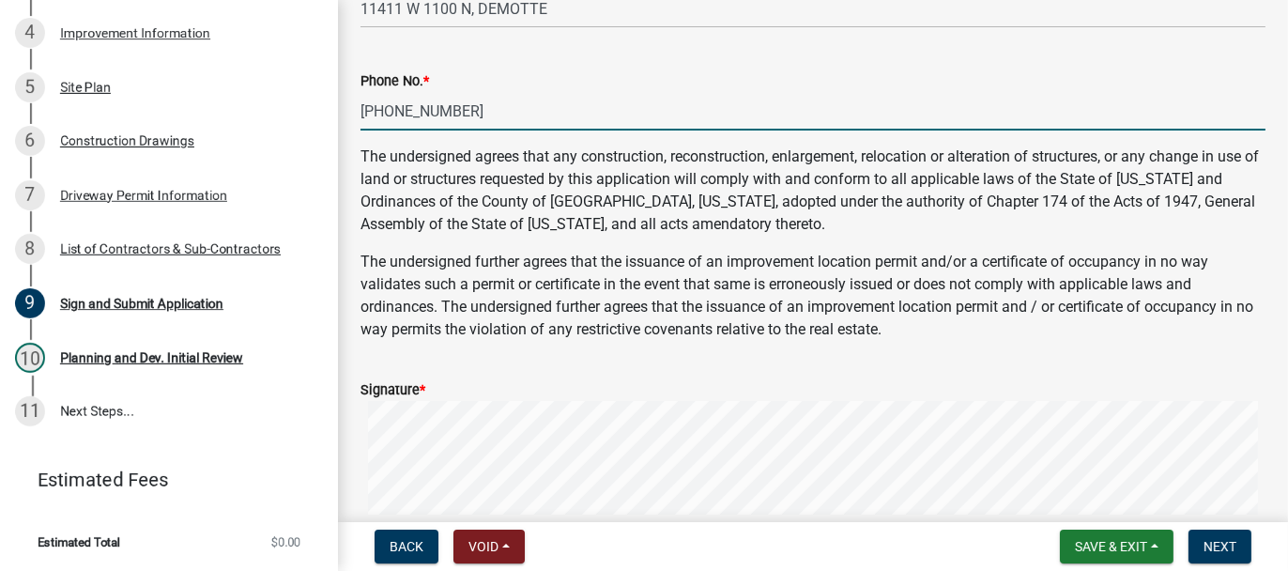
scroll to position [845, 0]
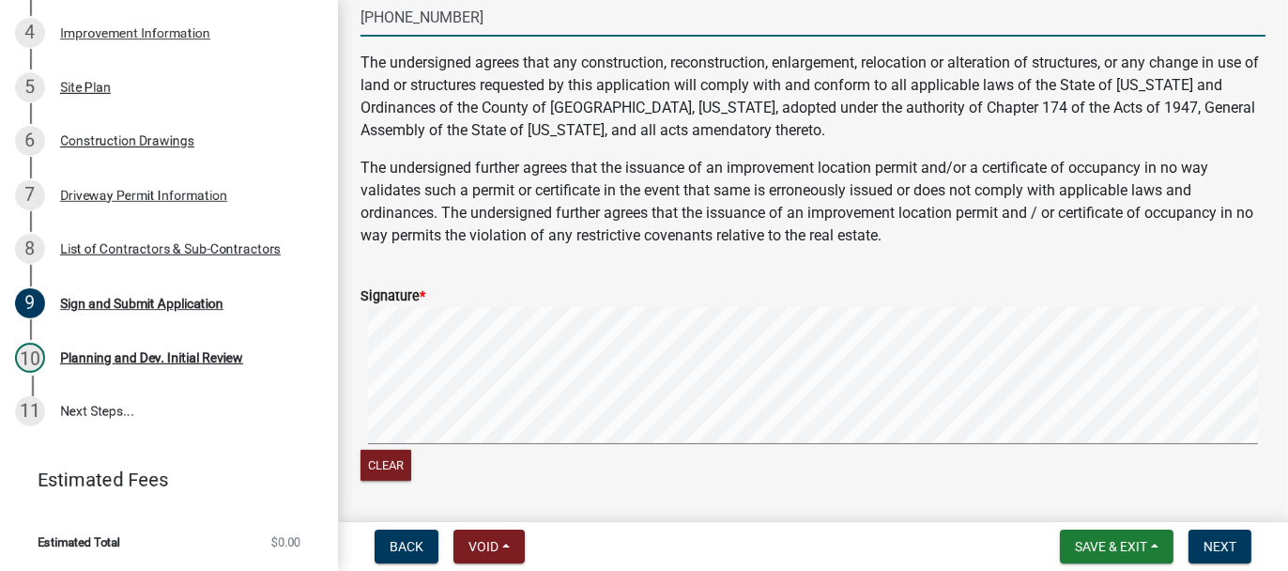
click at [354, 461] on div "Signature * Clear" at bounding box center [812, 373] width 933 height 222
type input "219-798-8295"
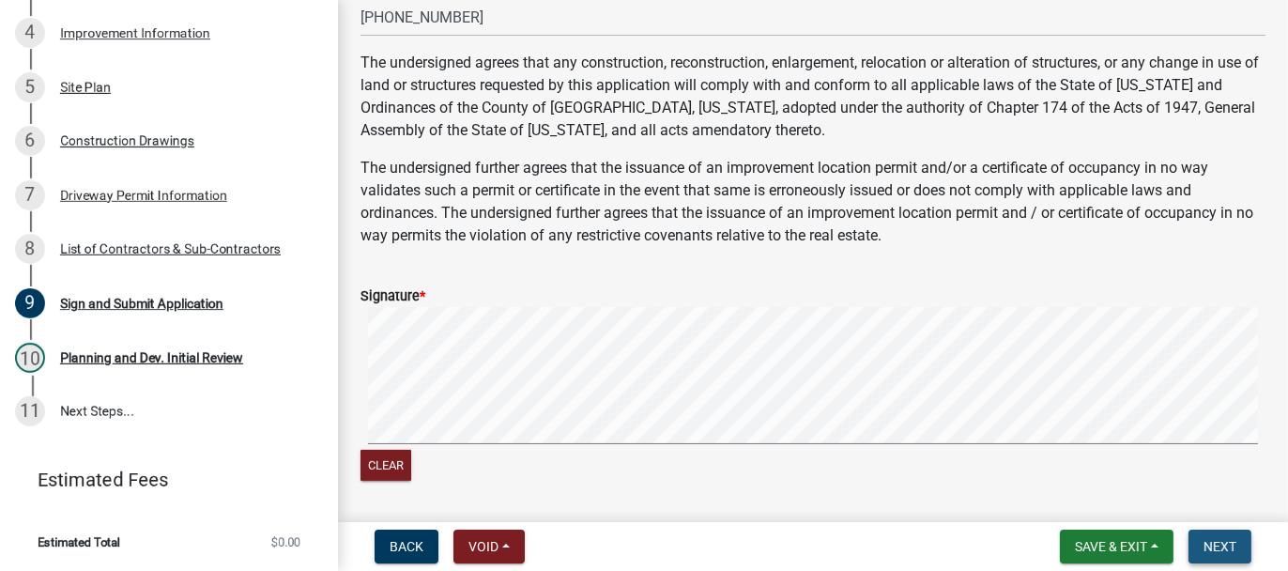
click at [1222, 541] on span "Next" at bounding box center [1219, 546] width 33 height 15
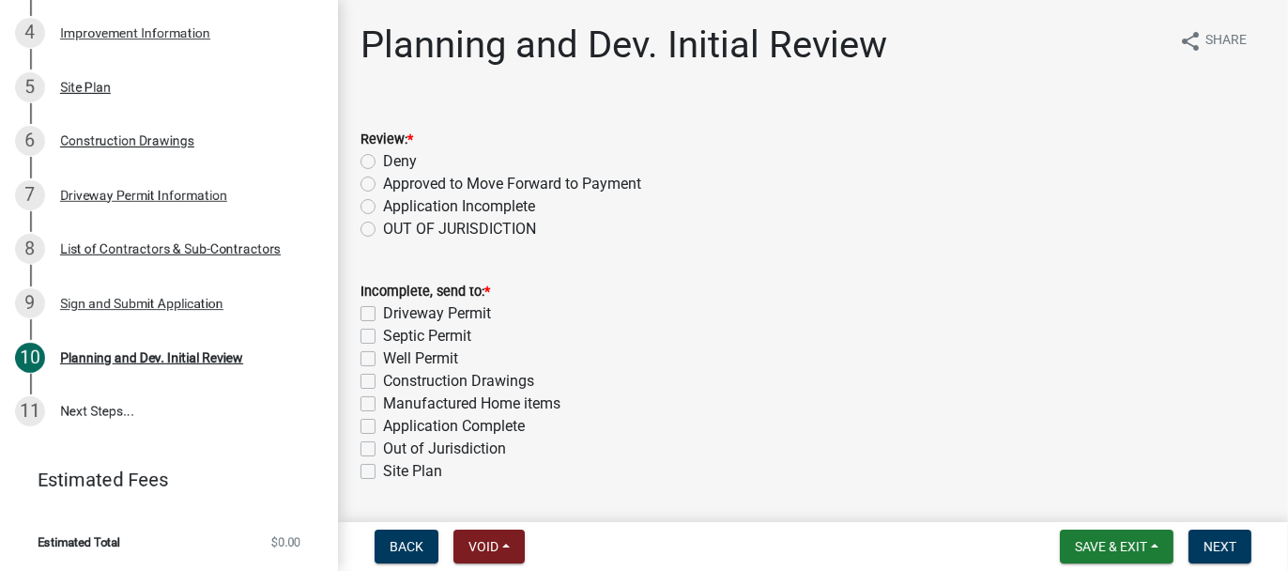
click at [383, 179] on label "Approved to Move Forward to Payment" at bounding box center [512, 184] width 258 height 23
click at [383, 179] on input "Approved to Move Forward to Payment" at bounding box center [389, 179] width 12 height 12
radio input "true"
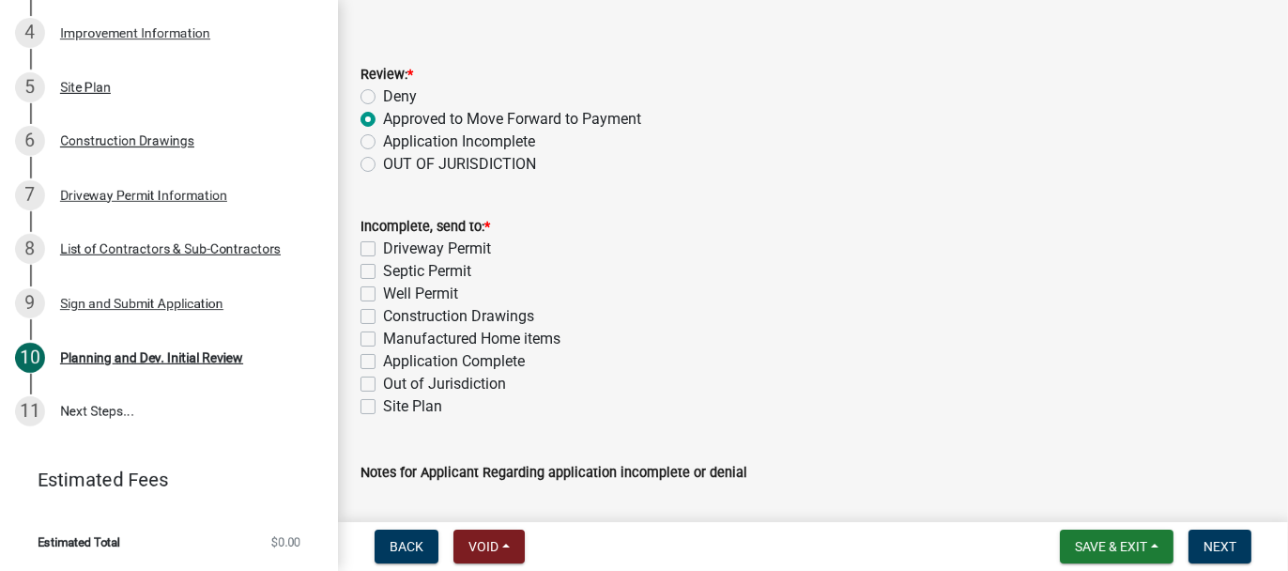
scroll to position [94, 0]
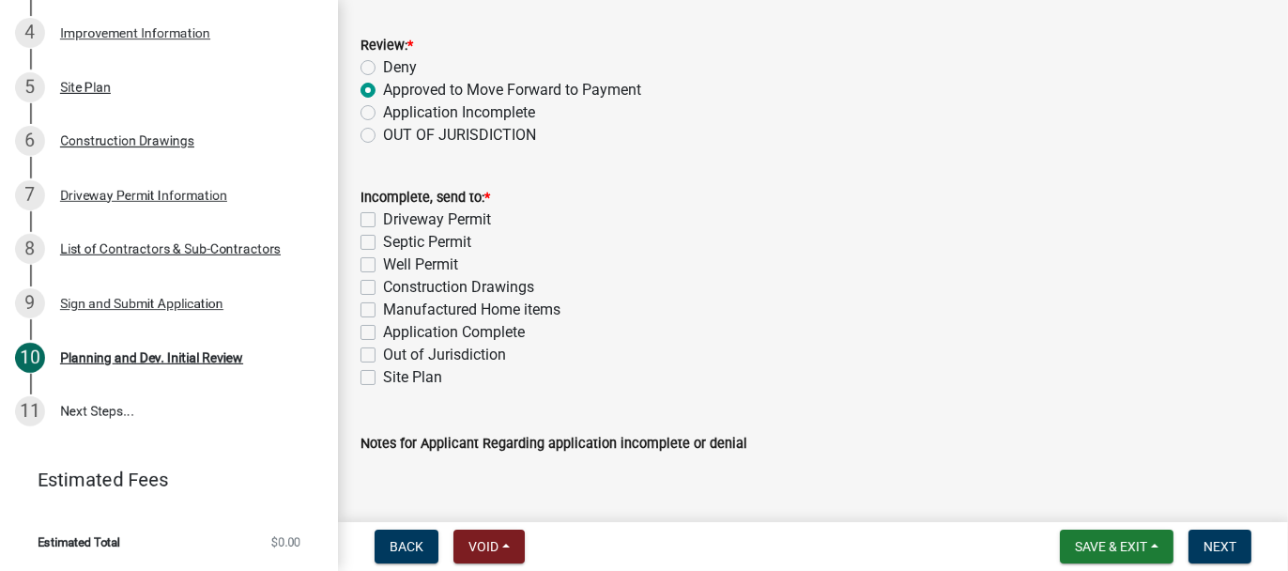
click at [383, 329] on label "Application Complete" at bounding box center [454, 332] width 142 height 23
click at [383, 329] on input "Application Complete" at bounding box center [389, 327] width 12 height 12
checkbox input "true"
checkbox input "false"
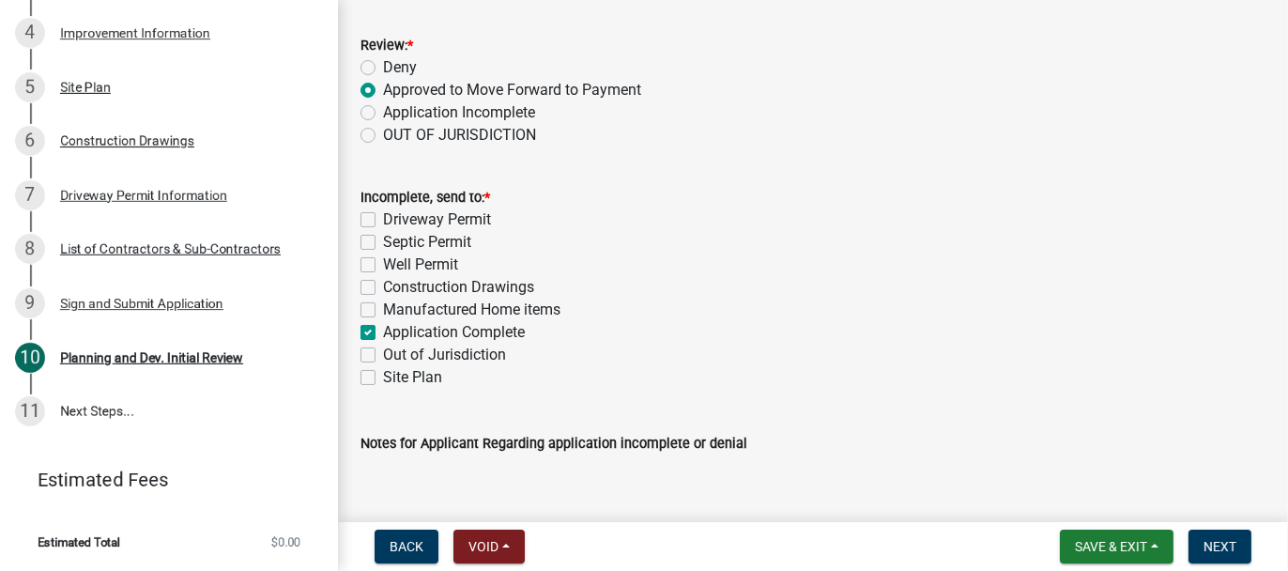
checkbox input "false"
checkbox input "true"
checkbox input "false"
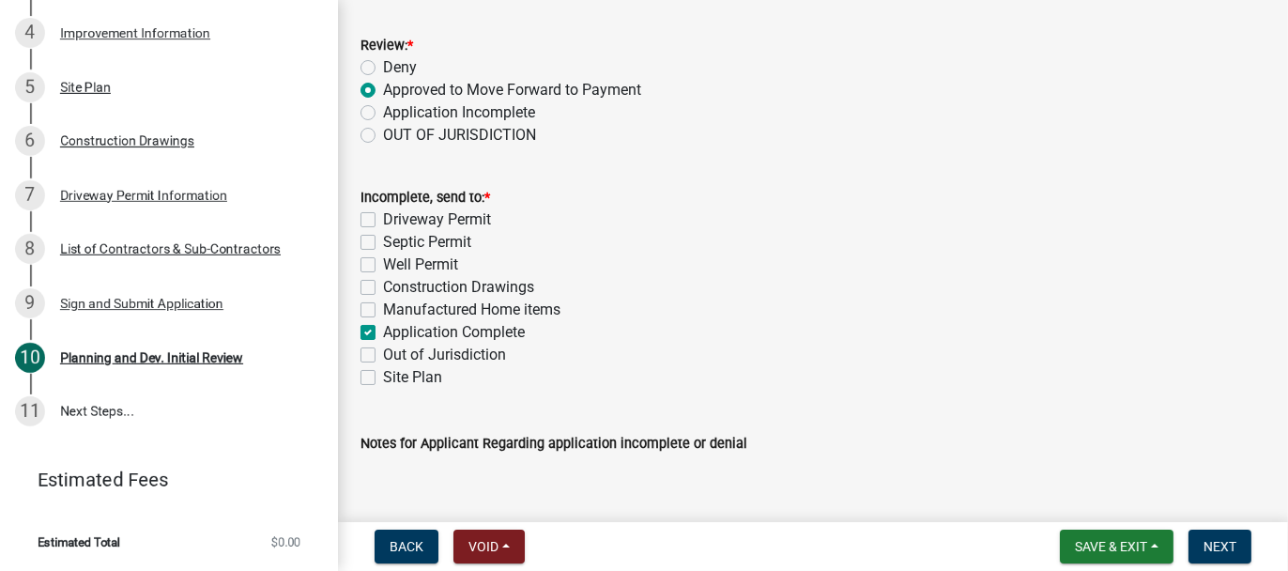
checkbox input "false"
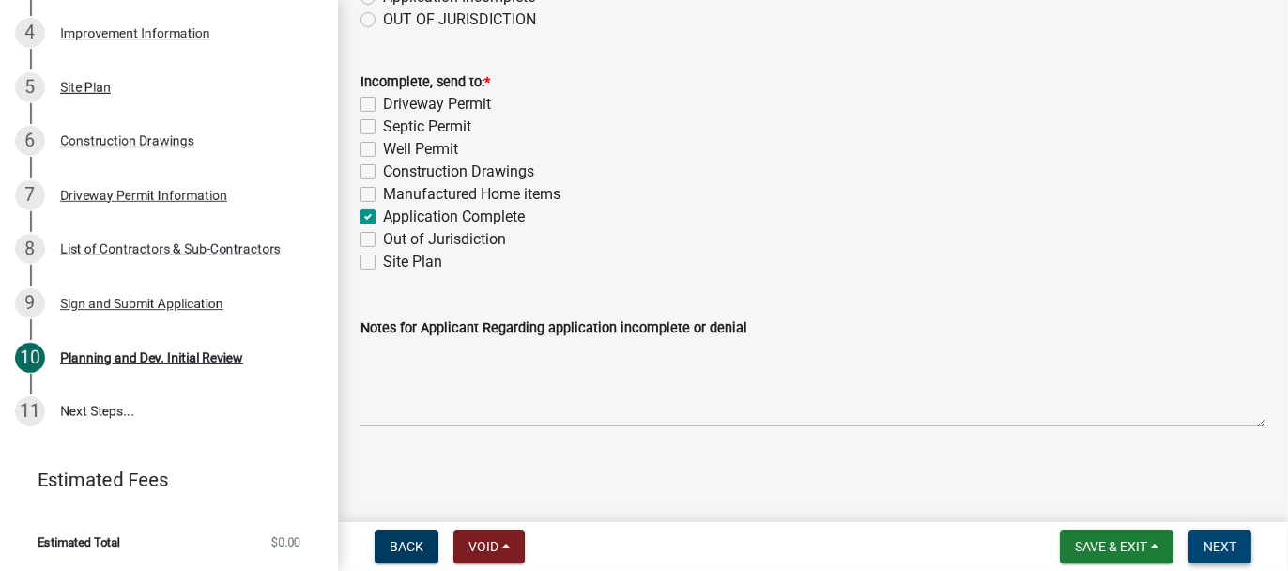
click at [1230, 546] on span "Next" at bounding box center [1219, 546] width 33 height 15
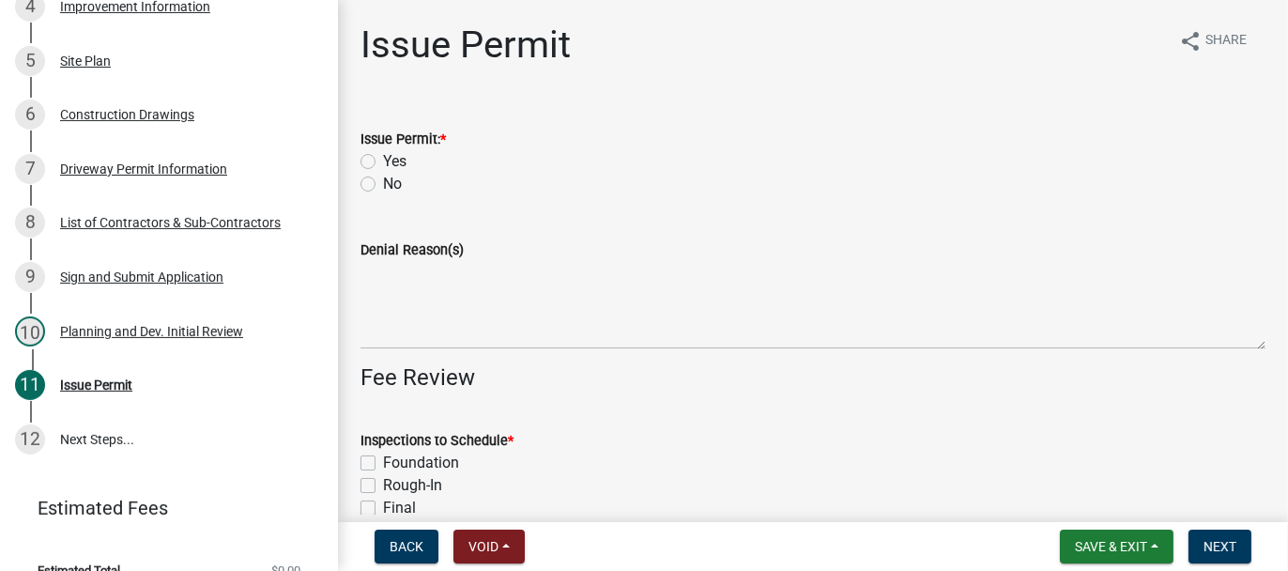
scroll to position [588, 0]
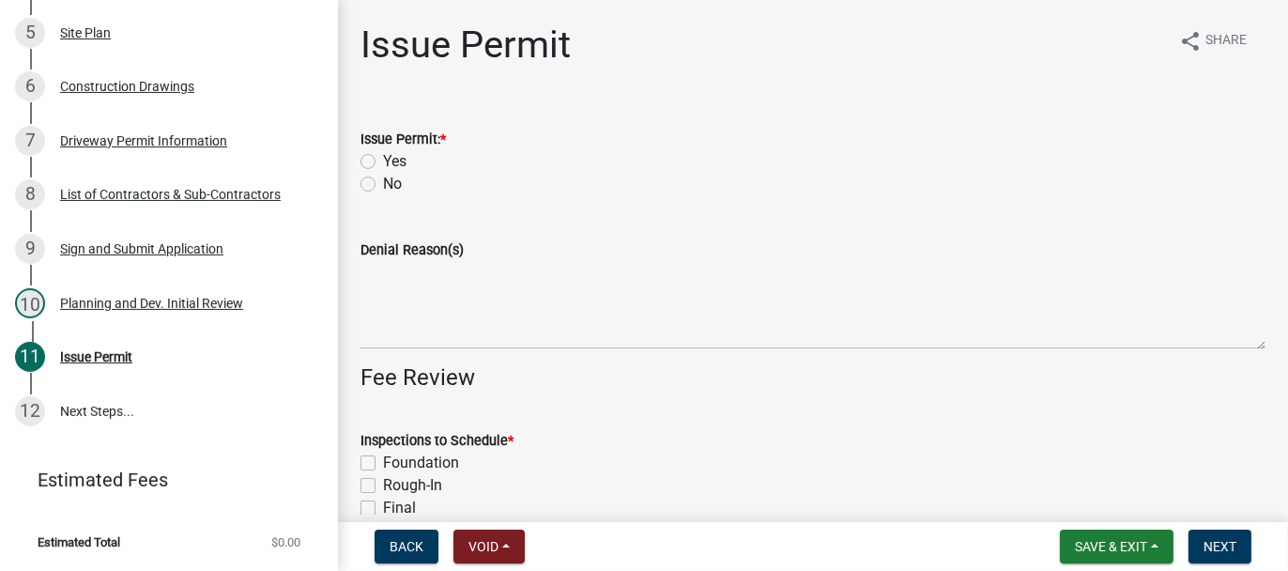
click at [383, 160] on label "Yes" at bounding box center [394, 161] width 23 height 23
click at [383, 160] on input "Yes" at bounding box center [389, 156] width 12 height 12
radio input "true"
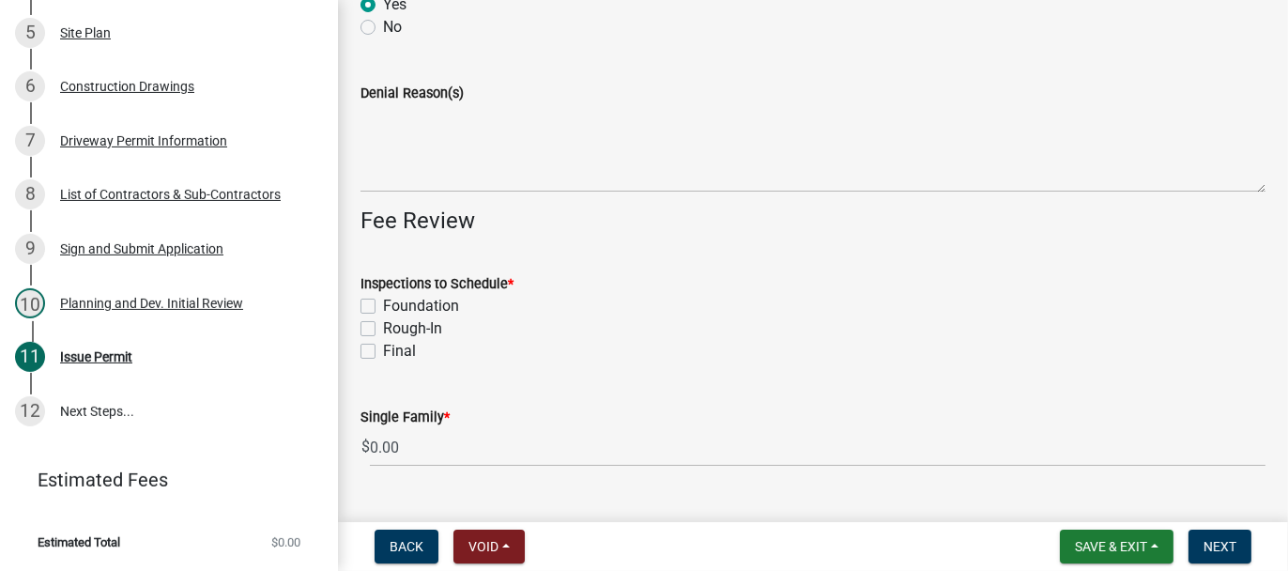
scroll to position [188, 0]
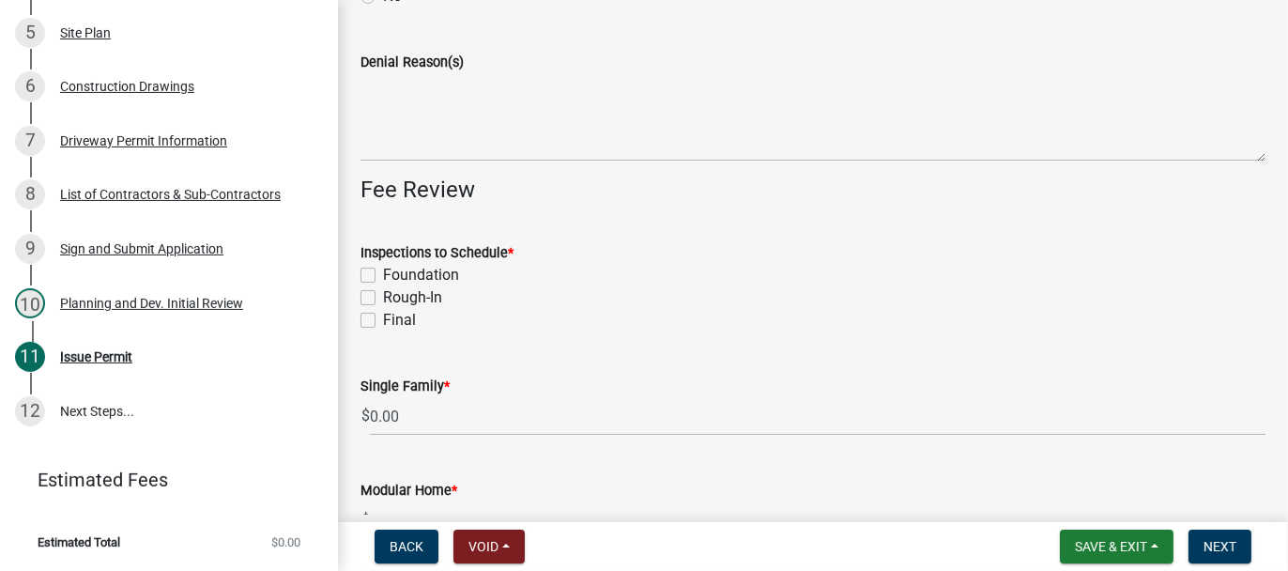
drag, startPoint x: 368, startPoint y: 271, endPoint x: 365, endPoint y: 285, distance: 14.4
click at [383, 271] on label "Foundation" at bounding box center [421, 275] width 76 height 23
click at [383, 271] on input "Foundation" at bounding box center [389, 270] width 12 height 12
checkbox input "true"
checkbox input "false"
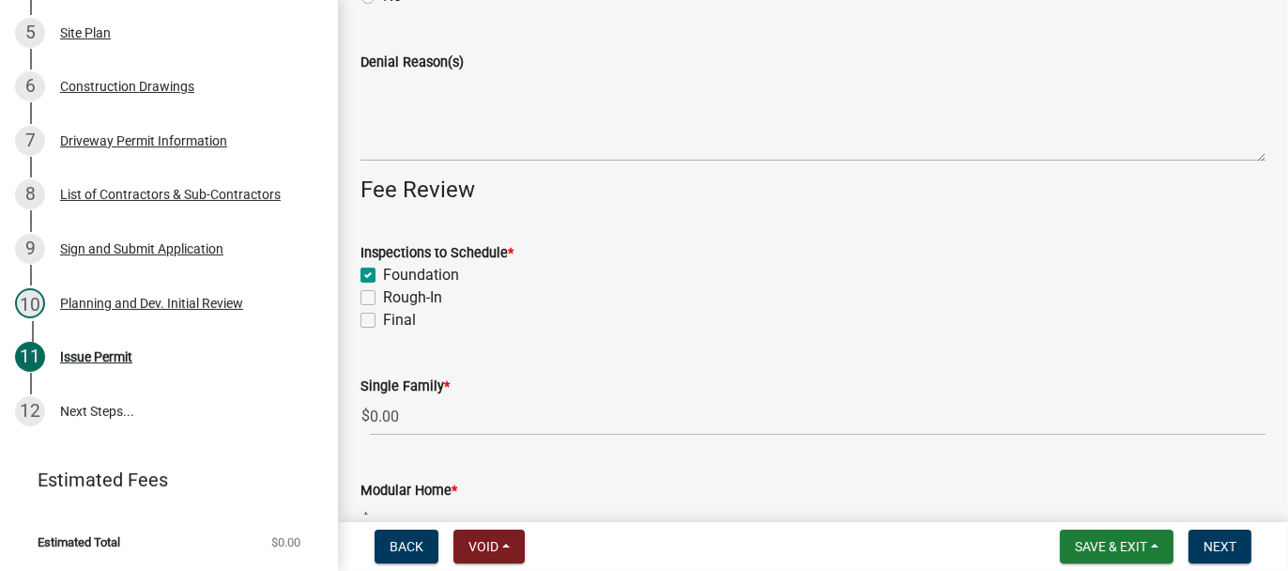
checkbox input "false"
click at [383, 295] on label "Rough-In" at bounding box center [412, 297] width 59 height 23
click at [383, 295] on input "Rough-In" at bounding box center [389, 292] width 12 height 12
checkbox input "true"
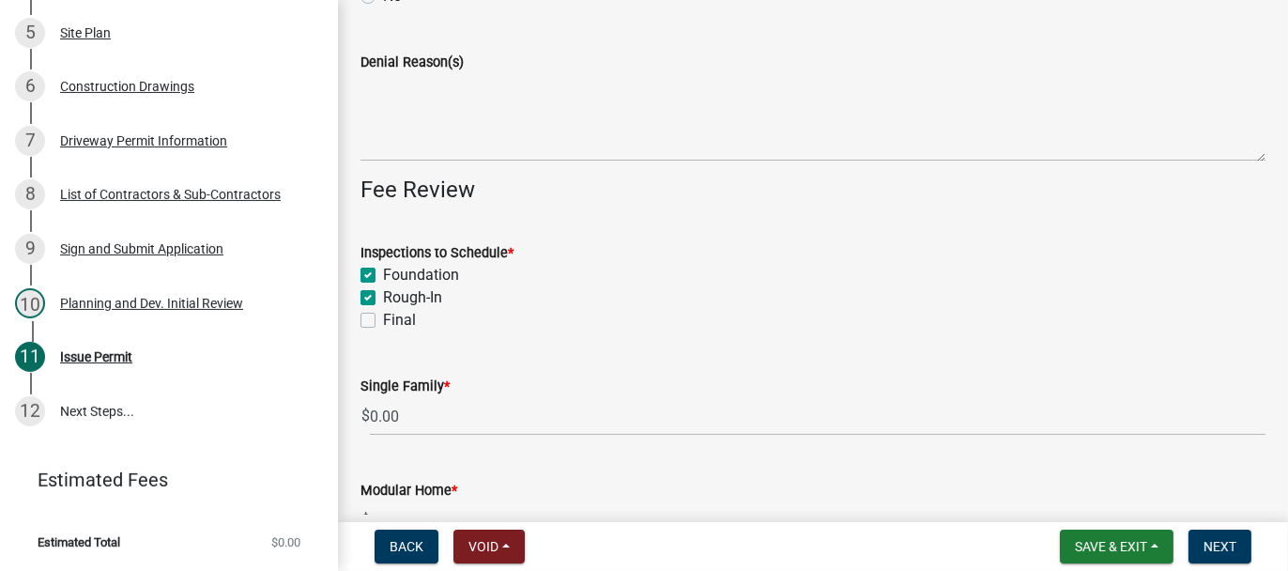
checkbox input "true"
click at [383, 321] on label "Final" at bounding box center [399, 320] width 33 height 23
click at [383, 321] on input "Final" at bounding box center [389, 315] width 12 height 12
checkbox input "true"
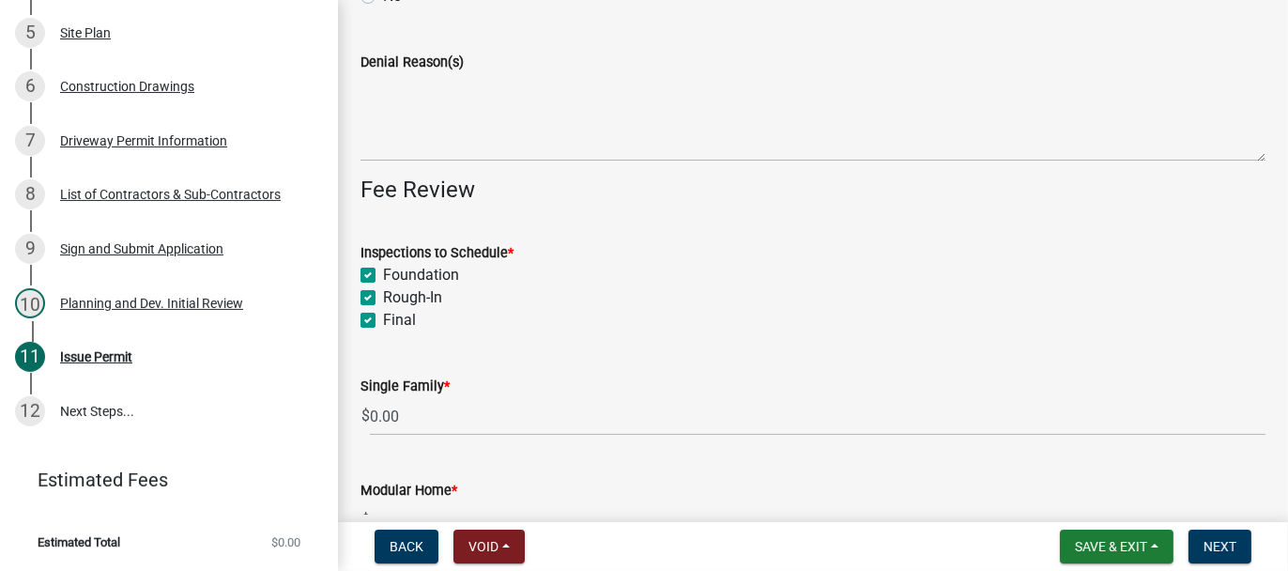
checkbox input "true"
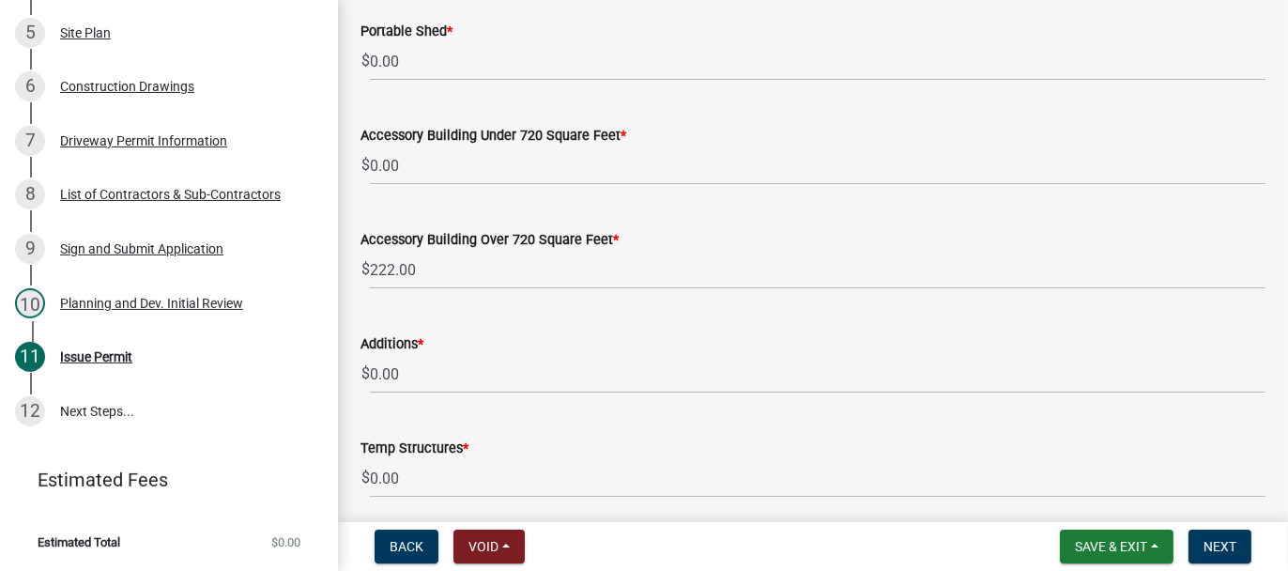
scroll to position [845, 0]
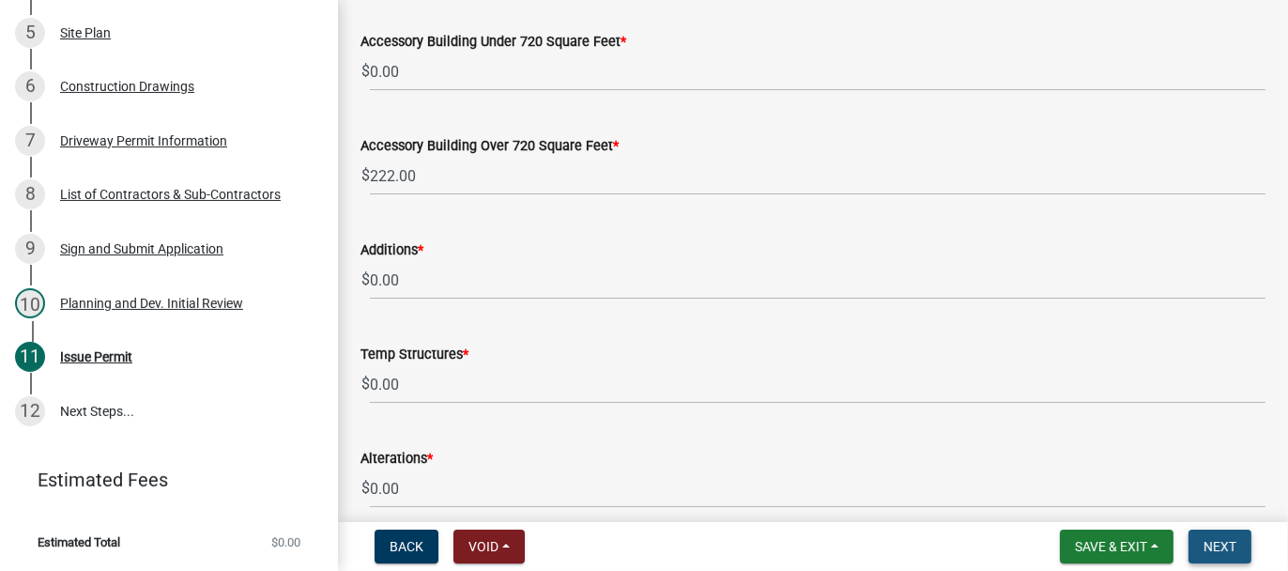
click at [1220, 547] on span "Next" at bounding box center [1219, 546] width 33 height 15
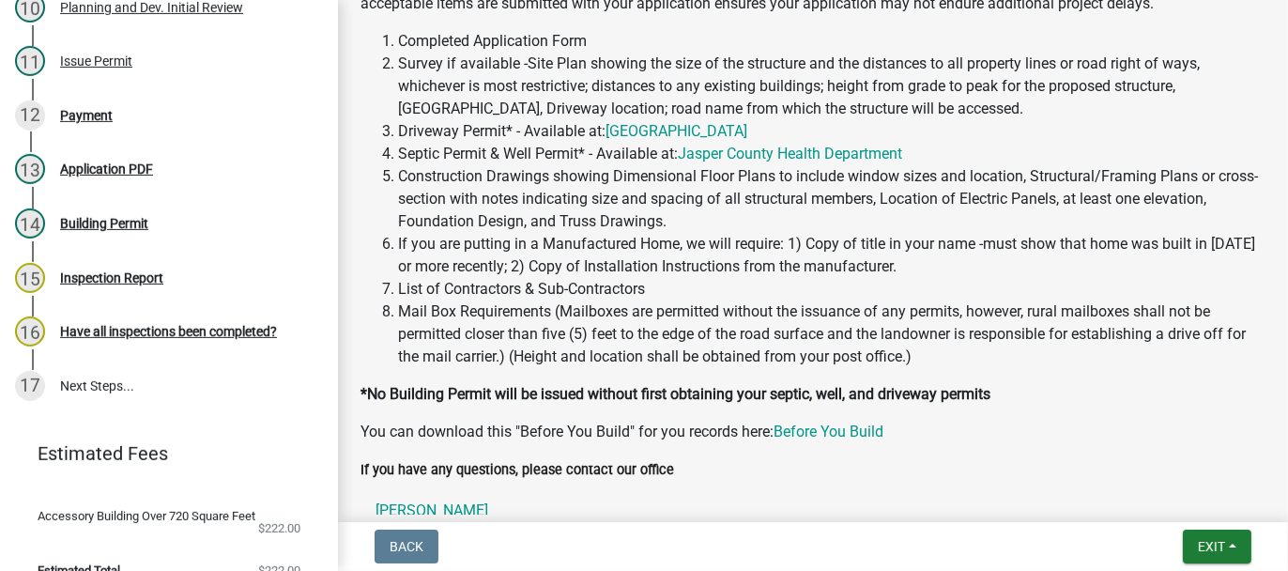
scroll to position [588, 0]
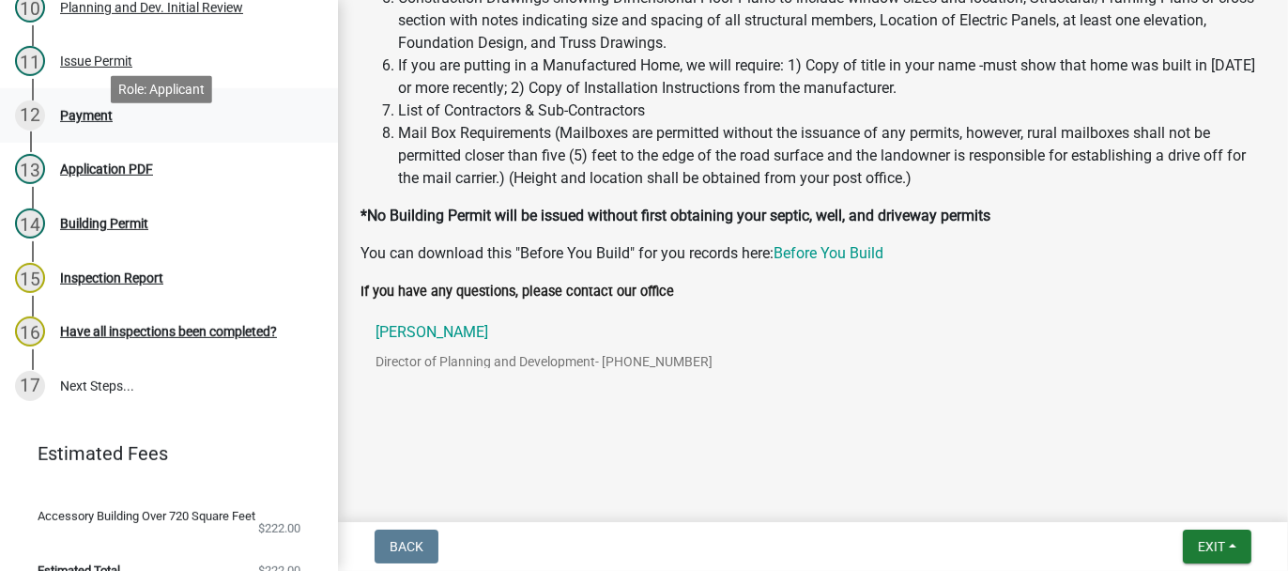
click at [99, 122] on div "Payment" at bounding box center [86, 115] width 53 height 13
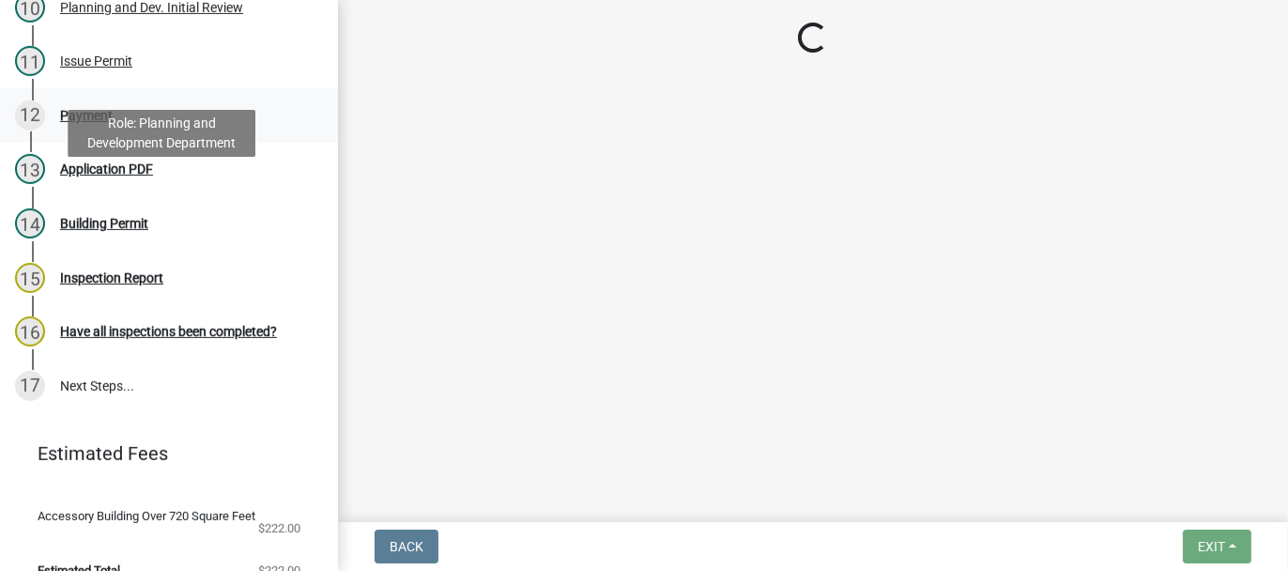
select select "3: 3"
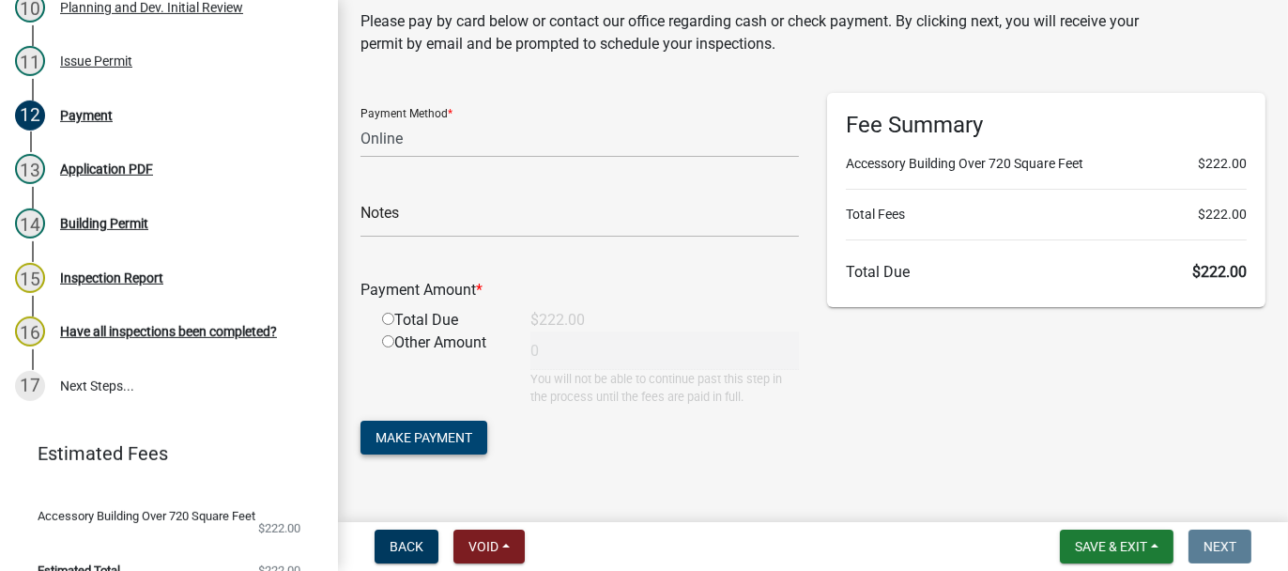
scroll to position [94, 0]
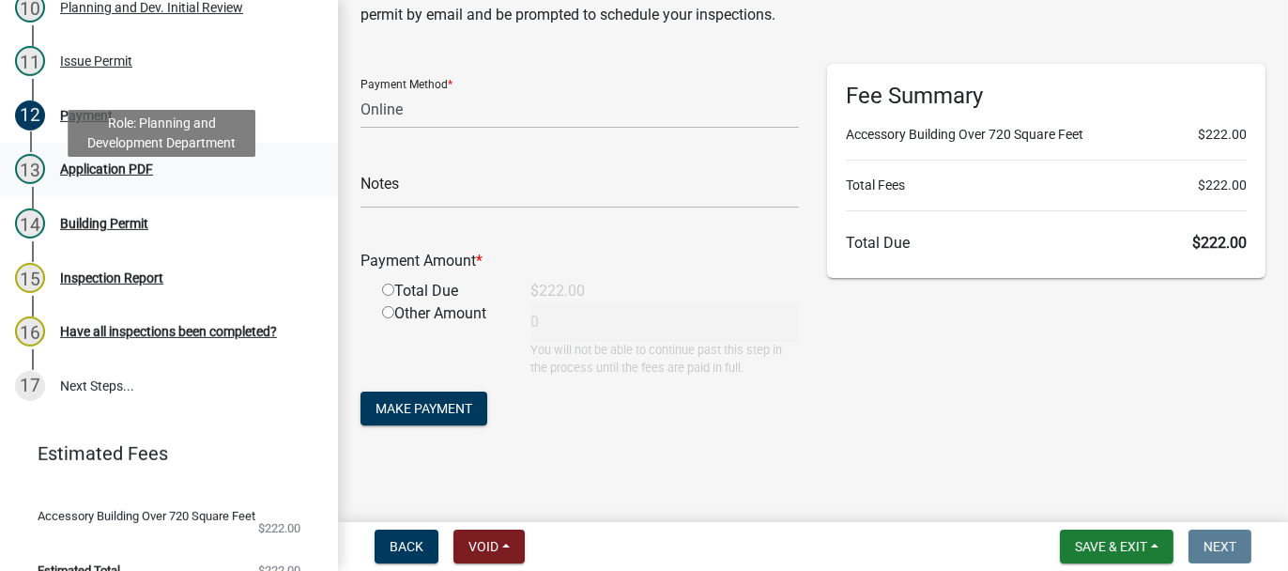
click at [150, 176] on div "Application PDF" at bounding box center [106, 168] width 93 height 13
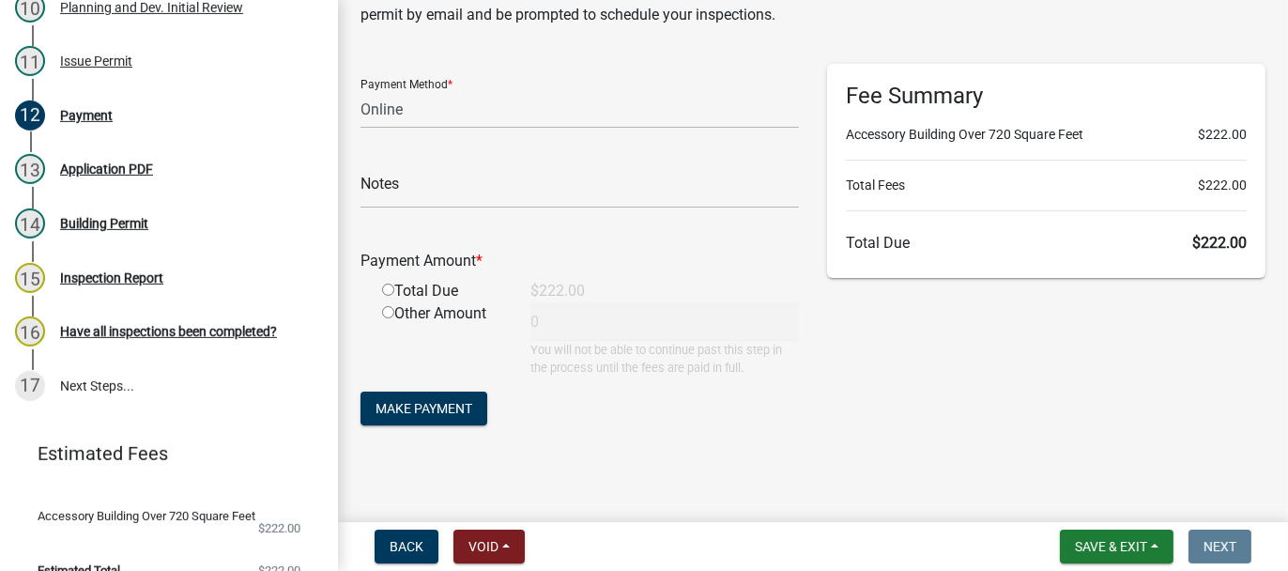
click at [388, 288] on input "radio" at bounding box center [388, 289] width 12 height 12
radio input "true"
type input "222"
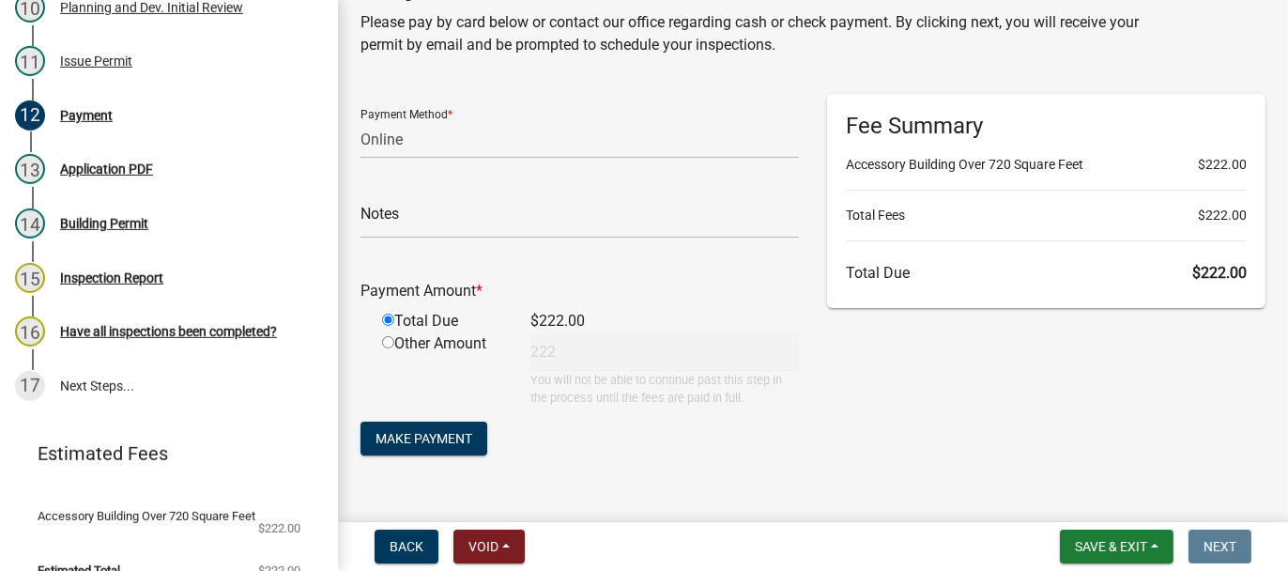
scroll to position [99, 0]
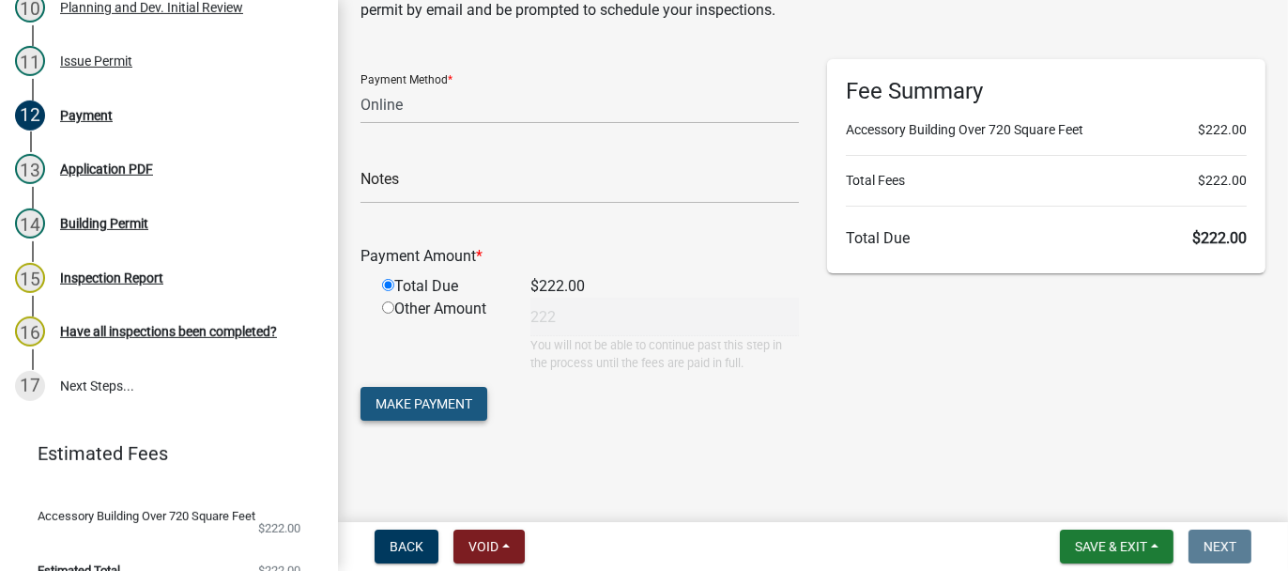
click at [427, 402] on span "Make Payment" at bounding box center [423, 403] width 97 height 15
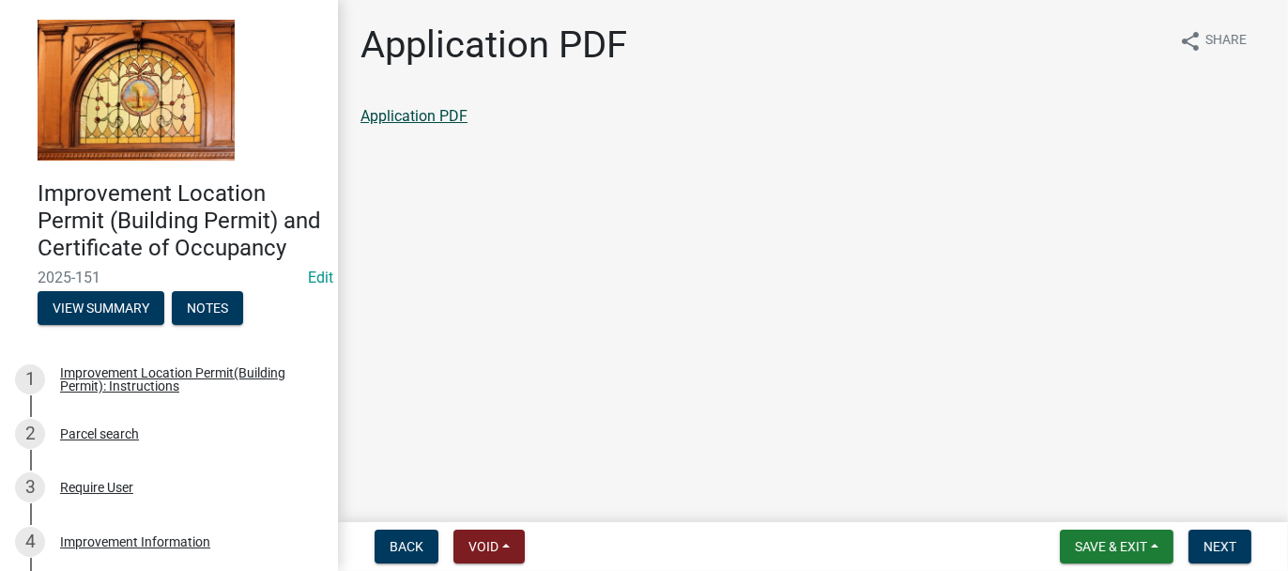
click at [401, 107] on link "Application PDF" at bounding box center [413, 116] width 107 height 18
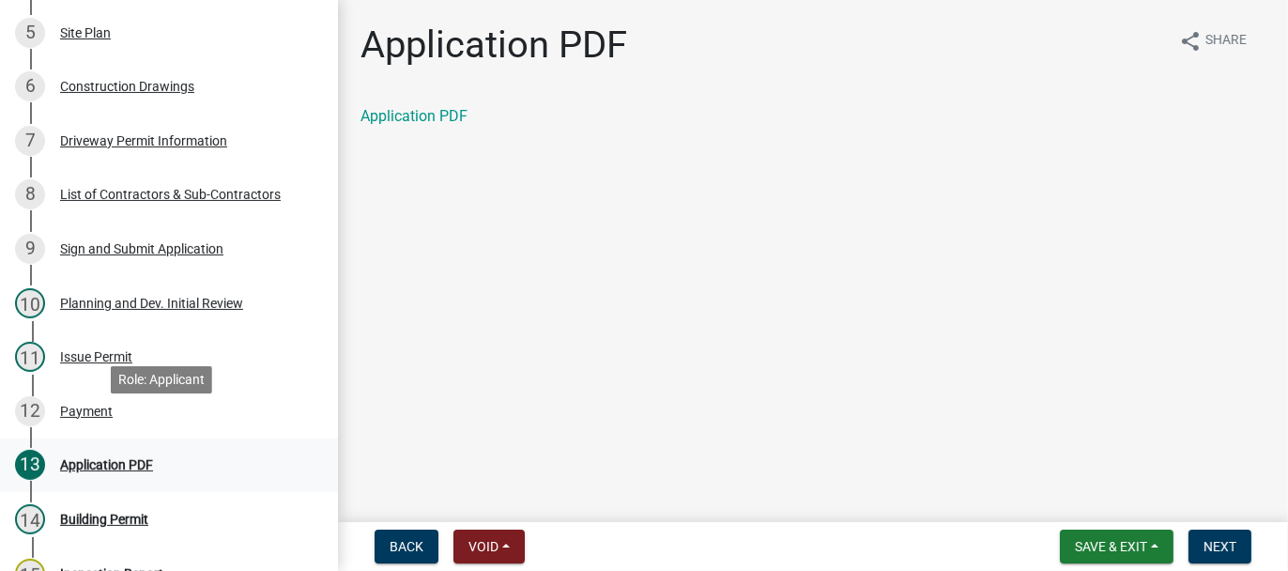
scroll to position [657, 0]
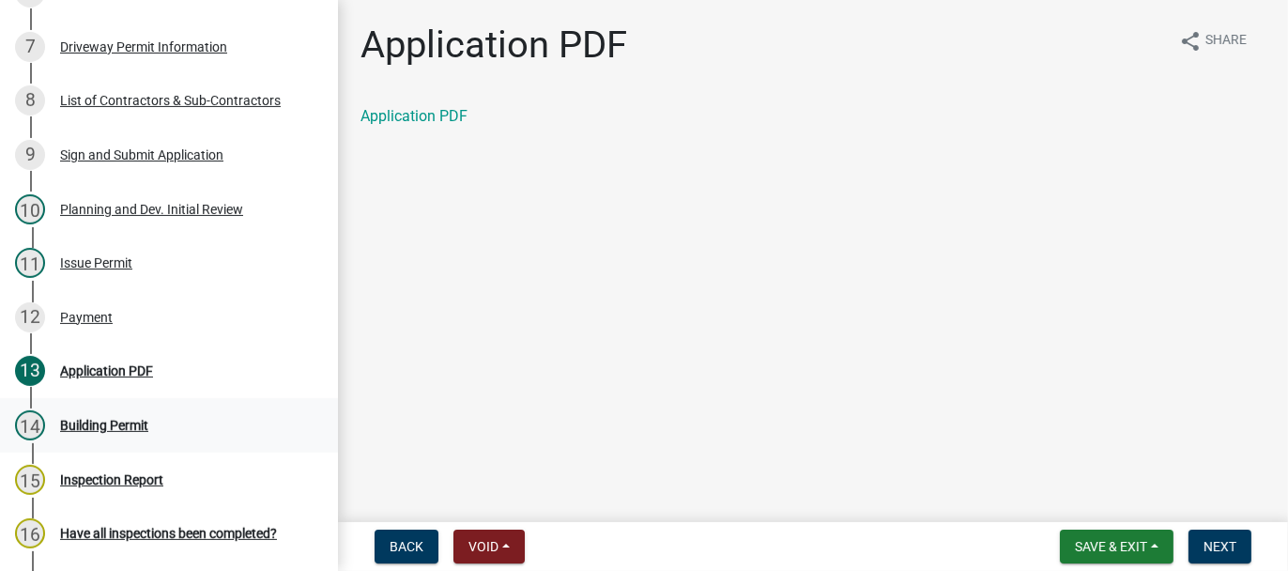
click at [152, 440] on div "14 Building Permit" at bounding box center [161, 425] width 293 height 30
click at [1217, 550] on span "Next" at bounding box center [1219, 546] width 33 height 15
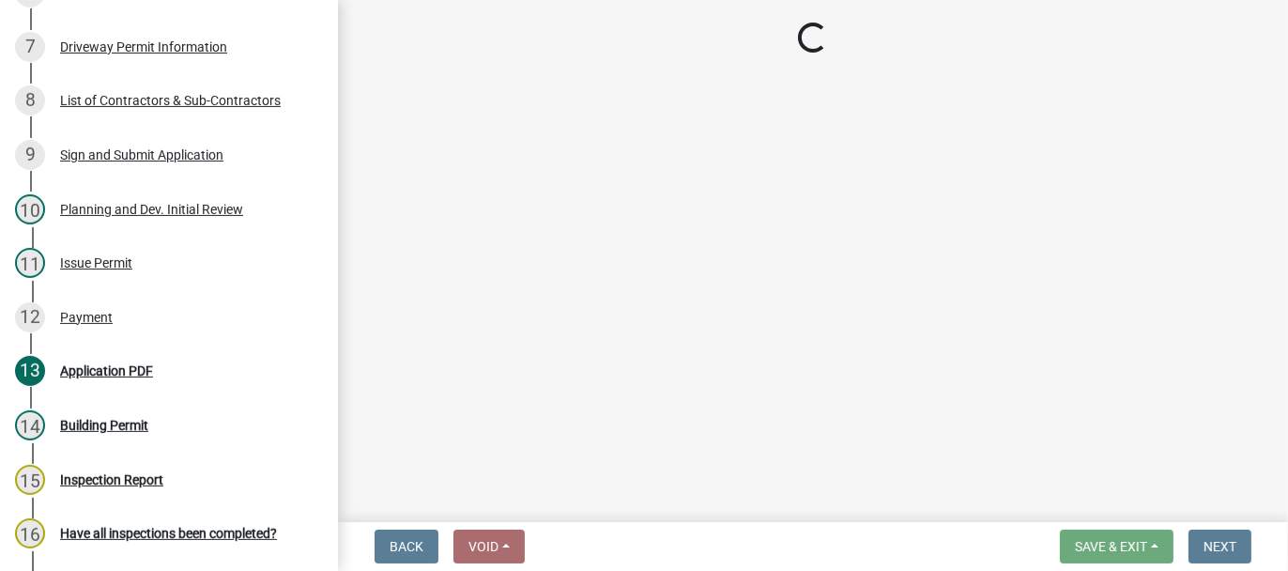
select select "62bb873c-c571-4454-ac8a-8c216551e2a3"
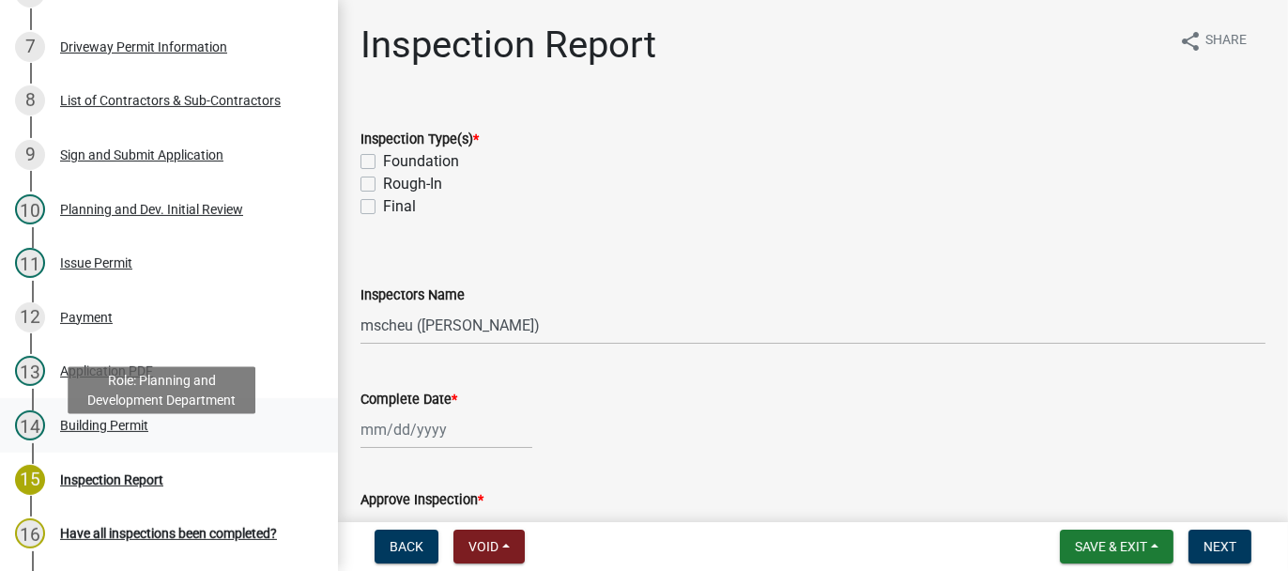
click at [142, 432] on div "Building Permit" at bounding box center [104, 425] width 88 height 13
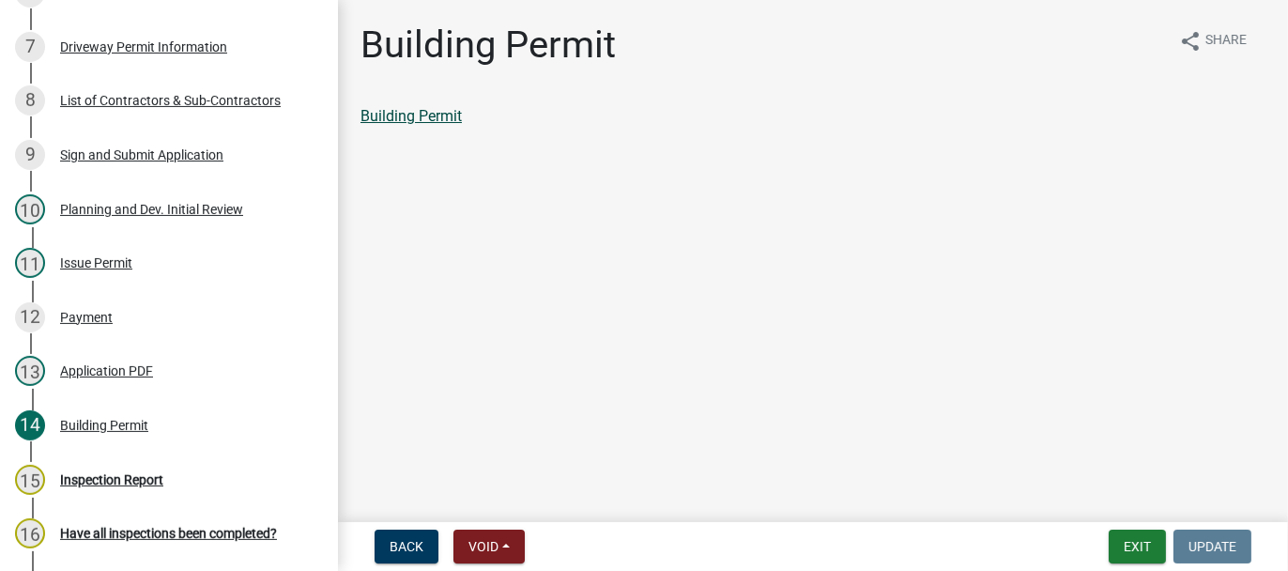
click at [450, 116] on link "Building Permit" at bounding box center [410, 116] width 101 height 18
click at [155, 386] on div "13 Application PDF" at bounding box center [161, 371] width 293 height 30
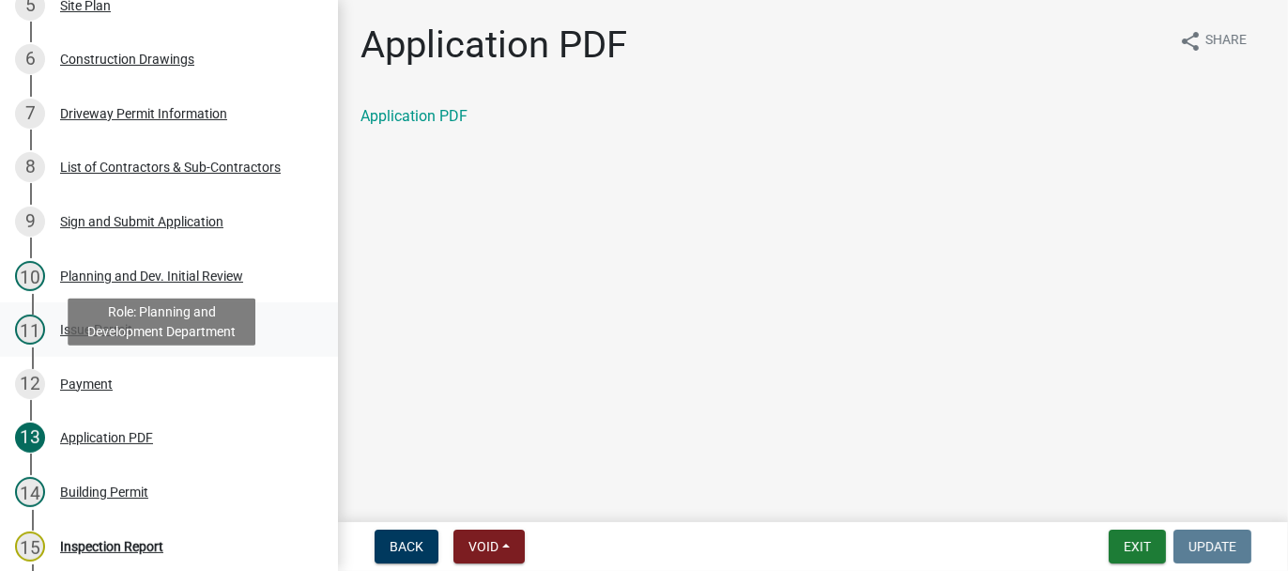
scroll to position [563, 0]
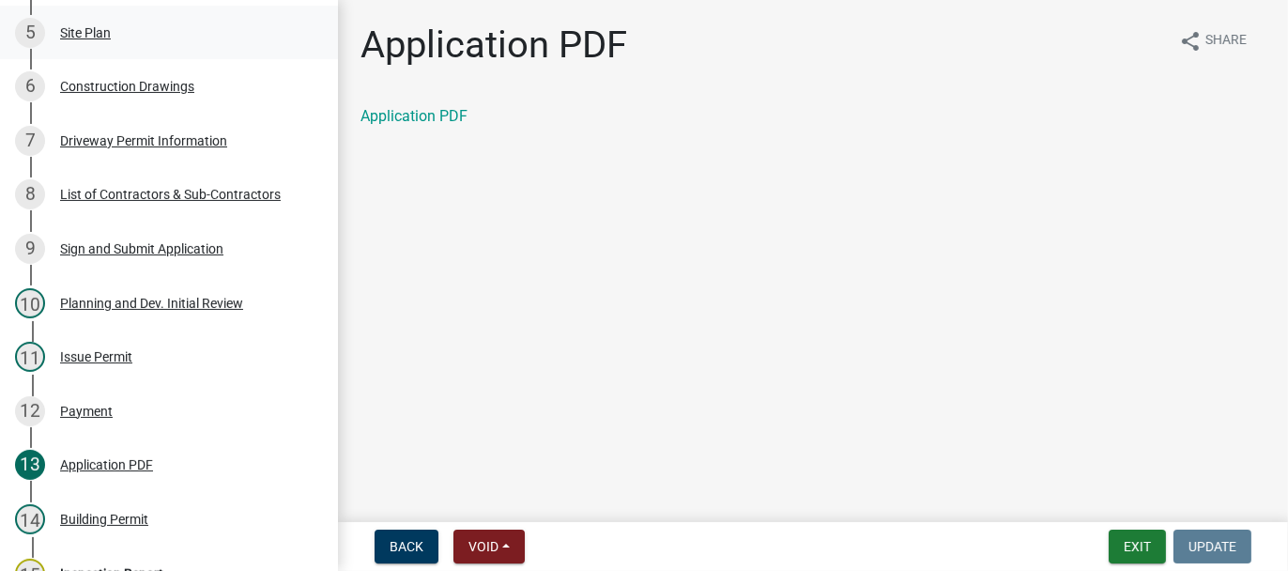
click at [122, 48] on div "5 Site Plan" at bounding box center [161, 33] width 293 height 30
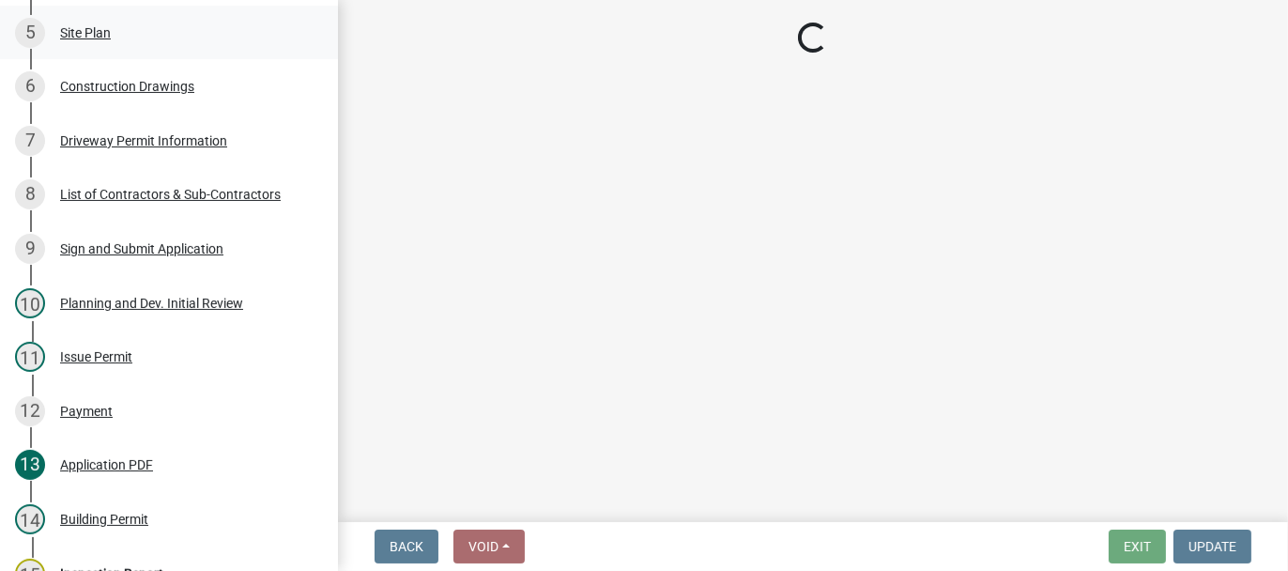
click at [122, 48] on div "5 Site Plan" at bounding box center [161, 33] width 293 height 30
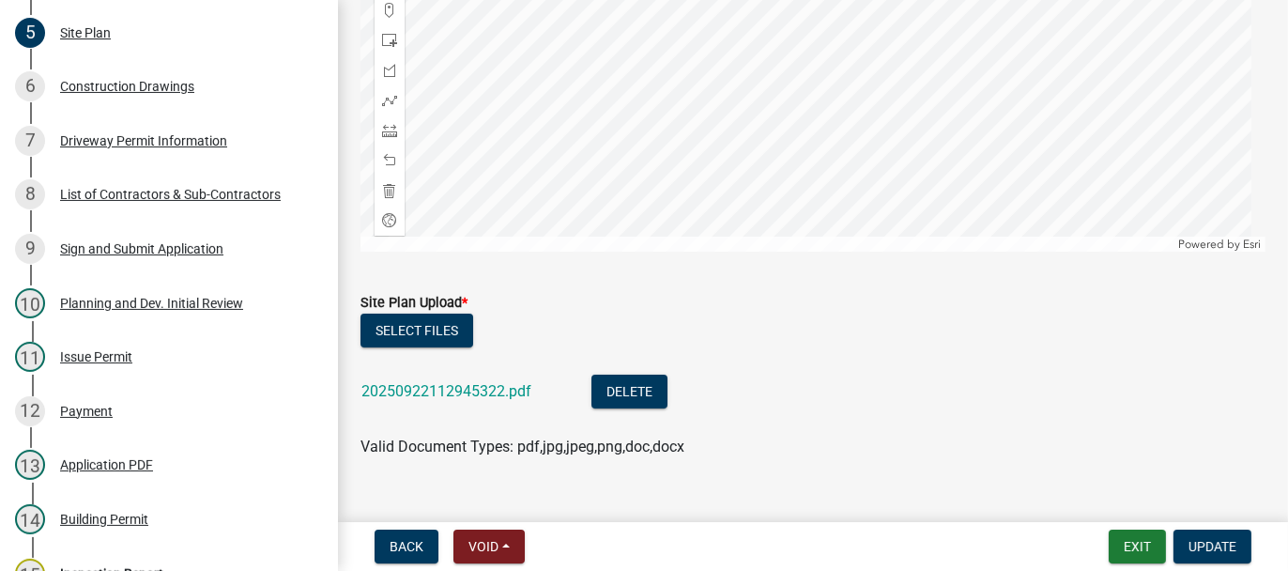
scroll to position [483, 0]
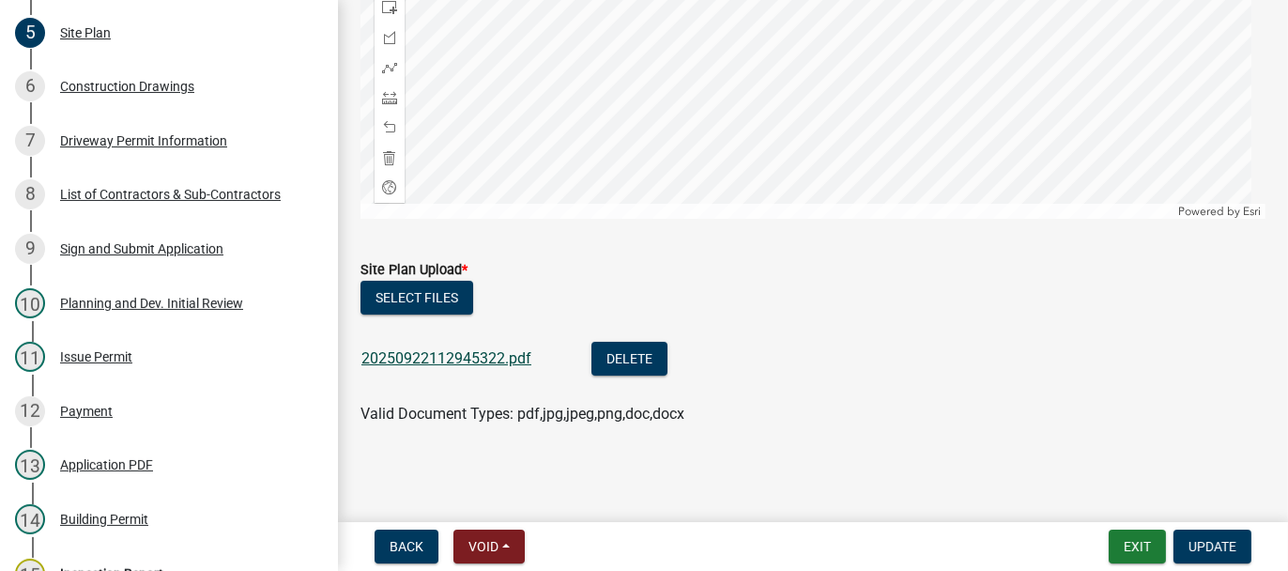
click at [457, 359] on link "20250922112945322.pdf" at bounding box center [446, 358] width 170 height 18
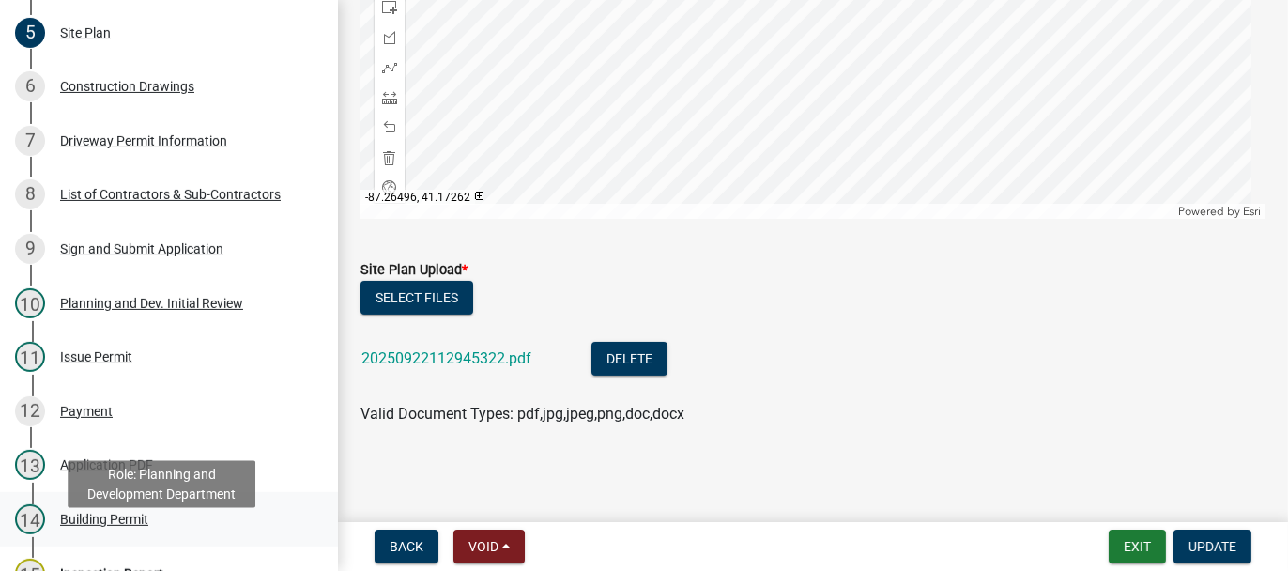
click at [99, 534] on div "14 Building Permit" at bounding box center [161, 519] width 293 height 30
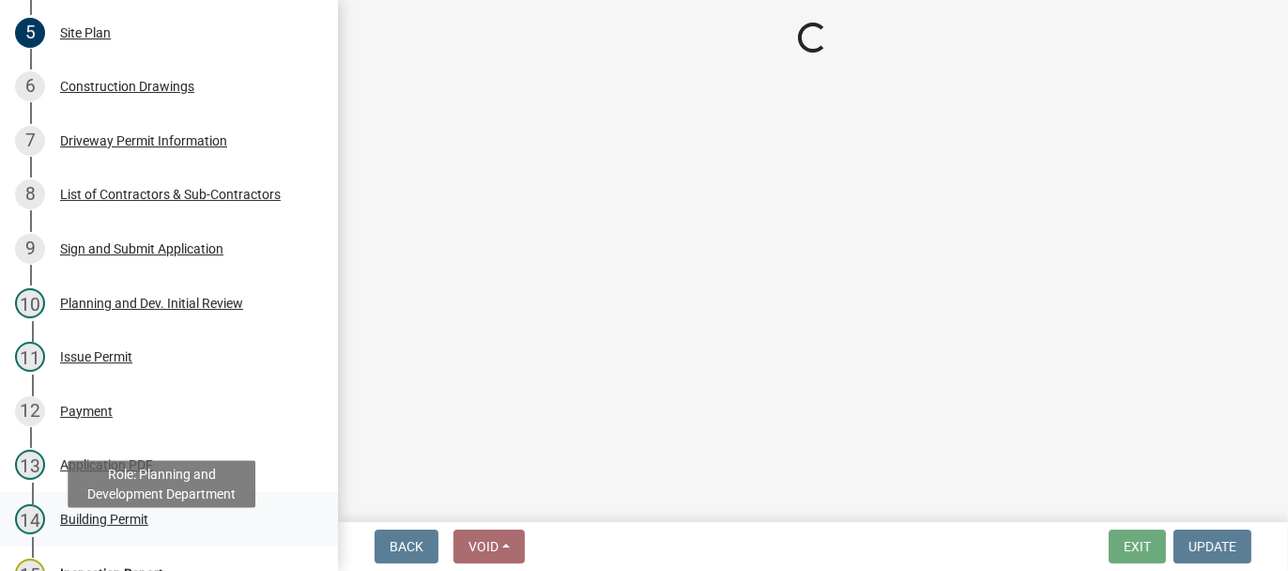
scroll to position [0, 0]
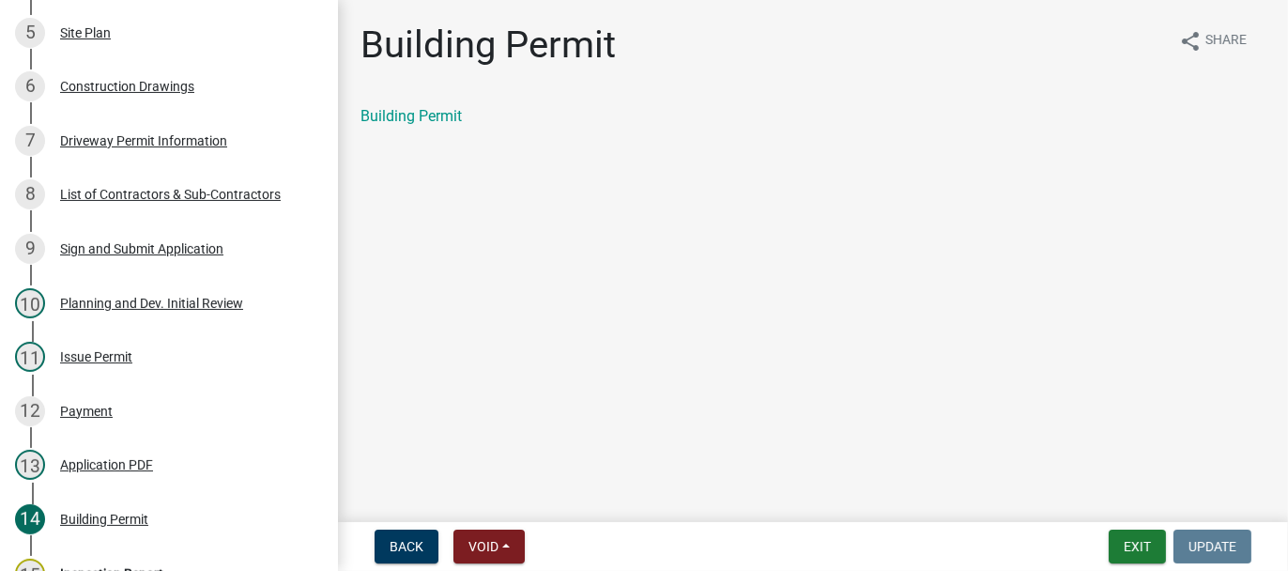
click at [472, 118] on div "Building Permit" at bounding box center [812, 116] width 905 height 23
click at [451, 124] on link "Building Permit" at bounding box center [410, 116] width 101 height 18
click at [1129, 545] on button "Exit" at bounding box center [1136, 546] width 57 height 34
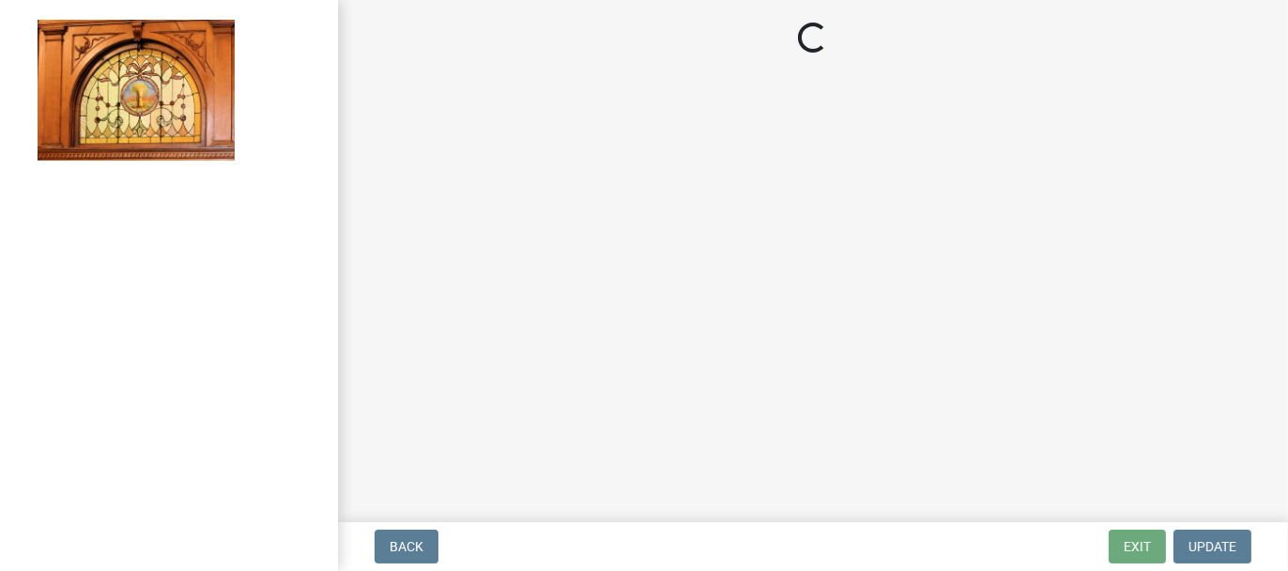
select select "62bb873c-c571-4454-ac8a-8c216551e2a3"
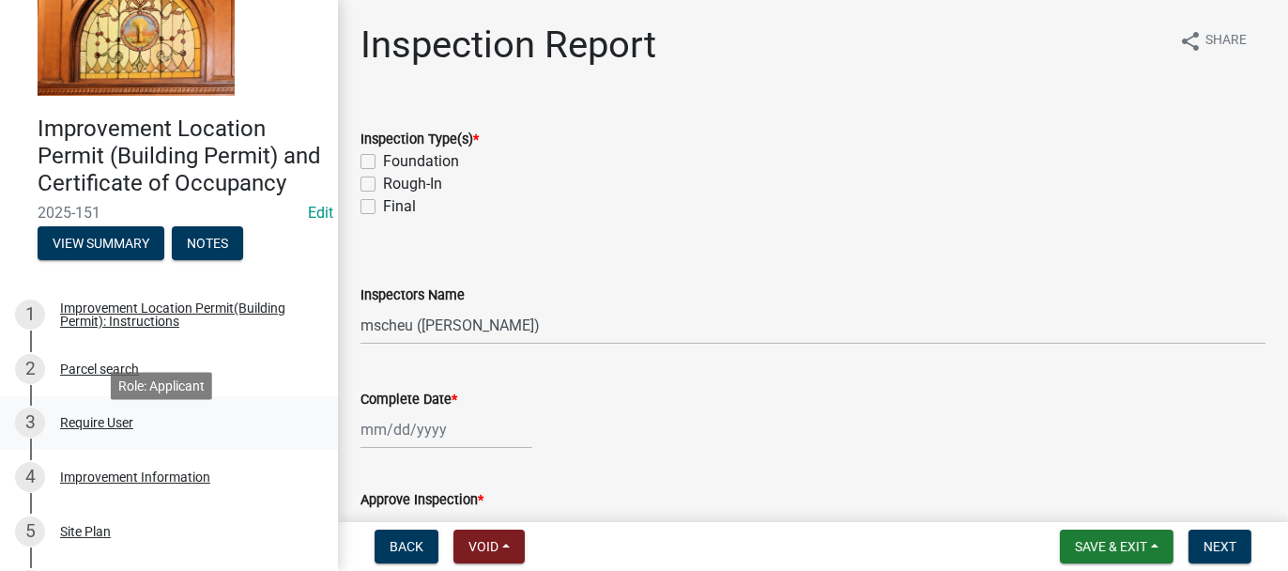
scroll to position [94, 0]
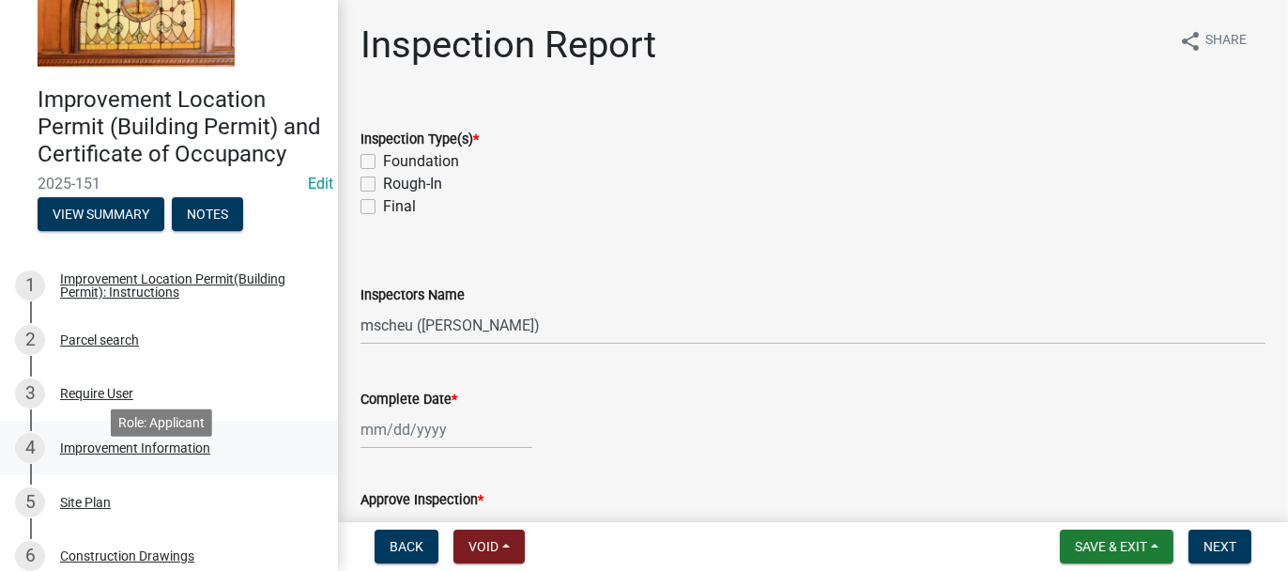
click at [77, 454] on div "Improvement Information" at bounding box center [135, 447] width 150 height 13
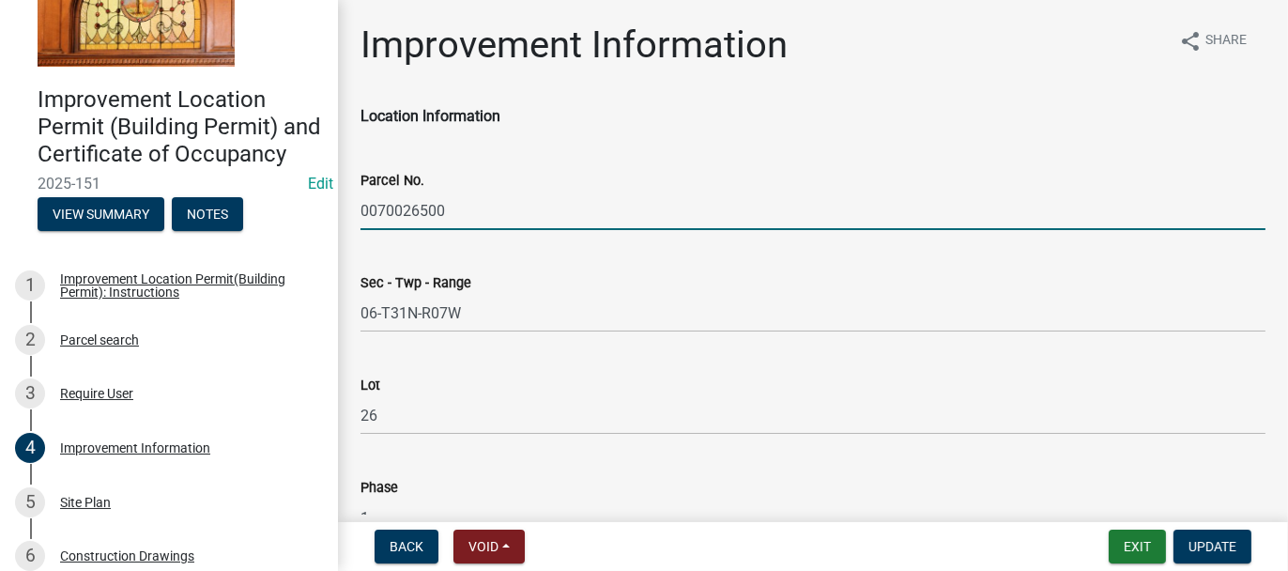
drag, startPoint x: 360, startPoint y: 209, endPoint x: 452, endPoint y: 210, distance: 92.0
click at [452, 210] on input "0070026500" at bounding box center [812, 210] width 905 height 38
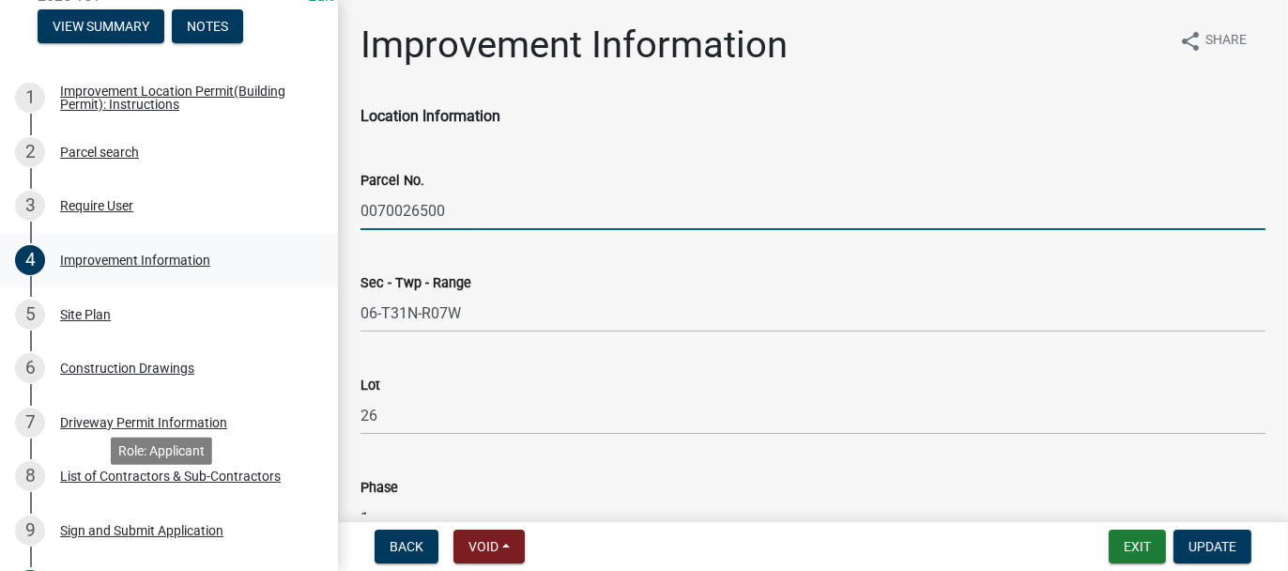
scroll to position [375, 0]
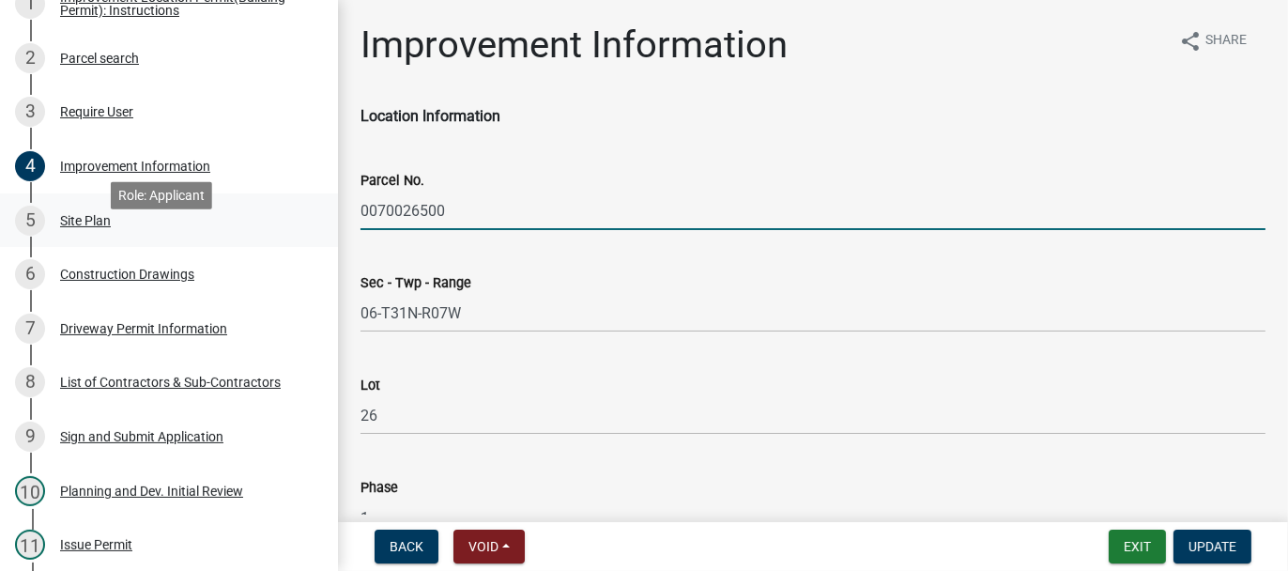
click at [105, 227] on div "Site Plan" at bounding box center [85, 220] width 51 height 13
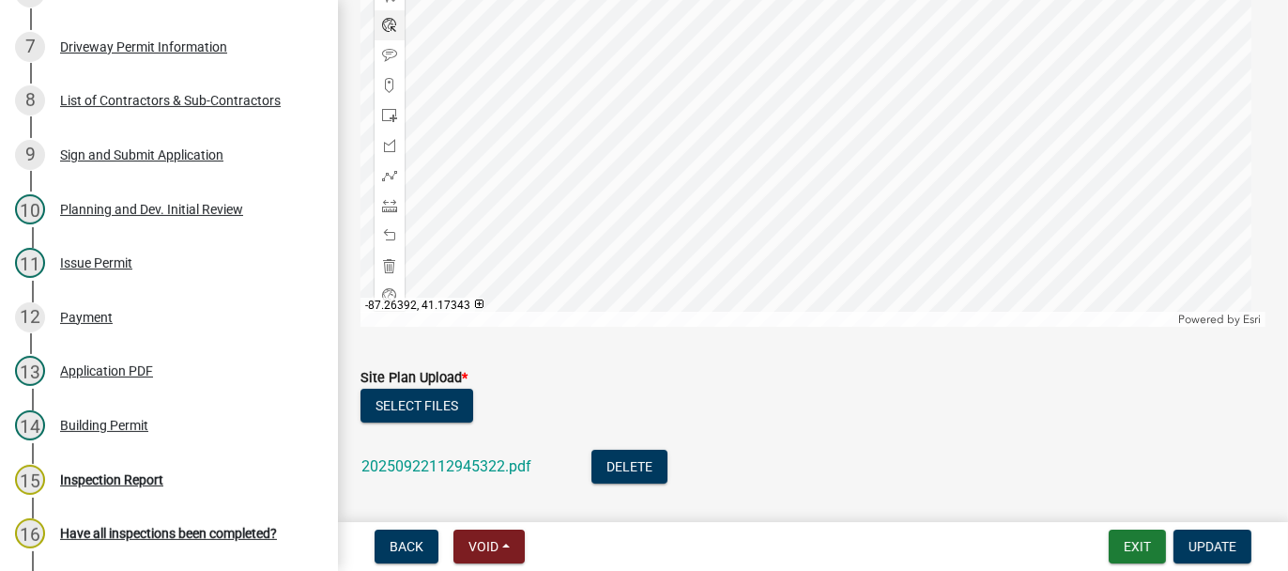
scroll to position [469, 0]
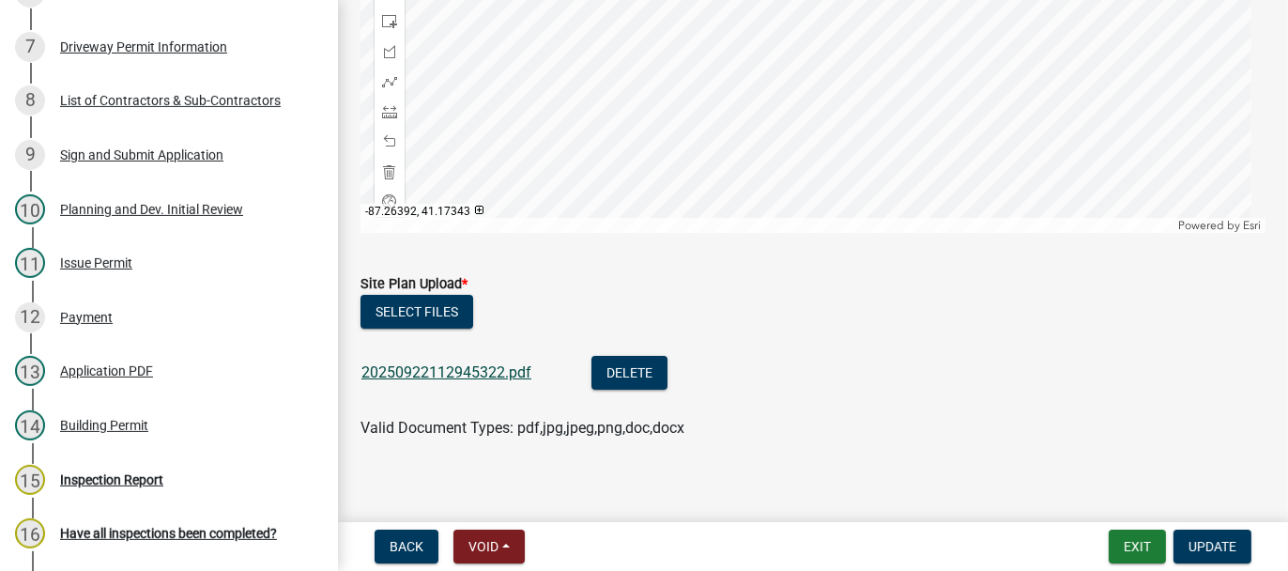
click at [491, 367] on link "20250922112945322.pdf" at bounding box center [446, 372] width 170 height 18
click at [1133, 548] on button "Exit" at bounding box center [1136, 546] width 57 height 34
